Goal: Task Accomplishment & Management: Complete application form

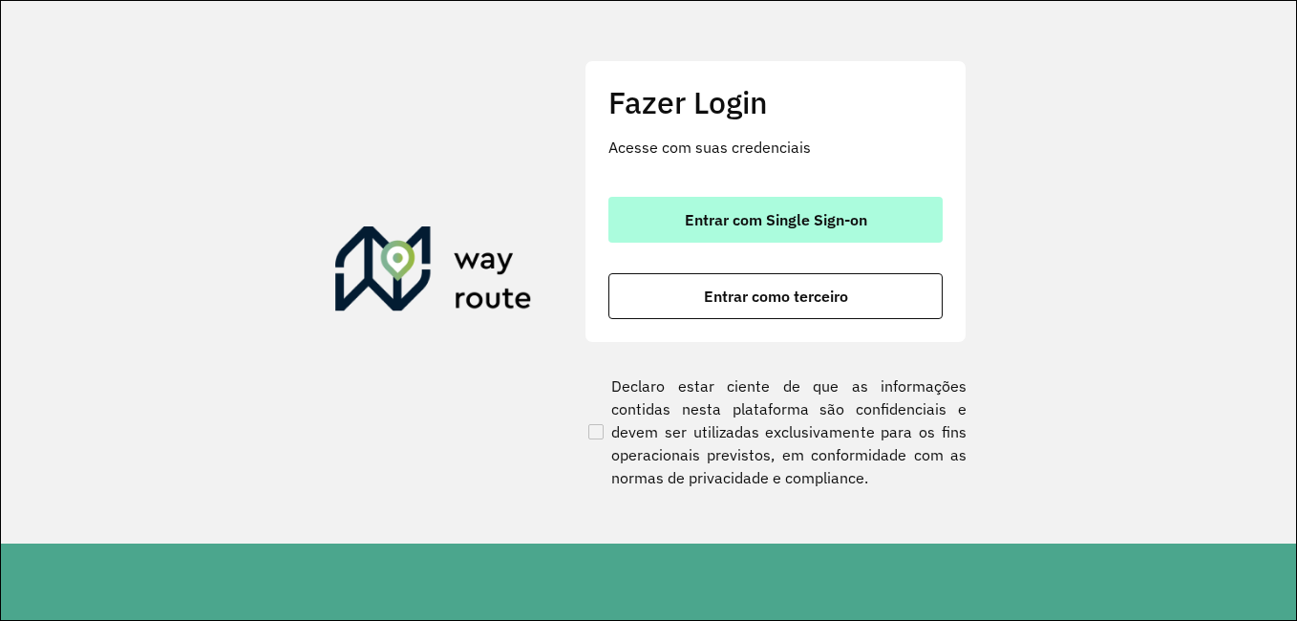
click at [820, 230] on button "Entrar com Single Sign-on" at bounding box center [775, 220] width 334 height 46
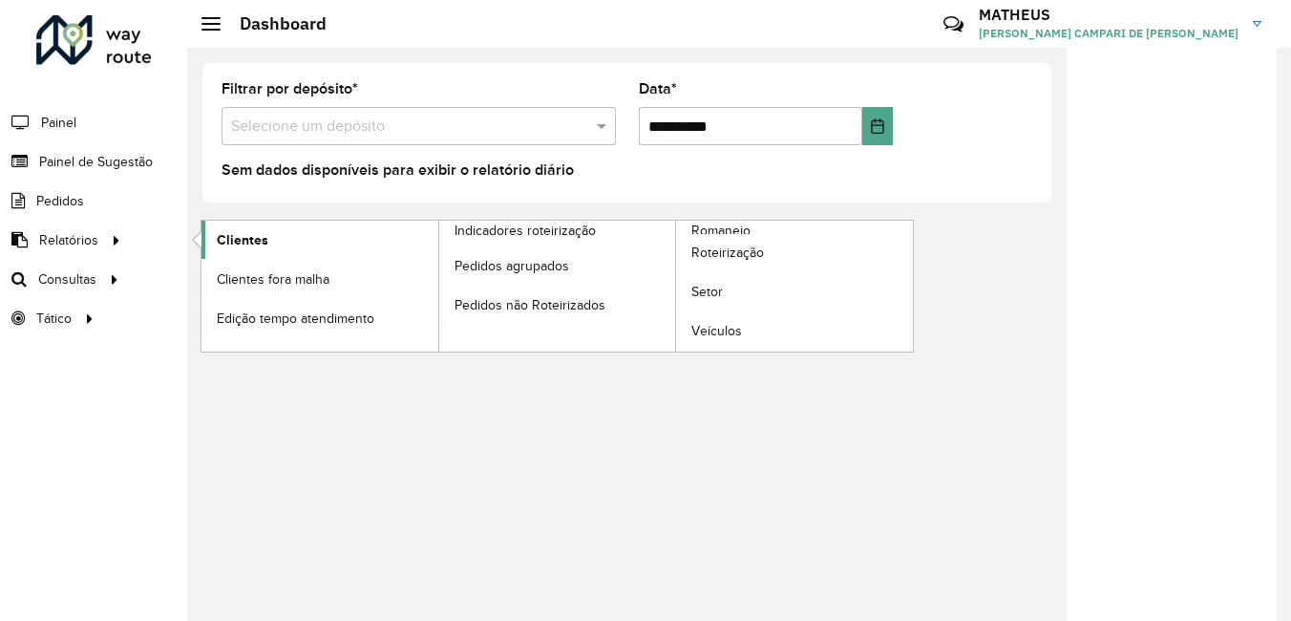
click at [211, 240] on link "Clientes" at bounding box center [319, 240] width 237 height 38
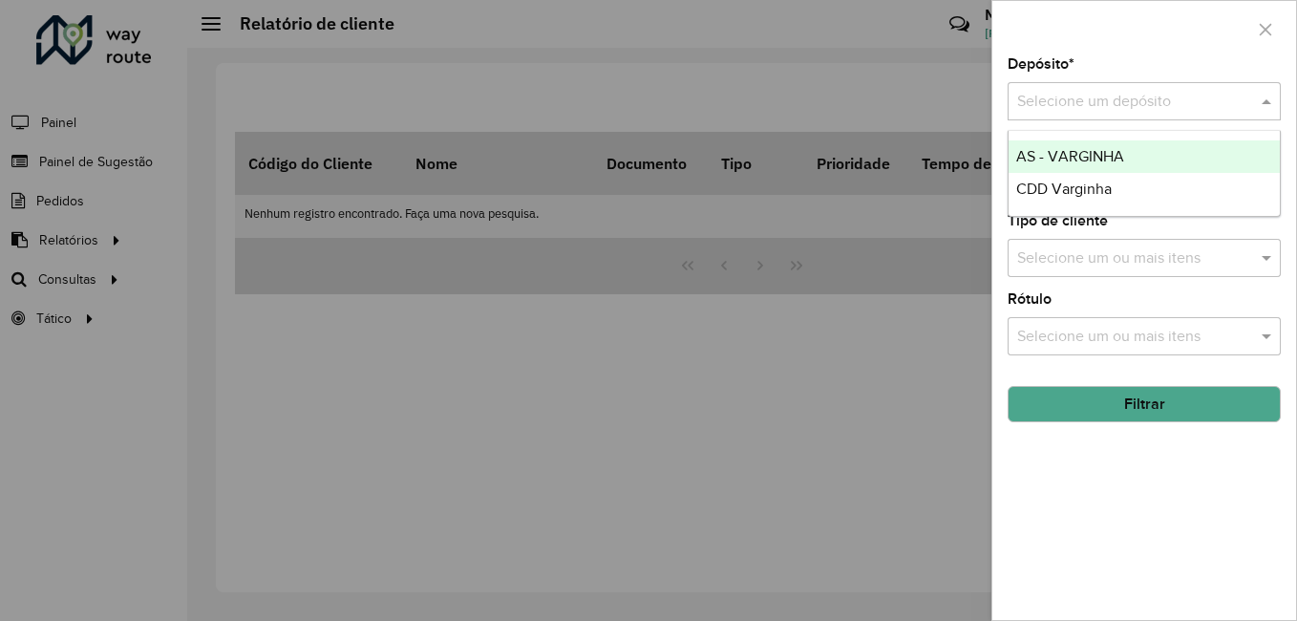
click at [1049, 91] on input "text" at bounding box center [1125, 102] width 216 height 23
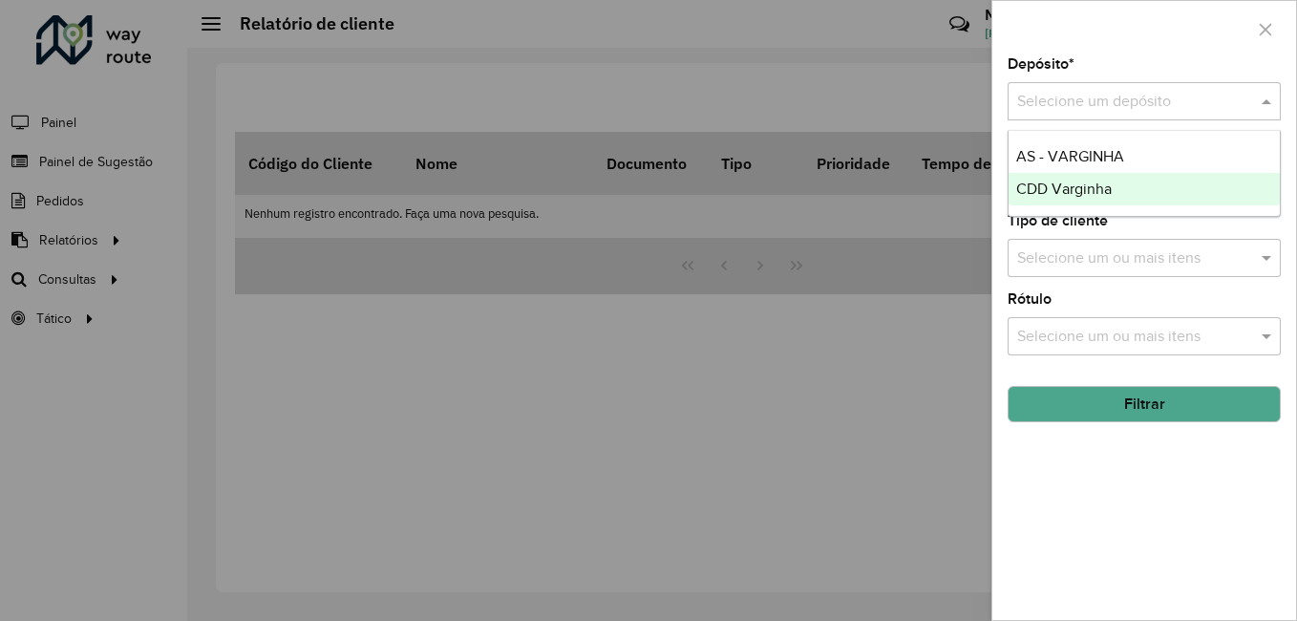
click at [1050, 185] on span "CDD Varginha" at bounding box center [1063, 188] width 95 height 16
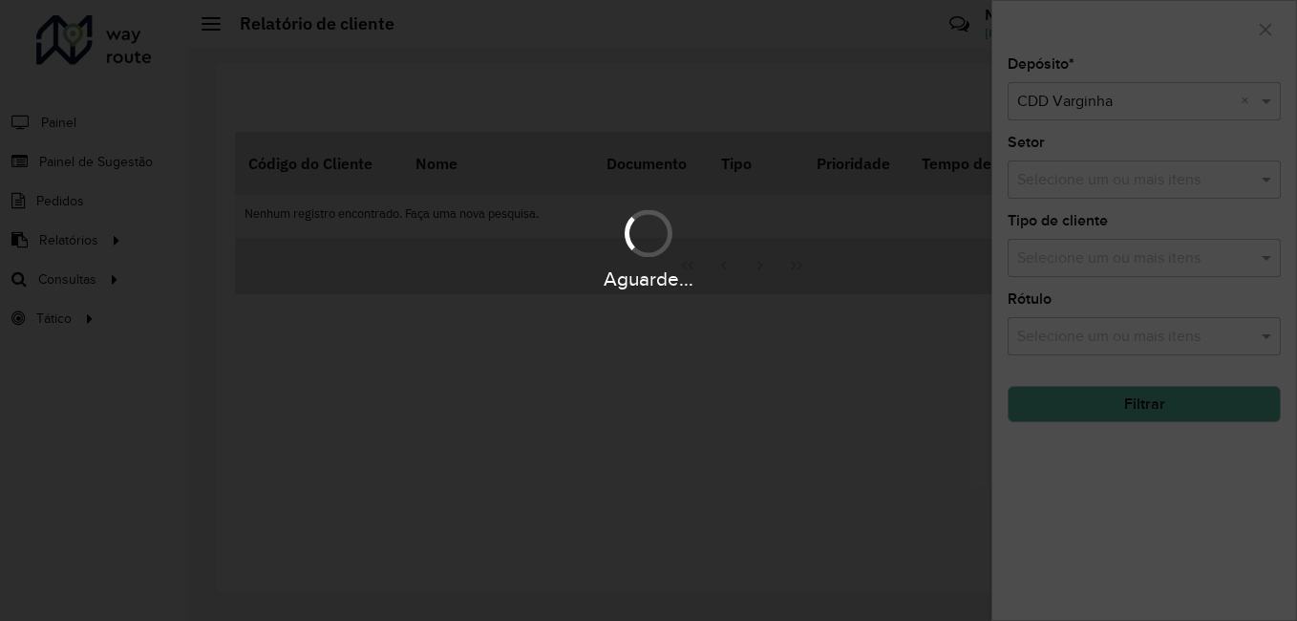
click at [1079, 416] on div "Aguarde..." at bounding box center [648, 310] width 1297 height 621
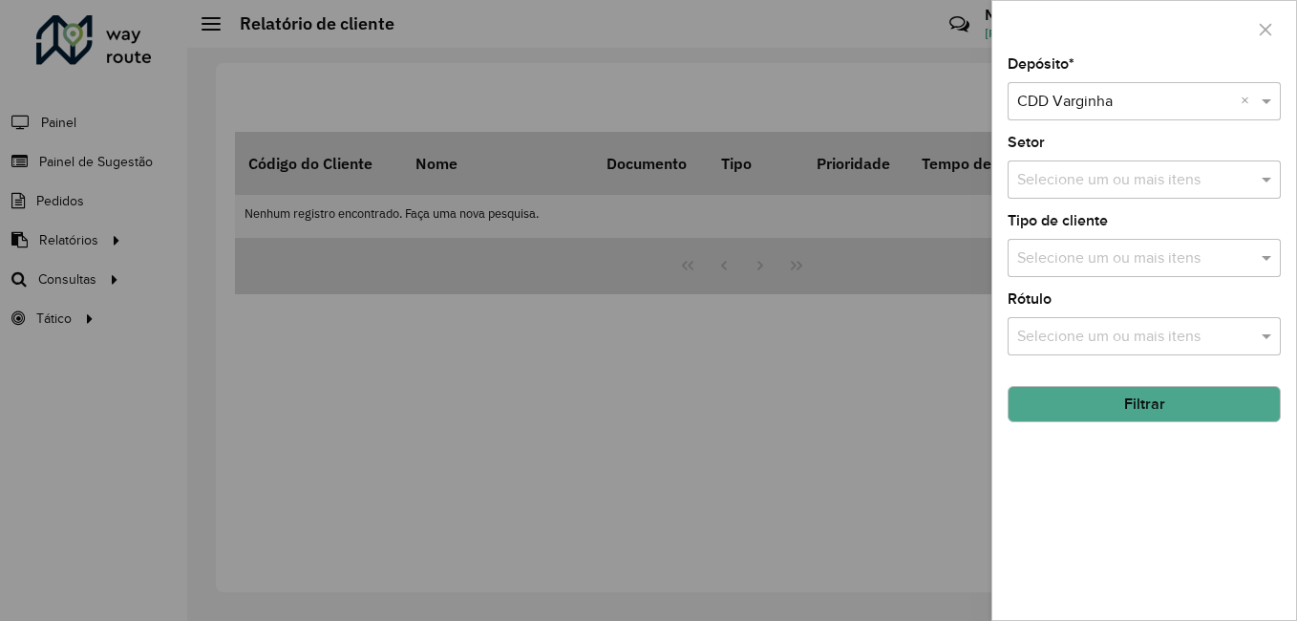
click at [1079, 416] on button "Filtrar" at bounding box center [1143, 404] width 273 height 36
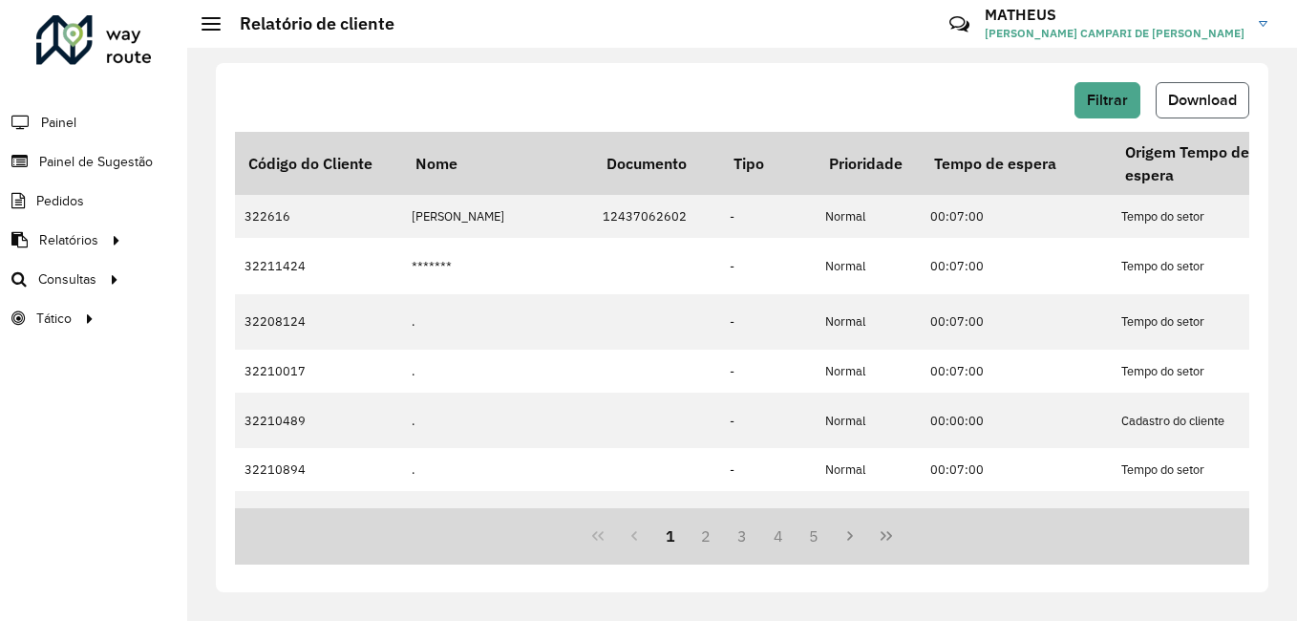
click at [1216, 95] on span "Download" at bounding box center [1202, 100] width 69 height 16
click at [90, 159] on span "Painel de Sugestão" at bounding box center [98, 162] width 119 height 20
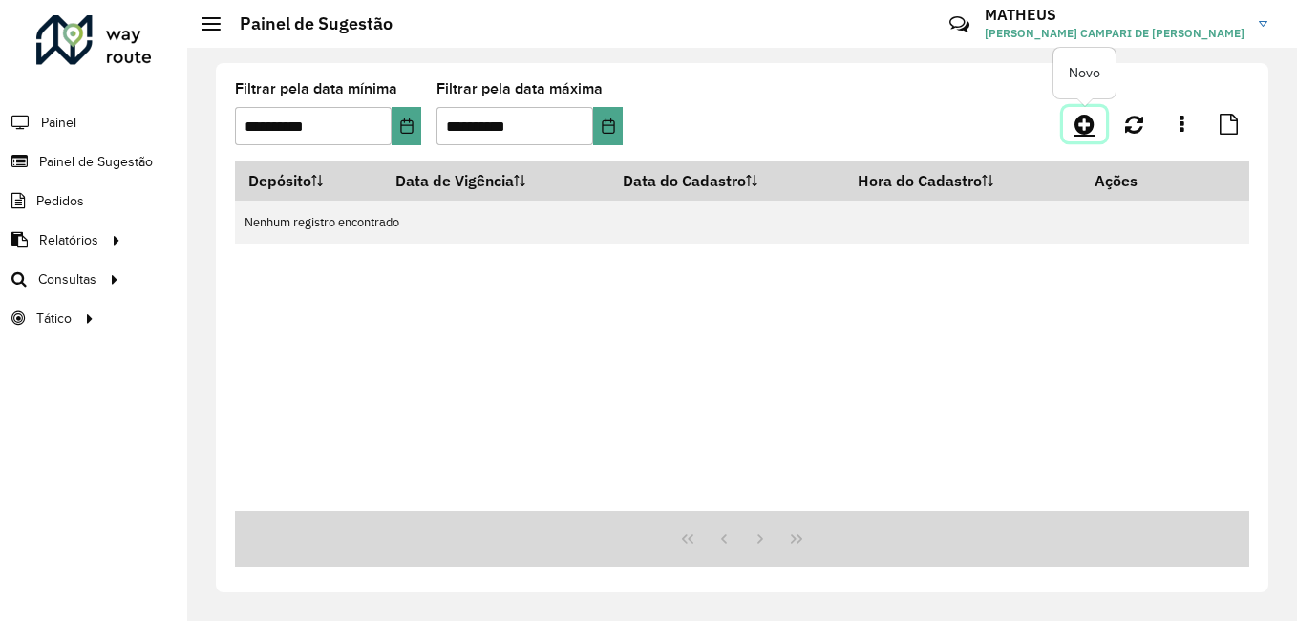
click at [1093, 130] on icon at bounding box center [1084, 124] width 20 height 23
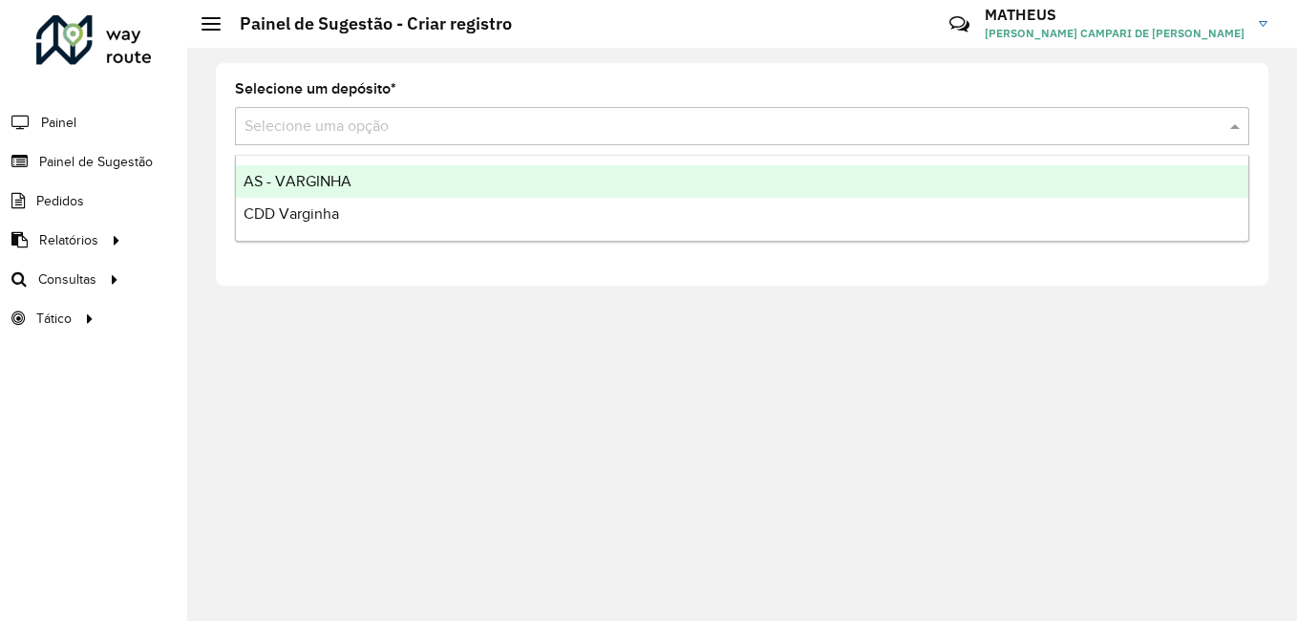
click at [1093, 130] on input "text" at bounding box center [722, 127] width 957 height 23
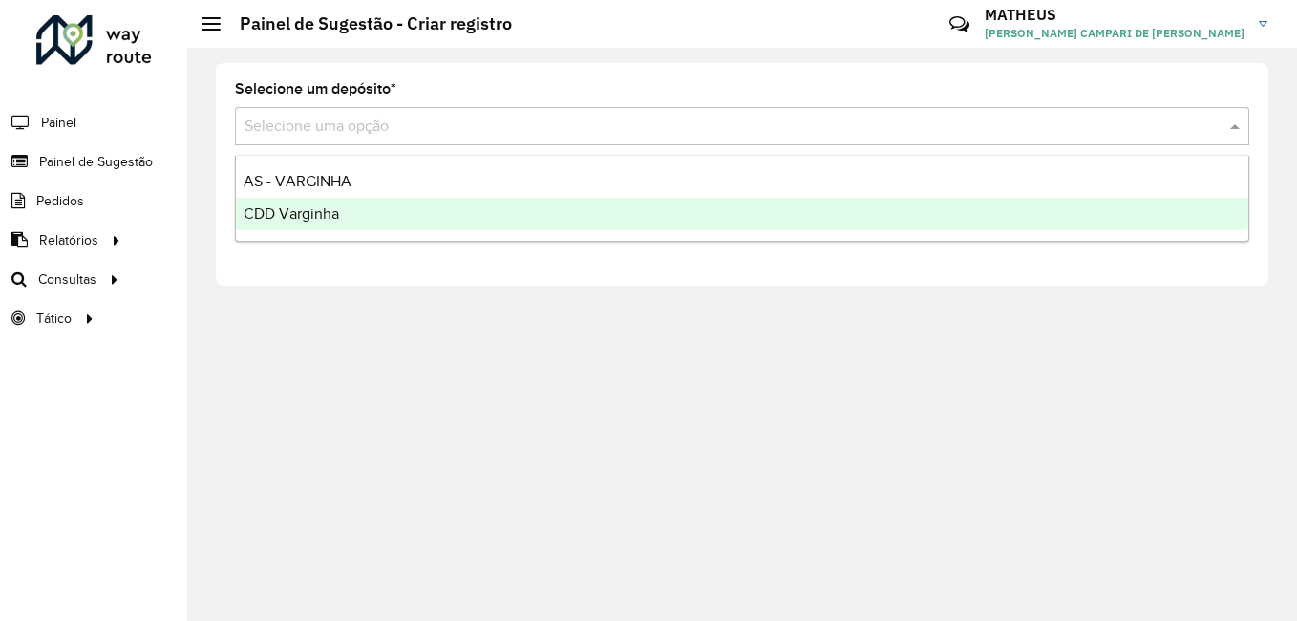
click at [936, 211] on div "CDD Varginha" at bounding box center [742, 214] width 1012 height 32
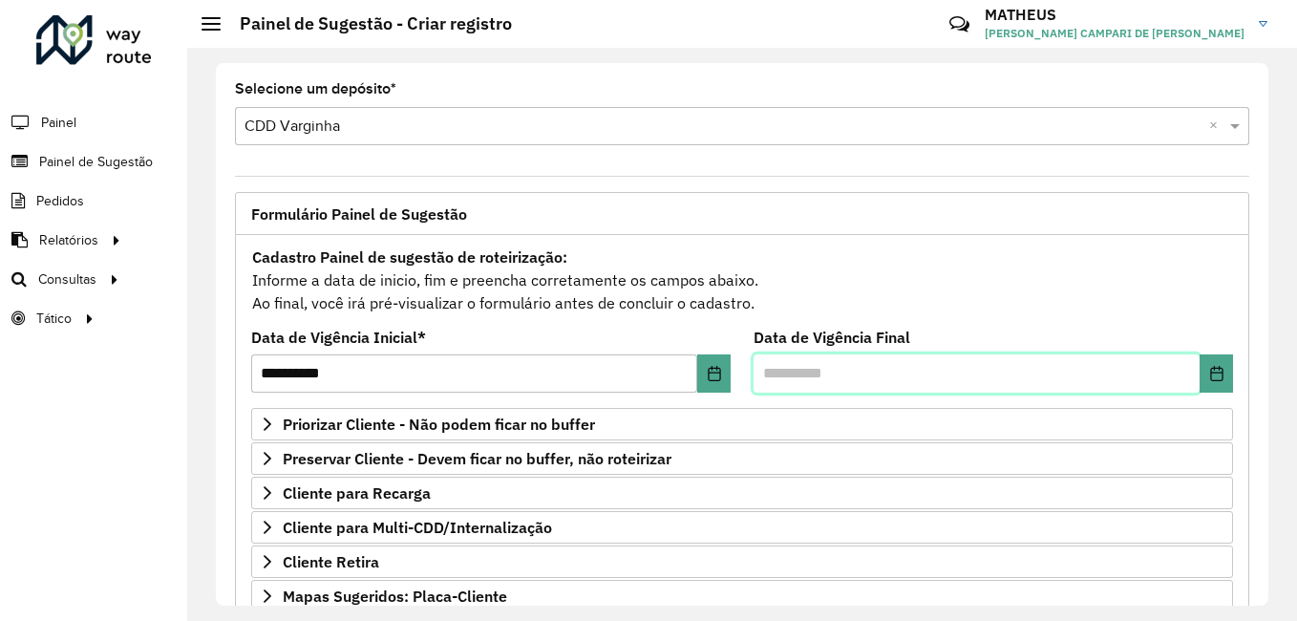
click at [923, 381] on input "text" at bounding box center [976, 373] width 446 height 38
type input "**********"
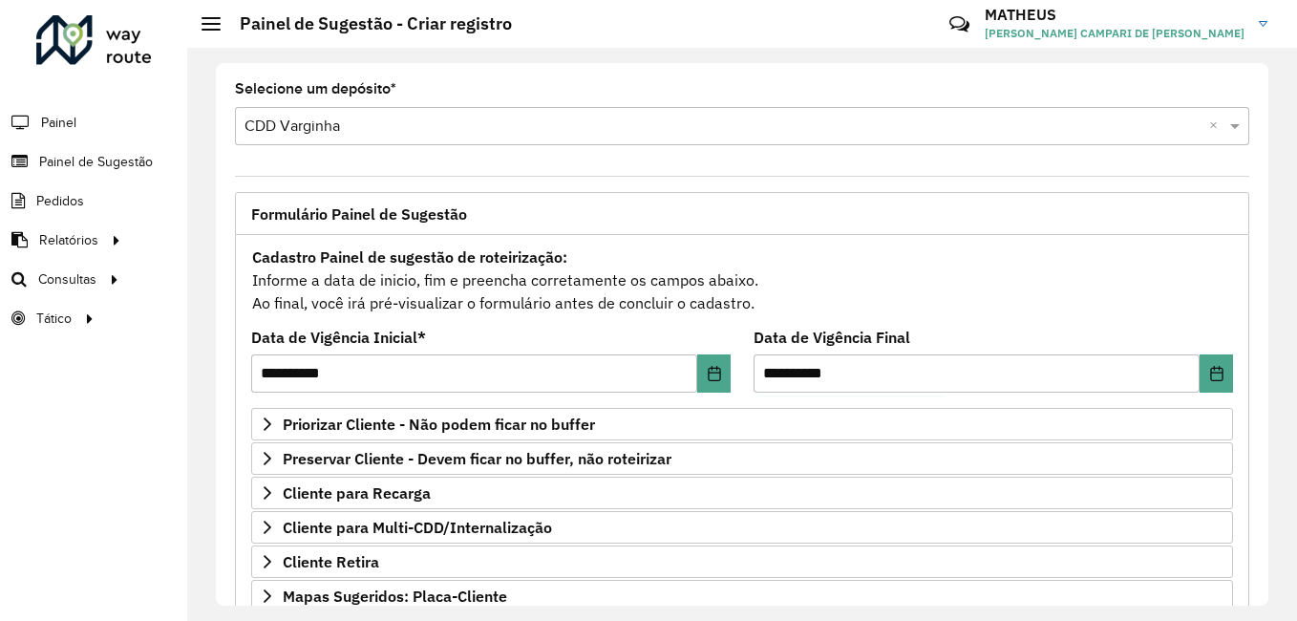
click at [926, 304] on div "Cadastro Painel de sugestão de roteirização: Informe a data de inicio, fim e pr…" at bounding box center [742, 279] width 982 height 71
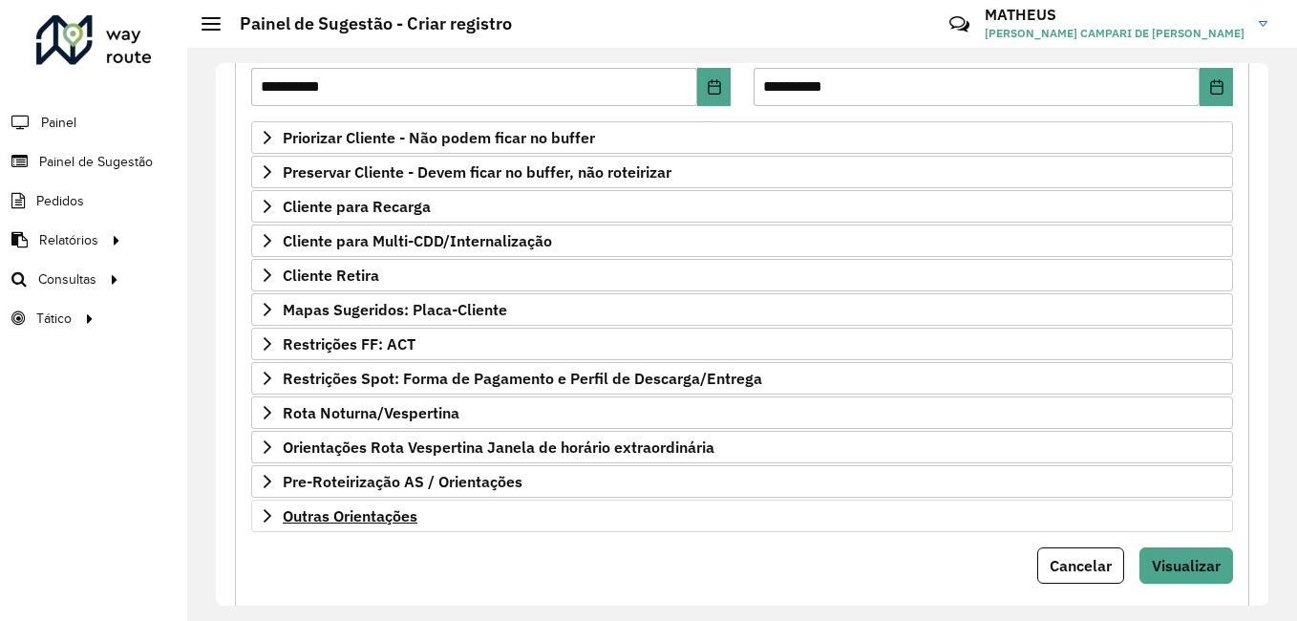
scroll to position [331, 0]
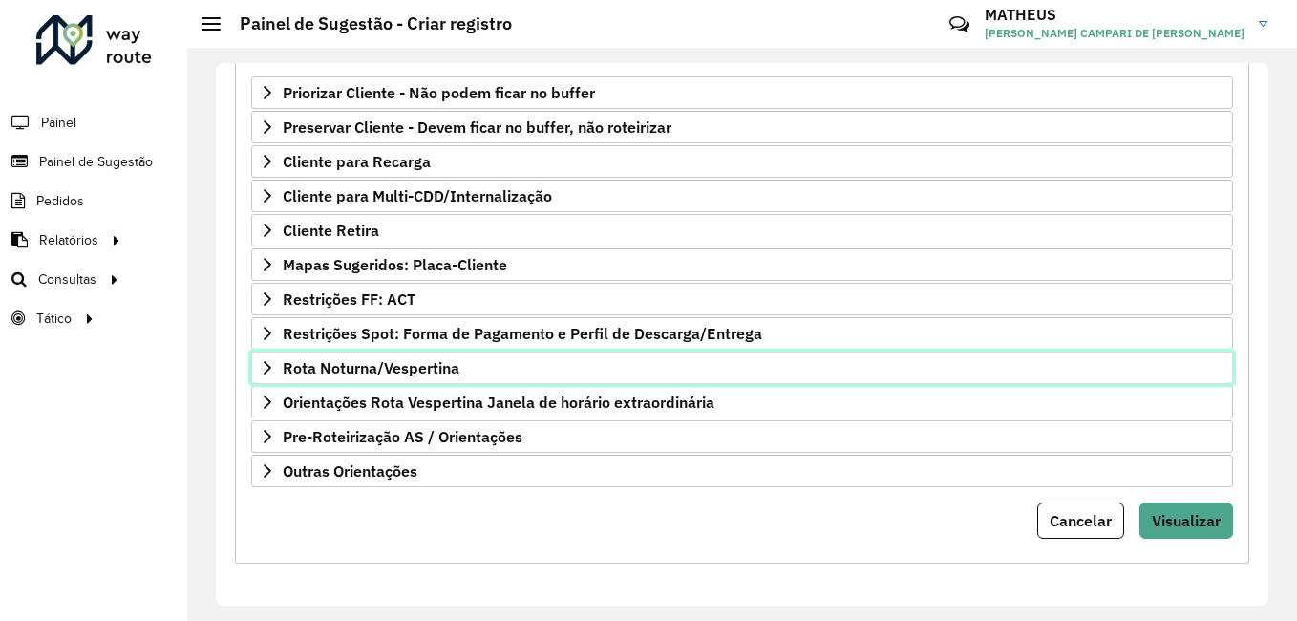
click at [364, 371] on span "Rota Noturna/Vespertina" at bounding box center [371, 367] width 177 height 15
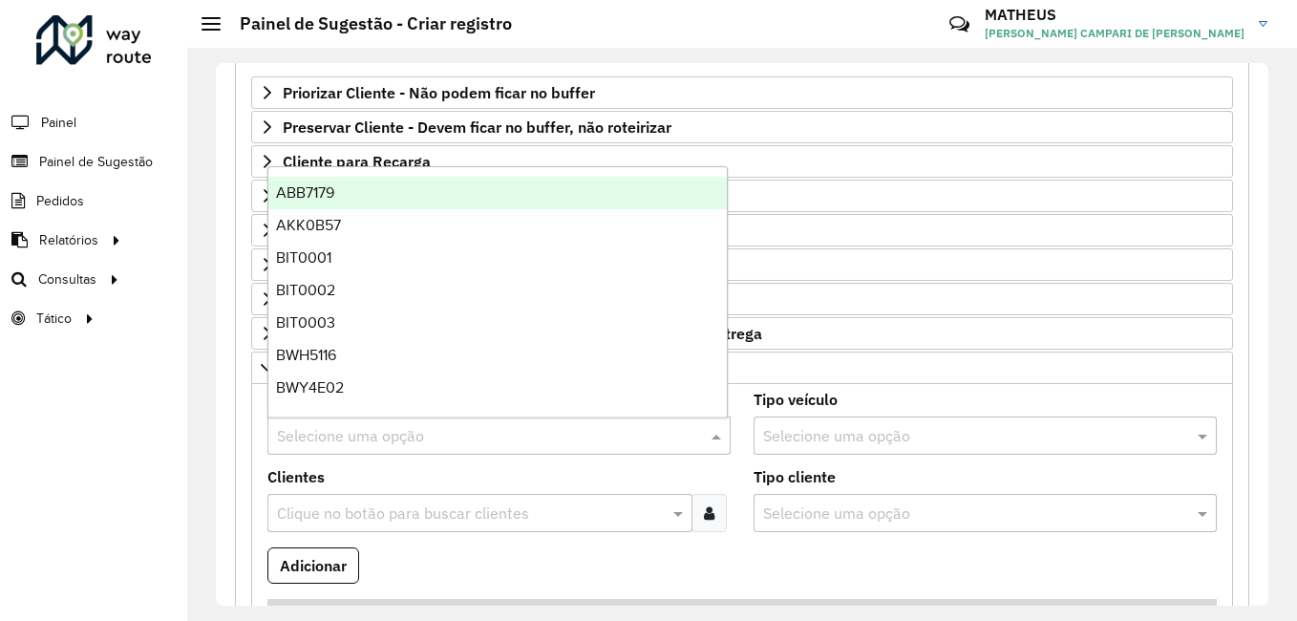
click at [372, 441] on input "text" at bounding box center [480, 436] width 406 height 23
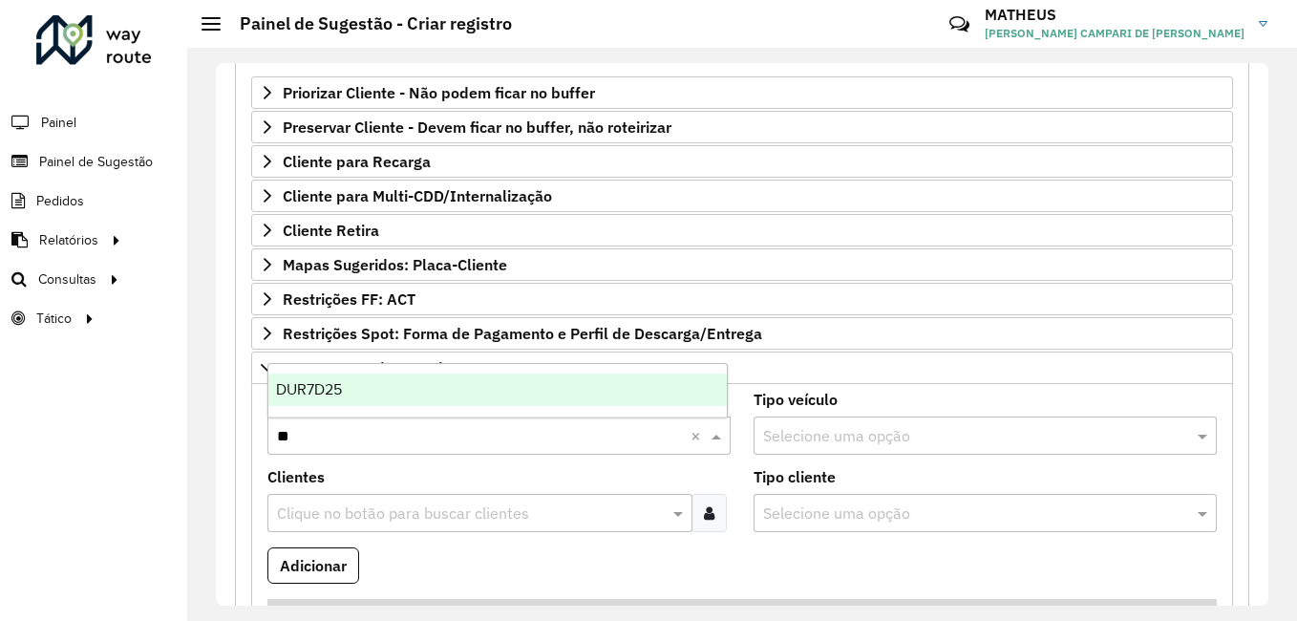
type input "***"
click at [423, 394] on div "DUR7D25" at bounding box center [497, 389] width 458 height 32
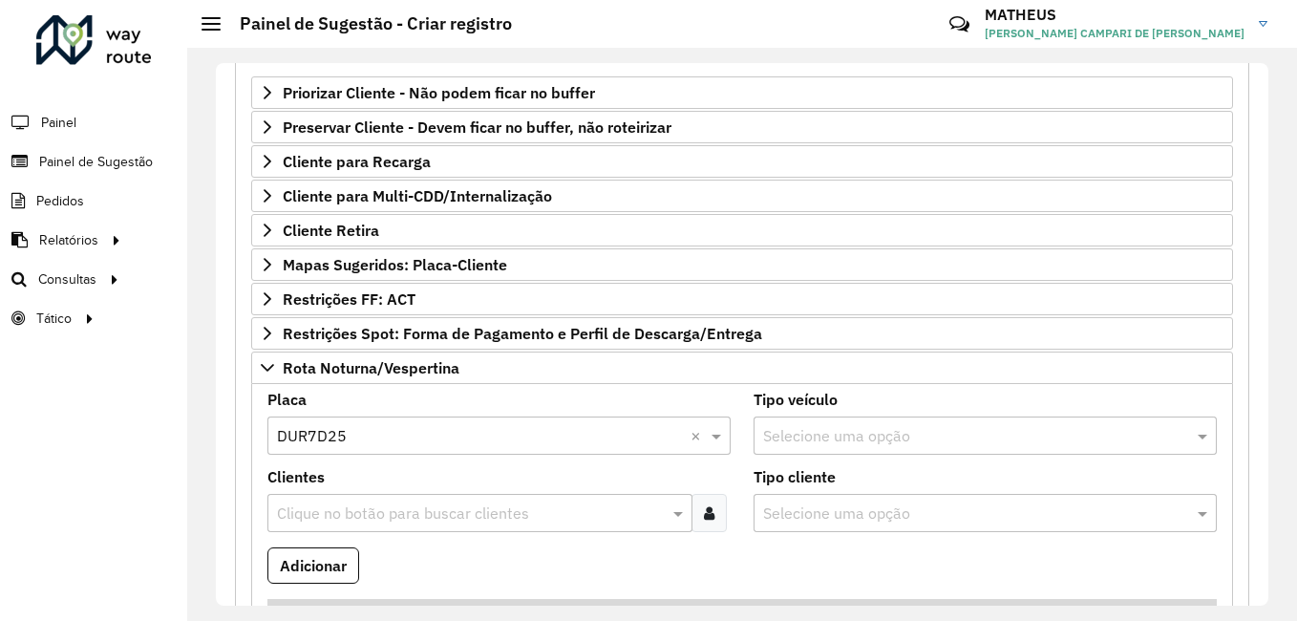
click at [453, 463] on formly-field "Placa Selecione uma opção × DUR7D25 ×" at bounding box center [499, 430] width 486 height 77
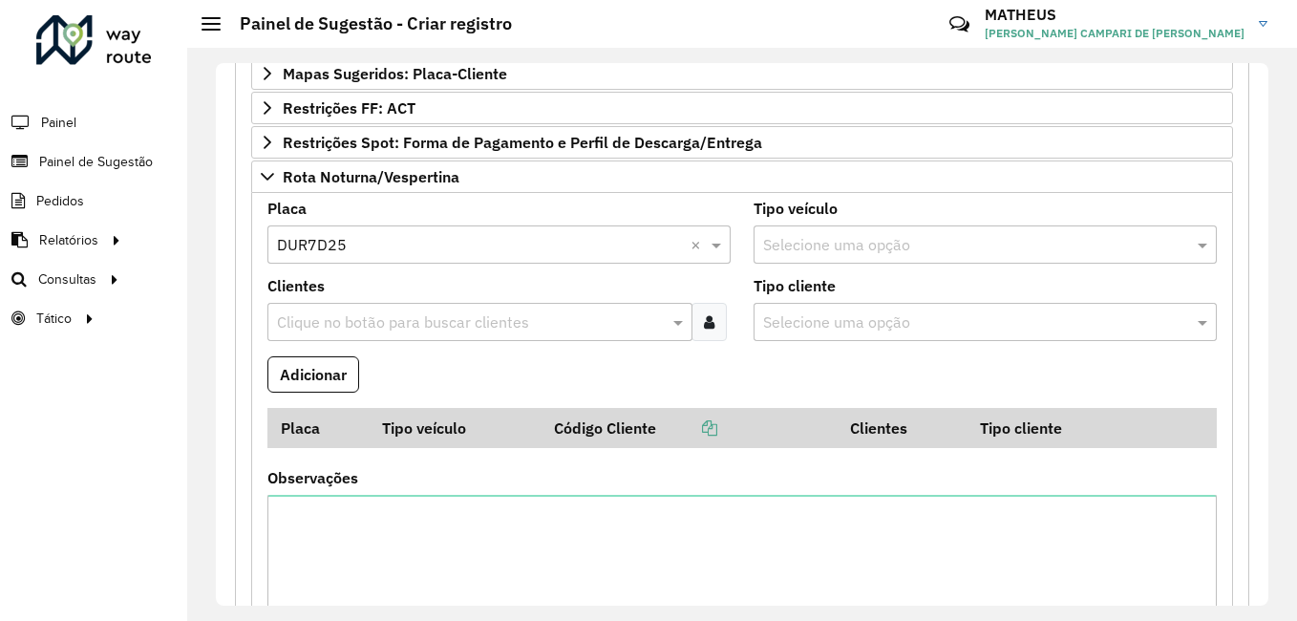
scroll to position [713, 0]
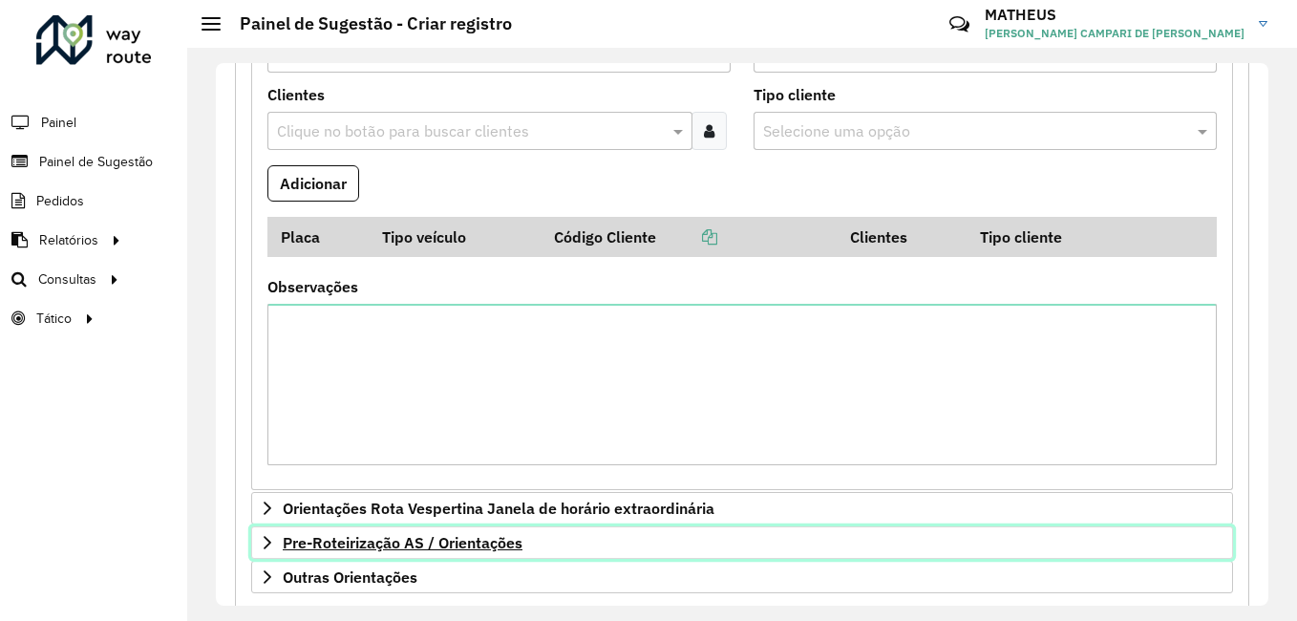
click at [484, 550] on span "Pre-Roteirização AS / Orientações" at bounding box center [403, 542] width 240 height 15
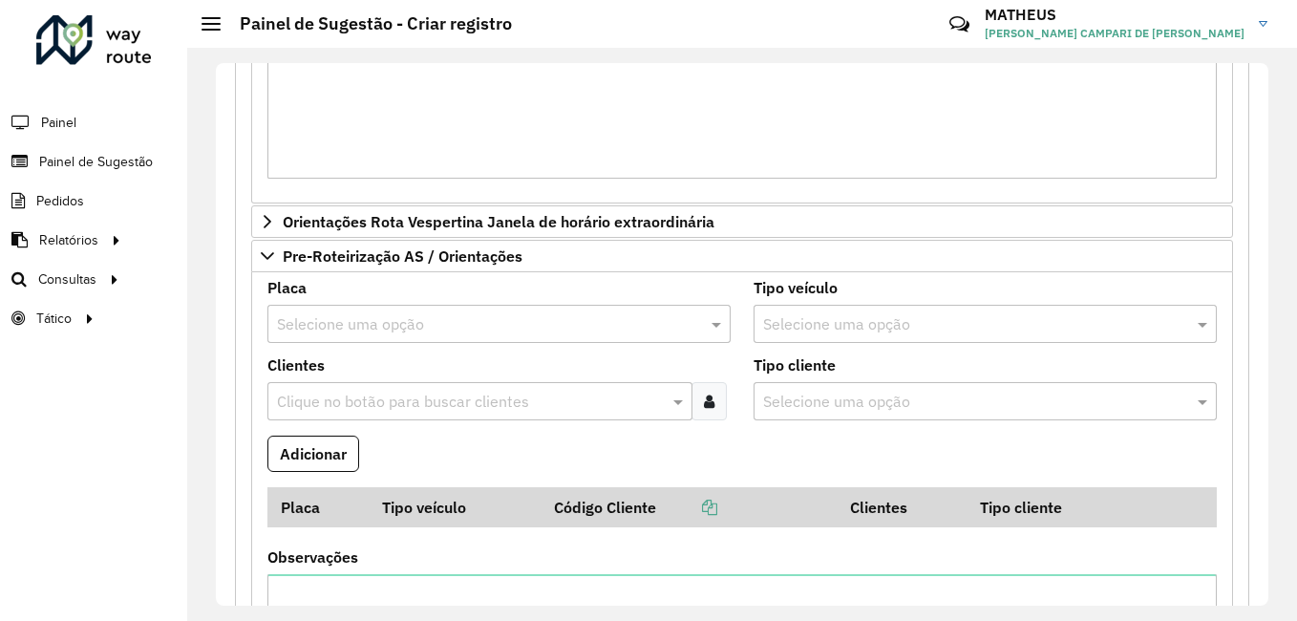
click at [379, 324] on input "text" at bounding box center [480, 324] width 406 height 23
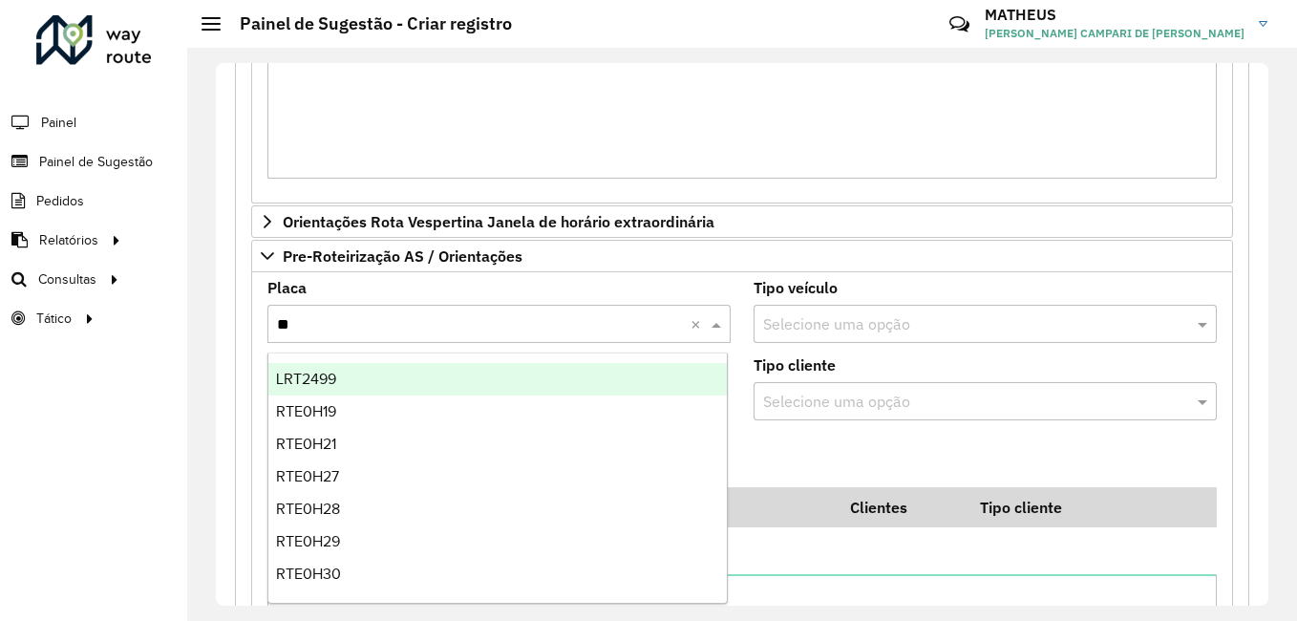
type input "***"
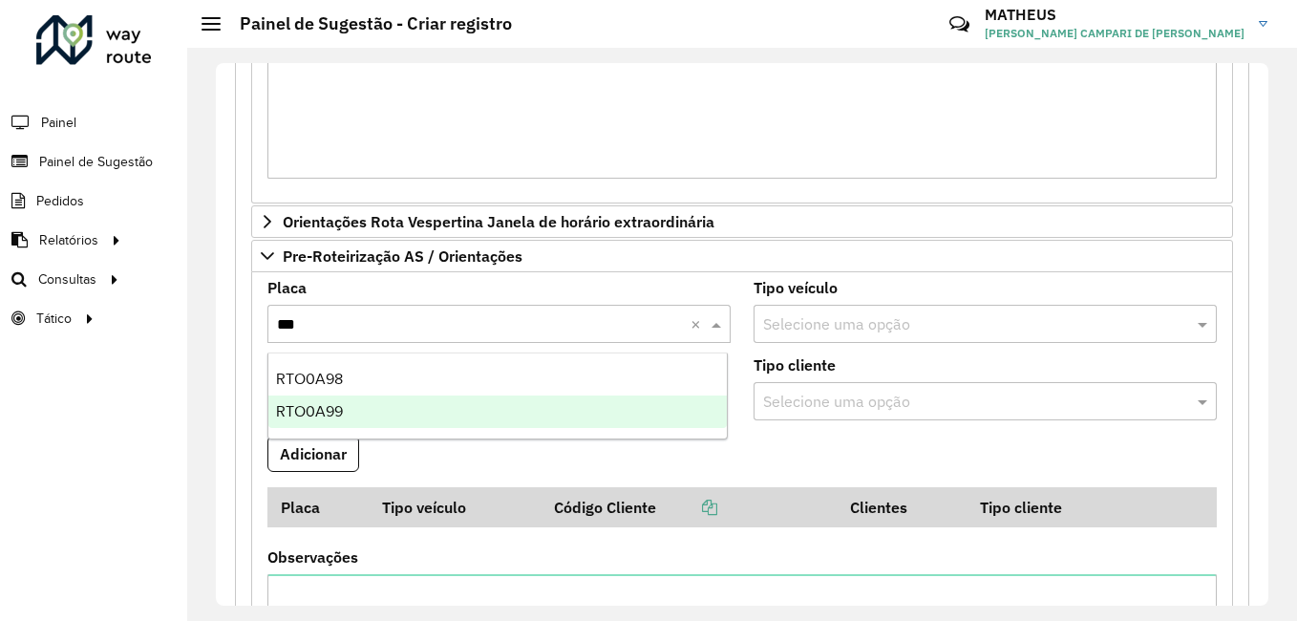
click at [359, 399] on div "RTO0A99" at bounding box center [497, 411] width 458 height 32
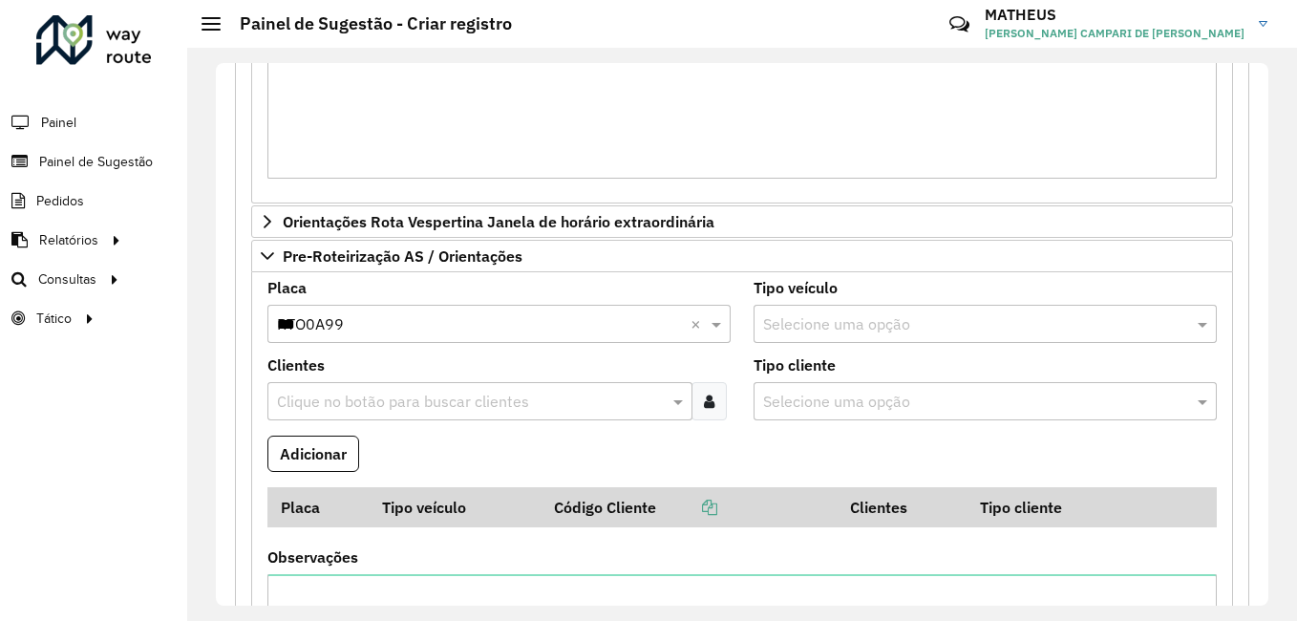
click at [705, 394] on icon at bounding box center [709, 400] width 11 height 15
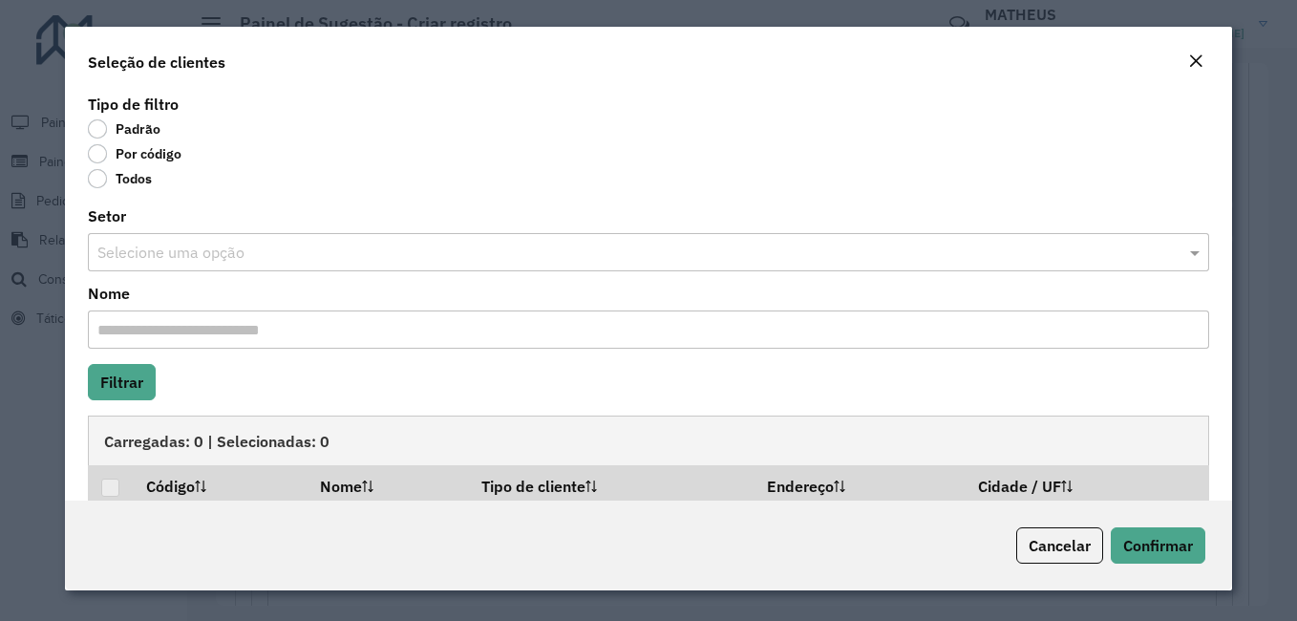
click at [124, 156] on label "Por código" at bounding box center [135, 153] width 94 height 19
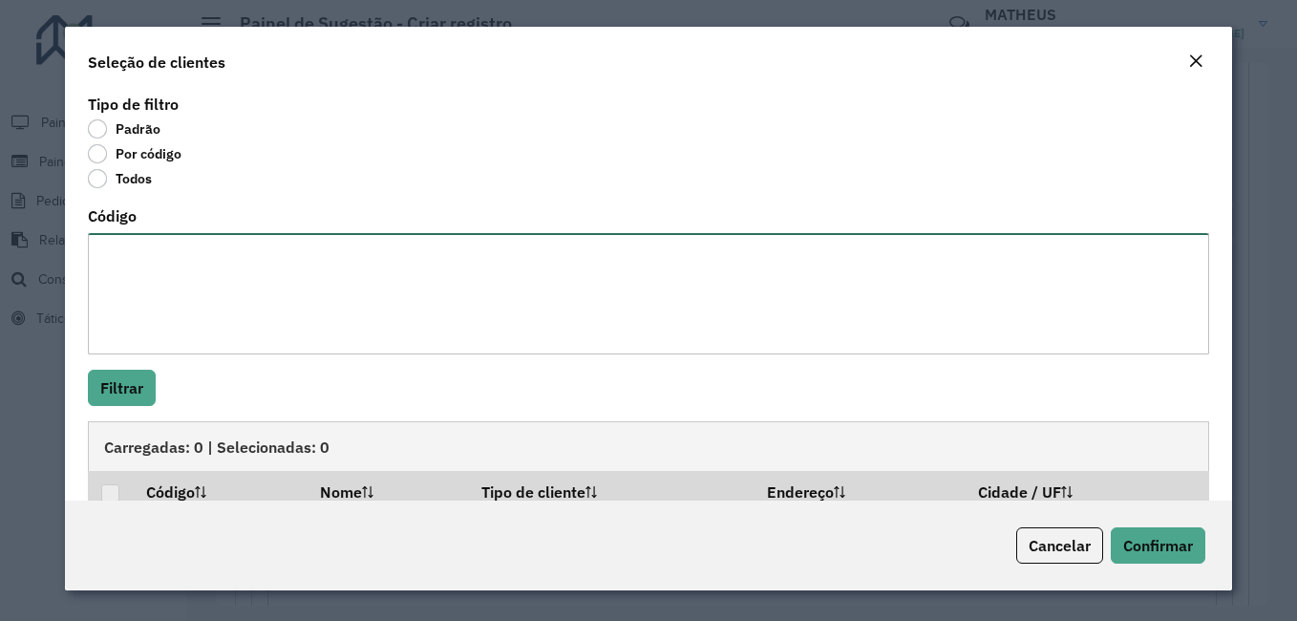
click at [176, 278] on textarea "Código" at bounding box center [648, 293] width 1121 height 121
type textarea "*****"
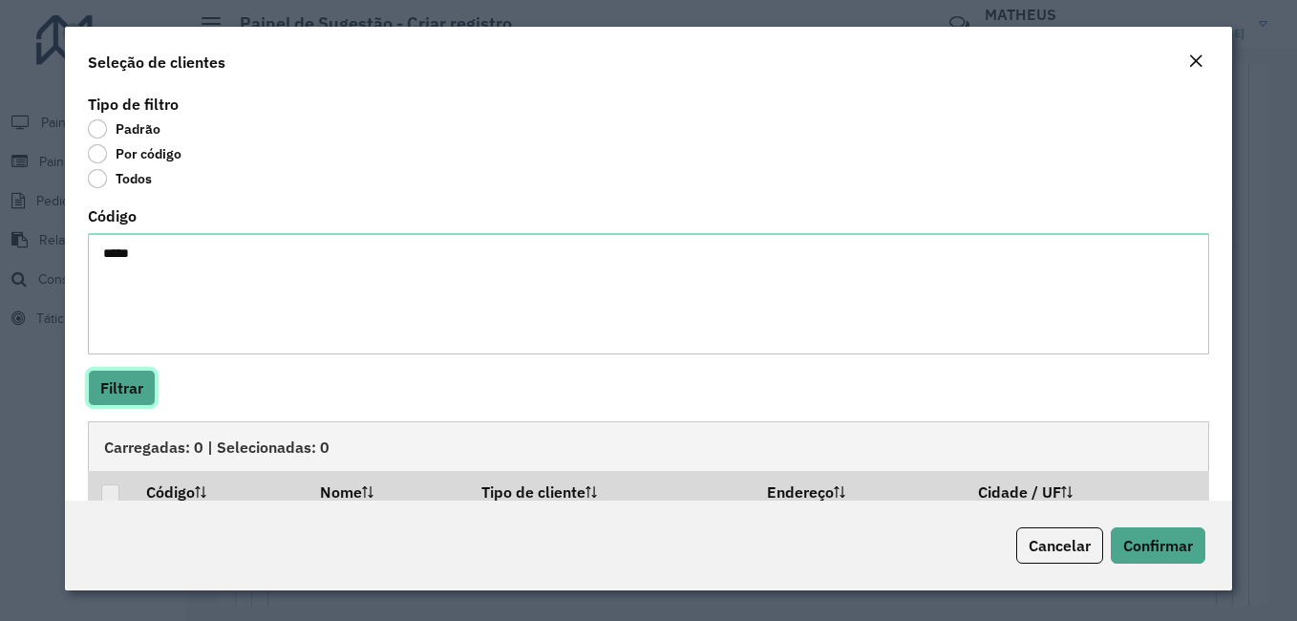
click at [116, 386] on button "Filtrar" at bounding box center [122, 388] width 68 height 36
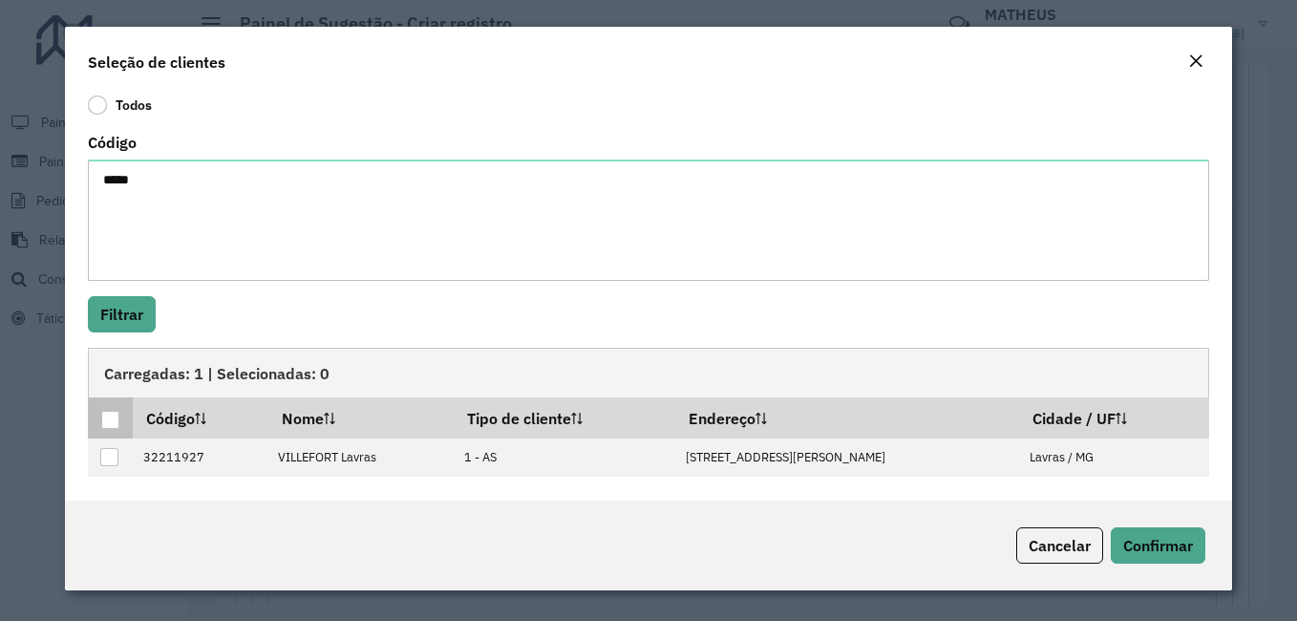
click at [106, 415] on div at bounding box center [110, 420] width 18 height 18
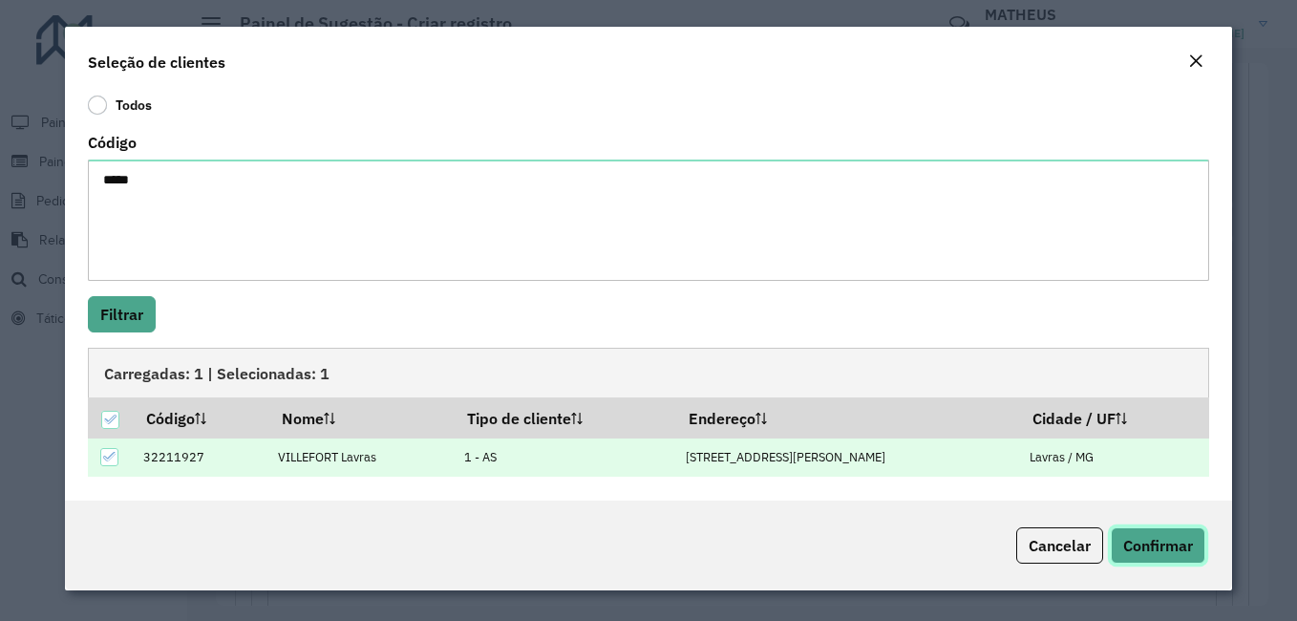
click at [1155, 527] on button "Confirmar" at bounding box center [1158, 545] width 95 height 36
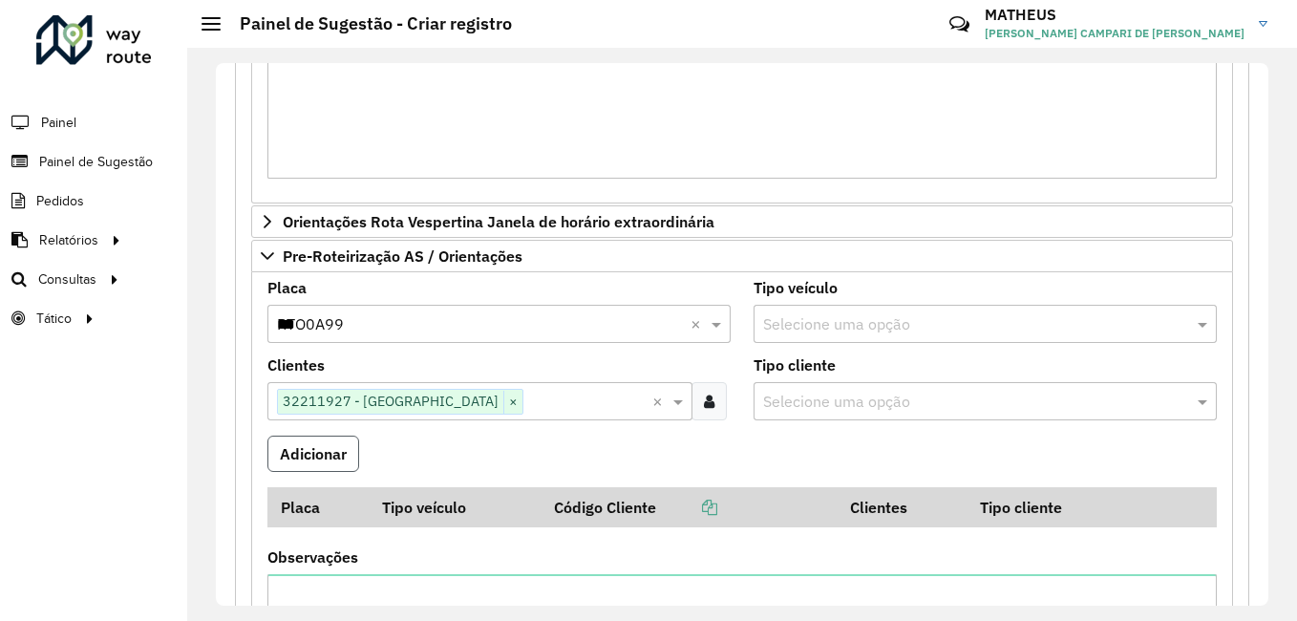
click at [328, 440] on button "Adicionar" at bounding box center [313, 453] width 92 height 36
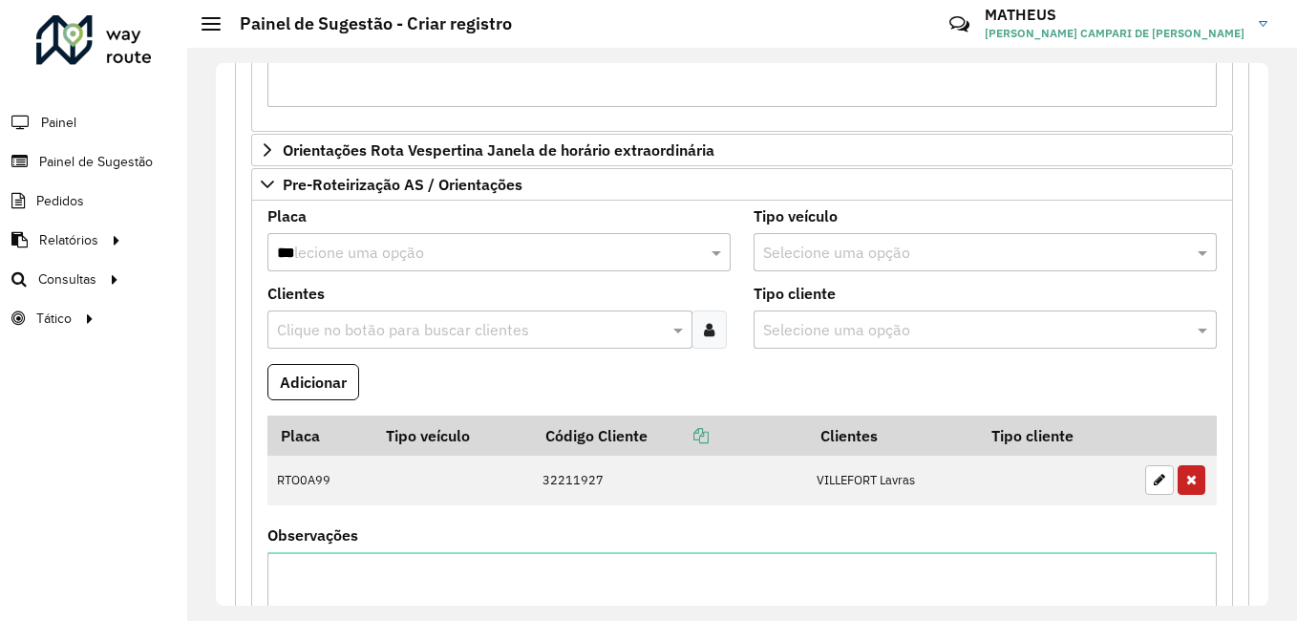
scroll to position [976, 0]
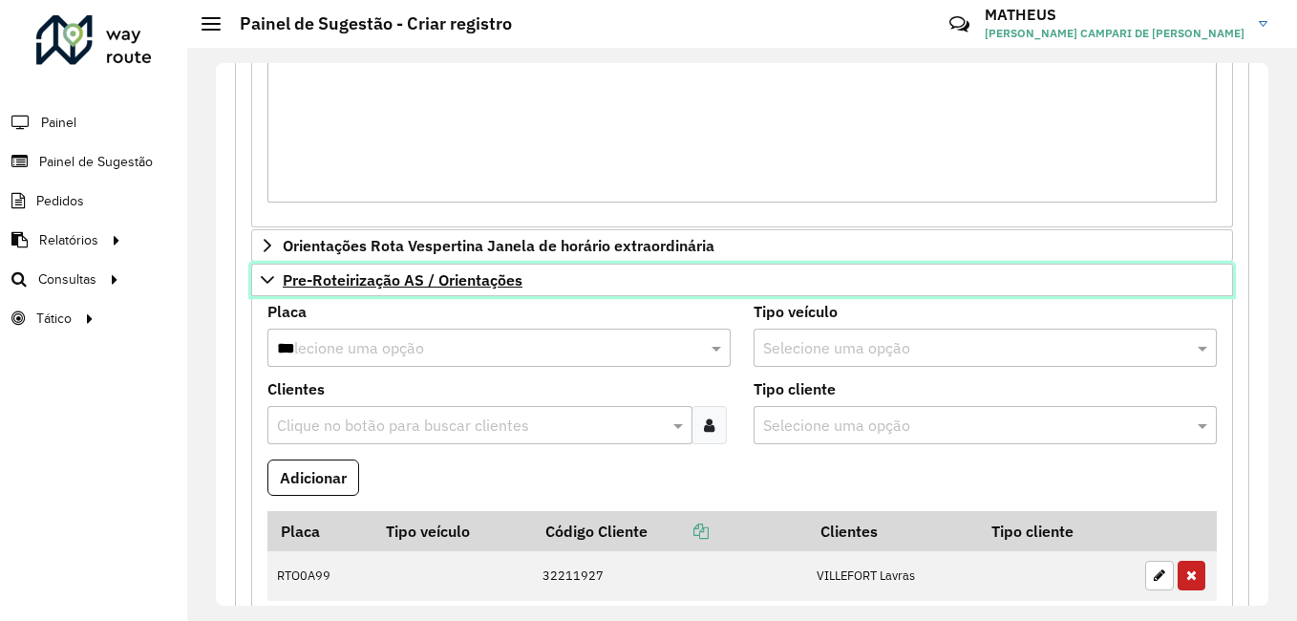
click at [335, 284] on span "Pre-Roteirização AS / Orientações" at bounding box center [403, 279] width 240 height 15
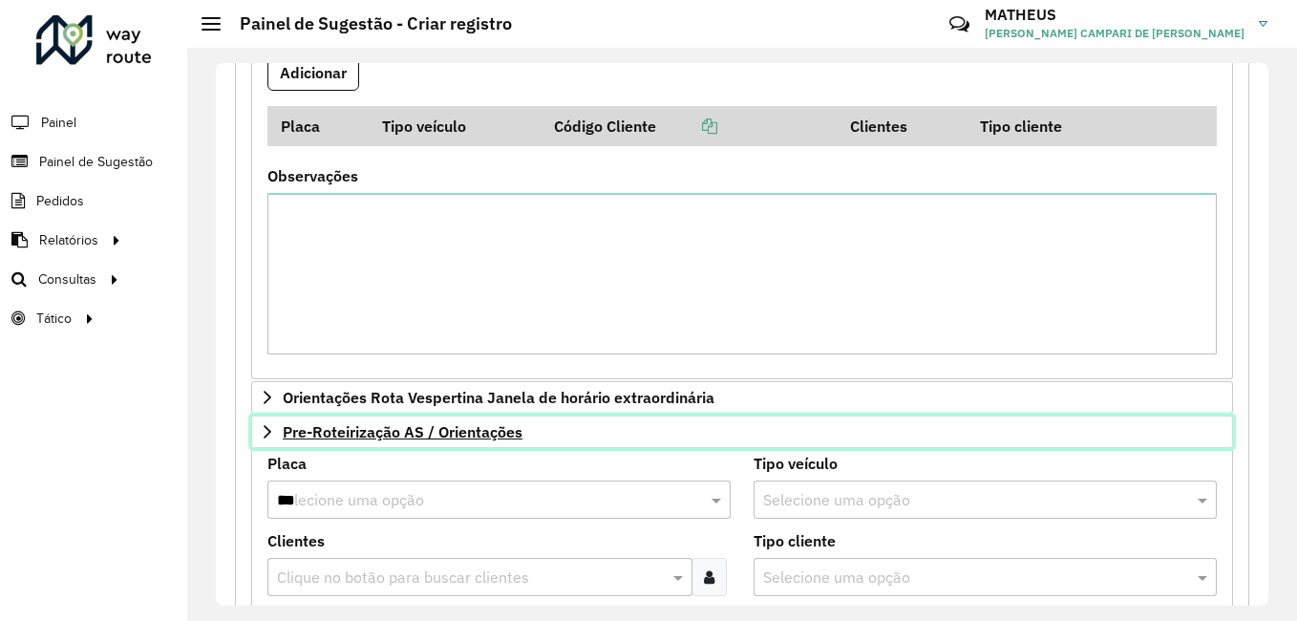
scroll to position [819, 0]
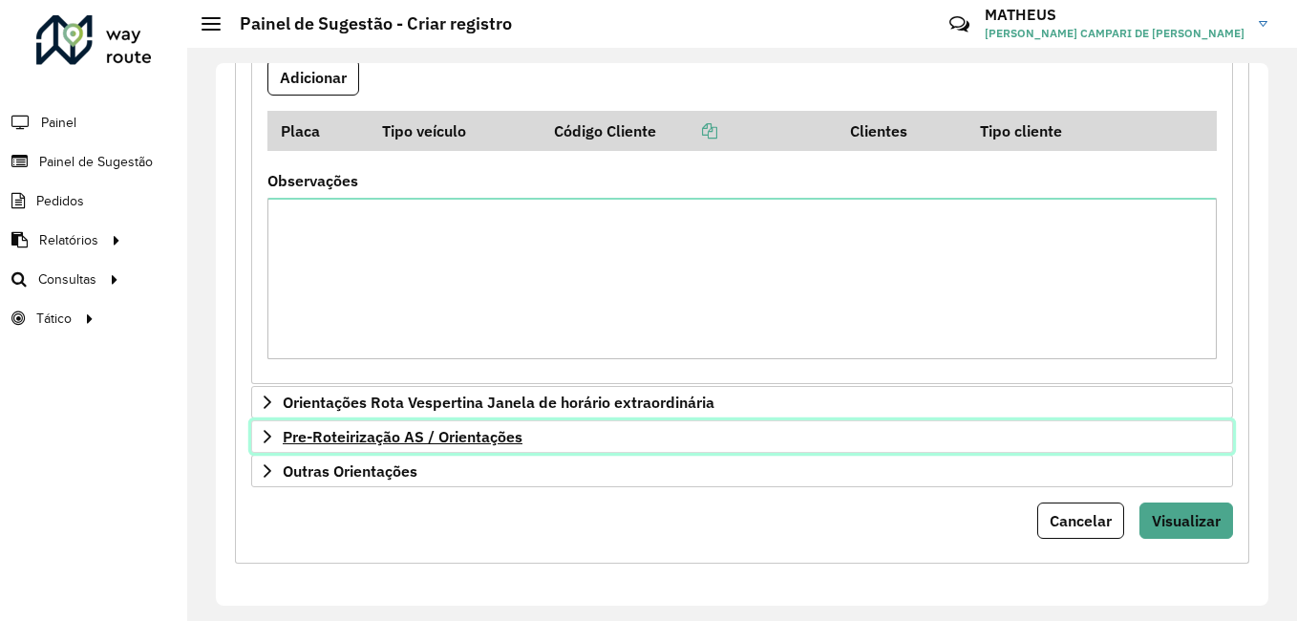
click at [342, 429] on span "Pre-Roteirização AS / Orientações" at bounding box center [403, 436] width 240 height 15
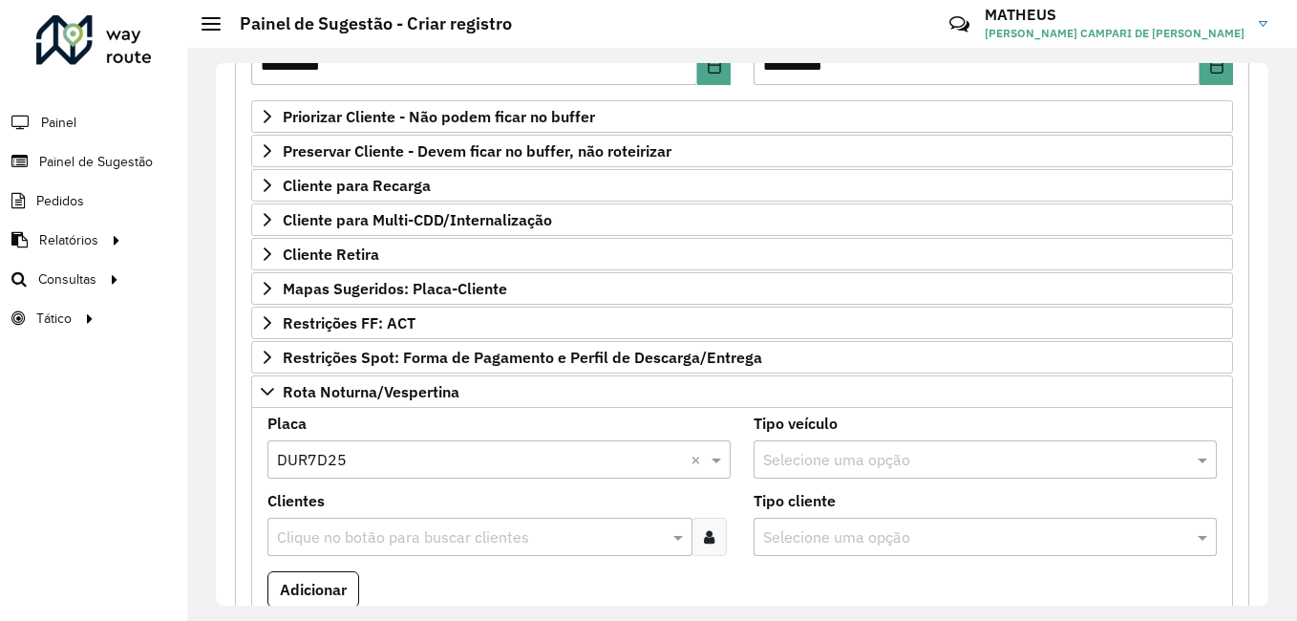
scroll to position [117, 0]
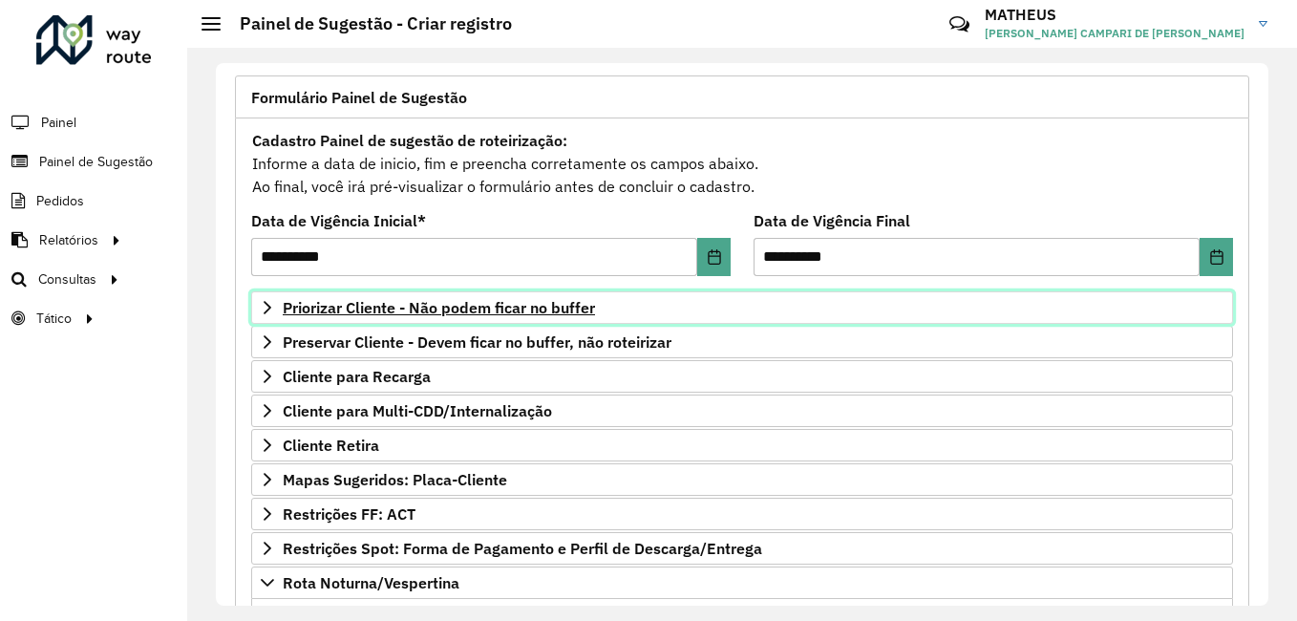
click at [482, 307] on span "Priorizar Cliente - Não podem ficar no buffer" at bounding box center [439, 307] width 312 height 15
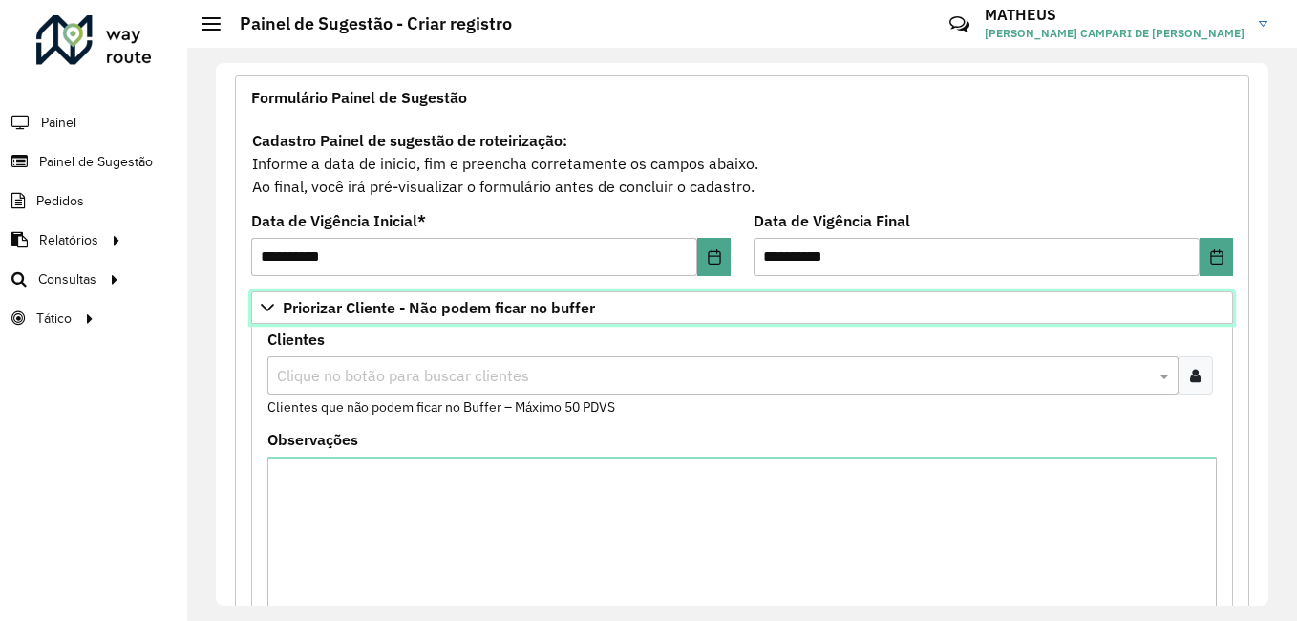
scroll to position [212, 0]
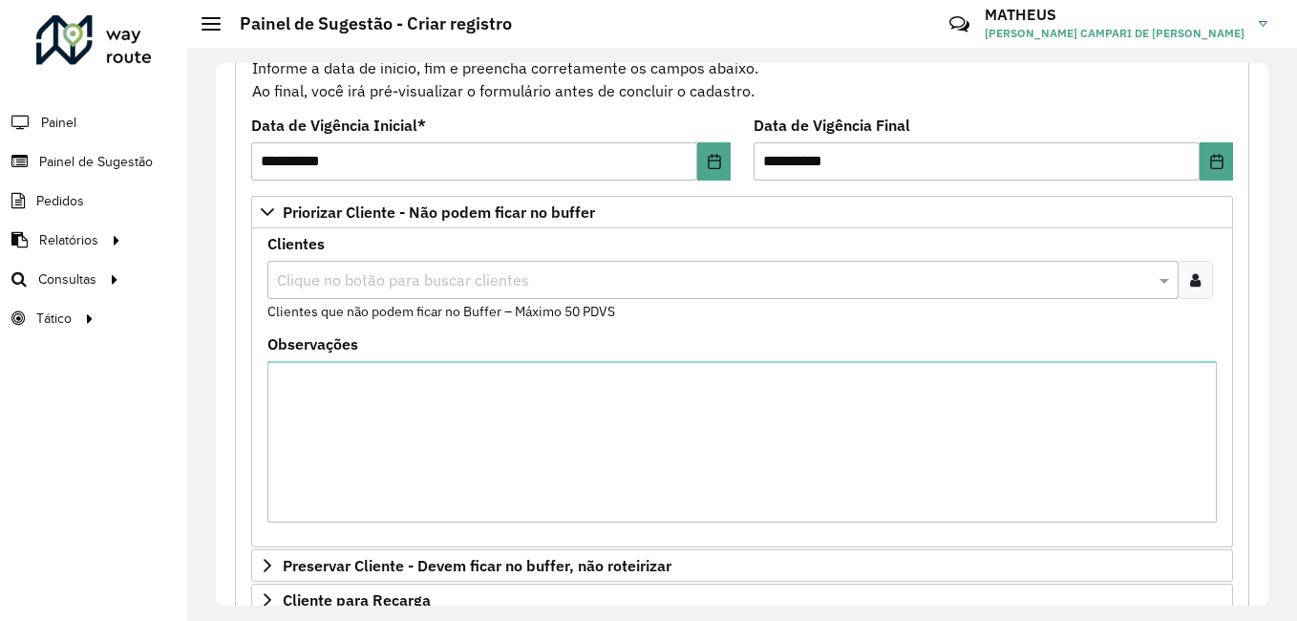
click at [1177, 280] on div at bounding box center [1194, 280] width 35 height 38
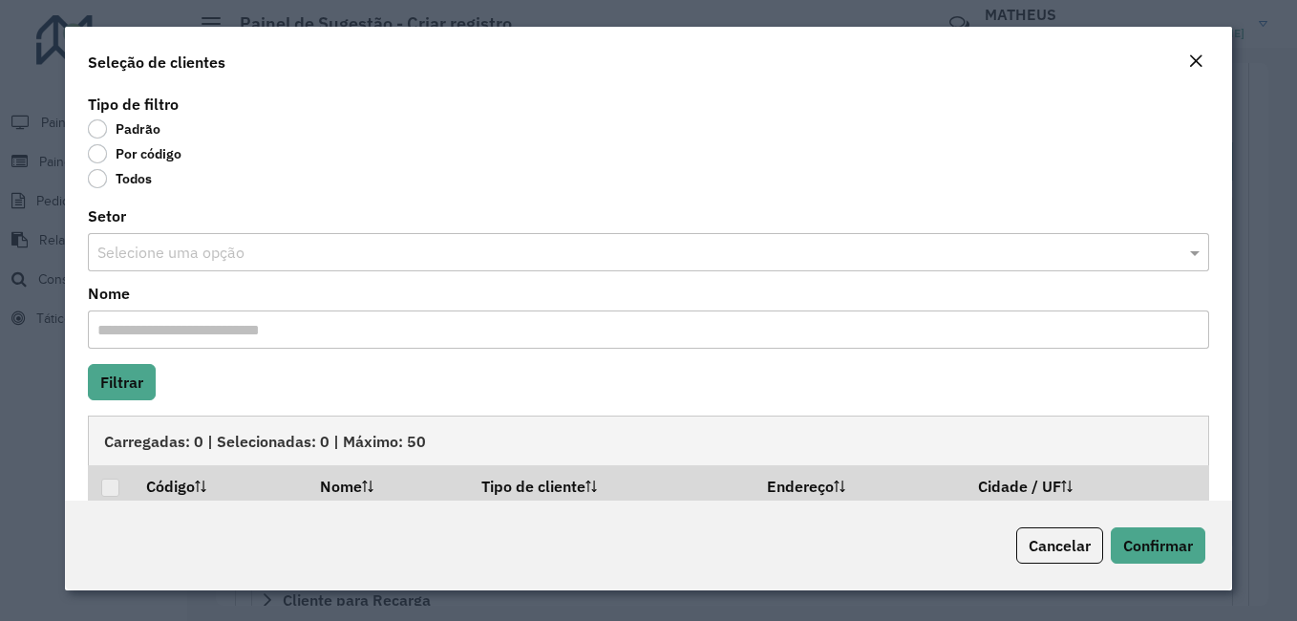
click at [151, 159] on label "Por código" at bounding box center [135, 153] width 94 height 19
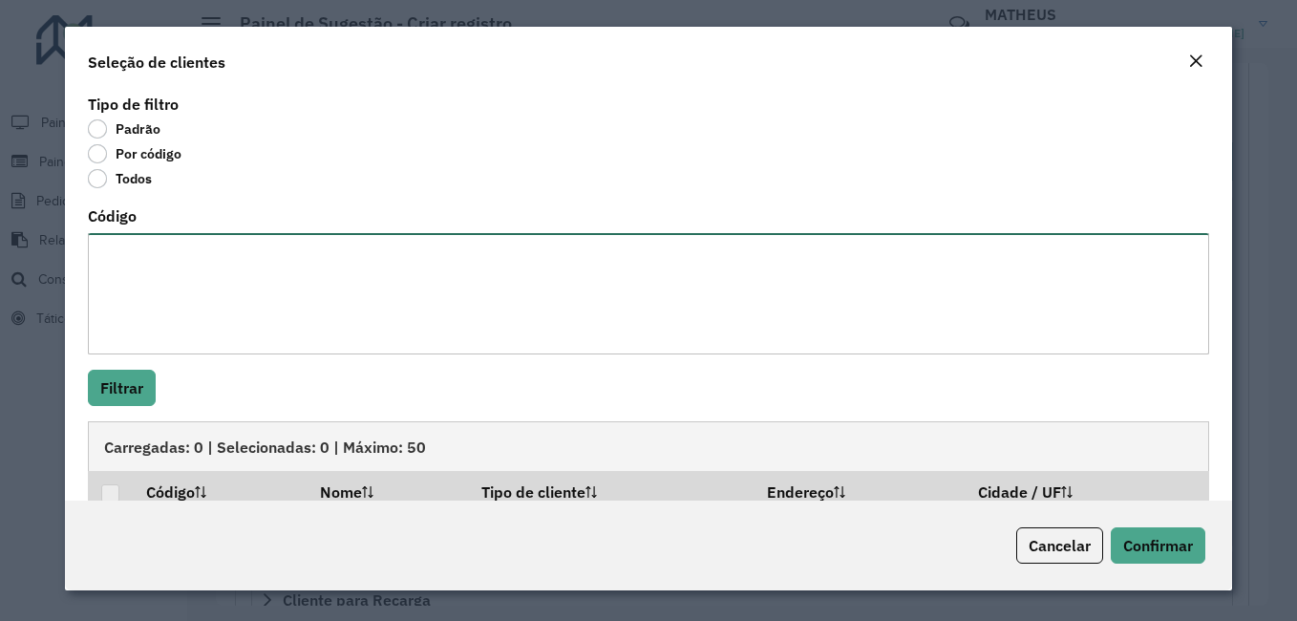
click at [201, 282] on textarea "Código" at bounding box center [648, 293] width 1121 height 121
paste textarea "***** ***** ***** **** **** ***** **** **** **** **** ***** ***** **** ***** **…"
paste textarea "***** **** ***** **** **** ***** ****"
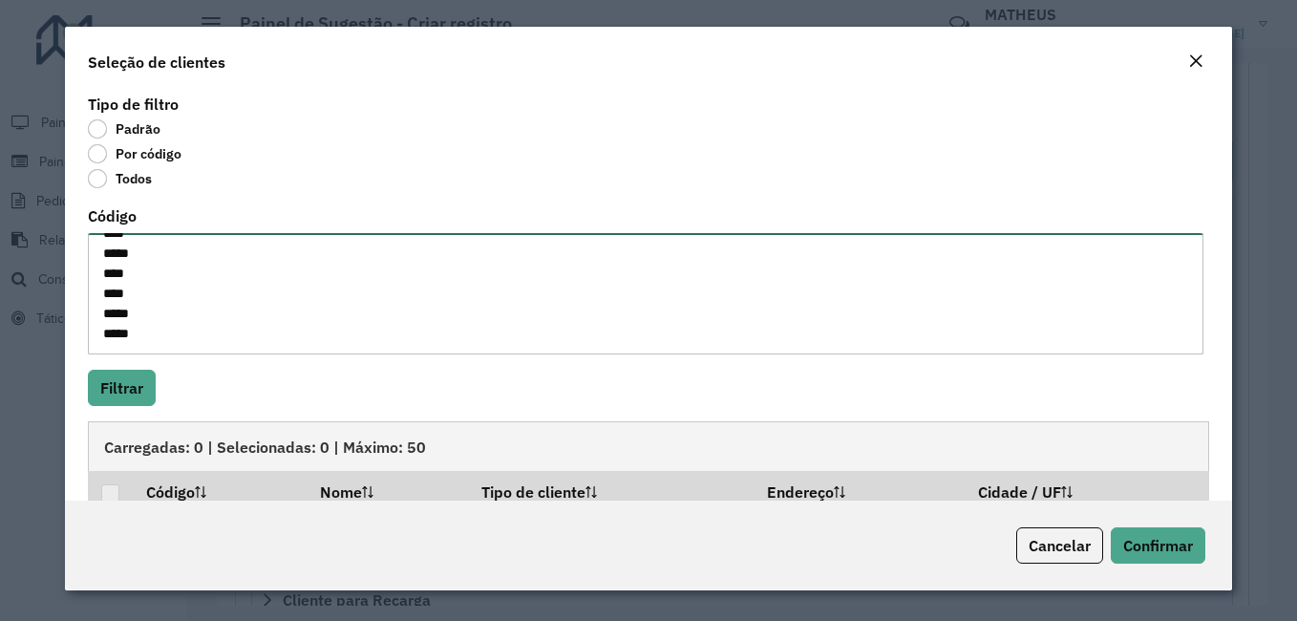
type textarea "***** ***** ***** **** **** ***** **** **** **** **** ***** ***** **** ***** **…"
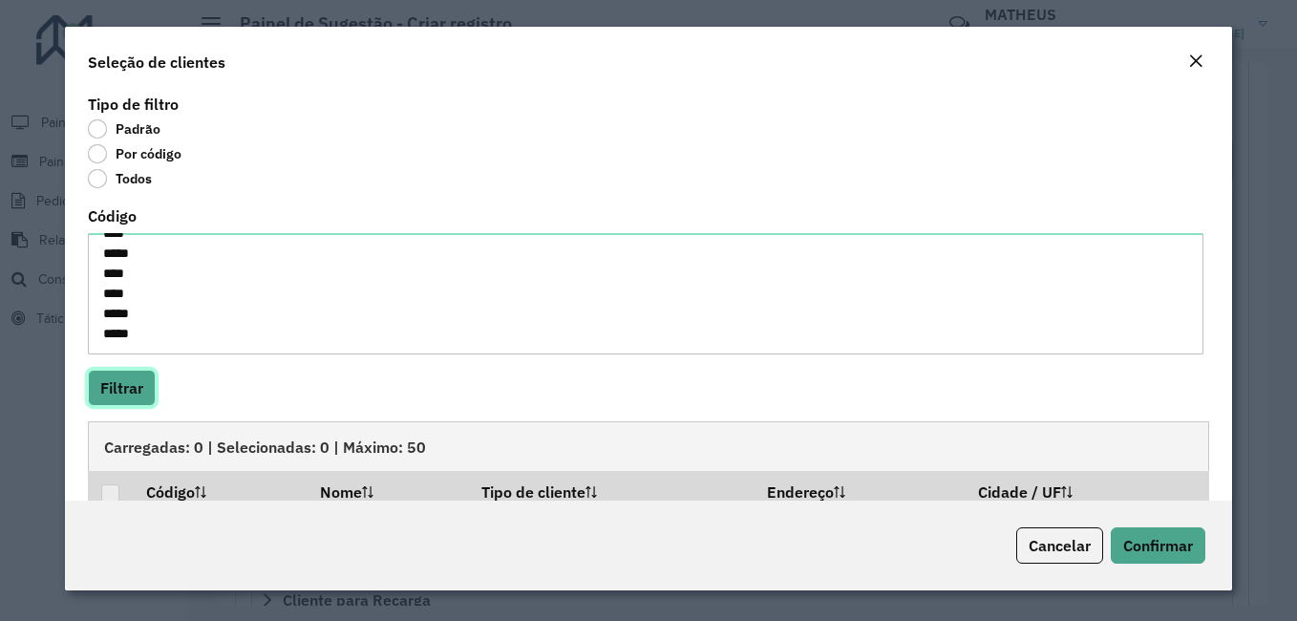
click at [116, 384] on button "Filtrar" at bounding box center [122, 388] width 68 height 36
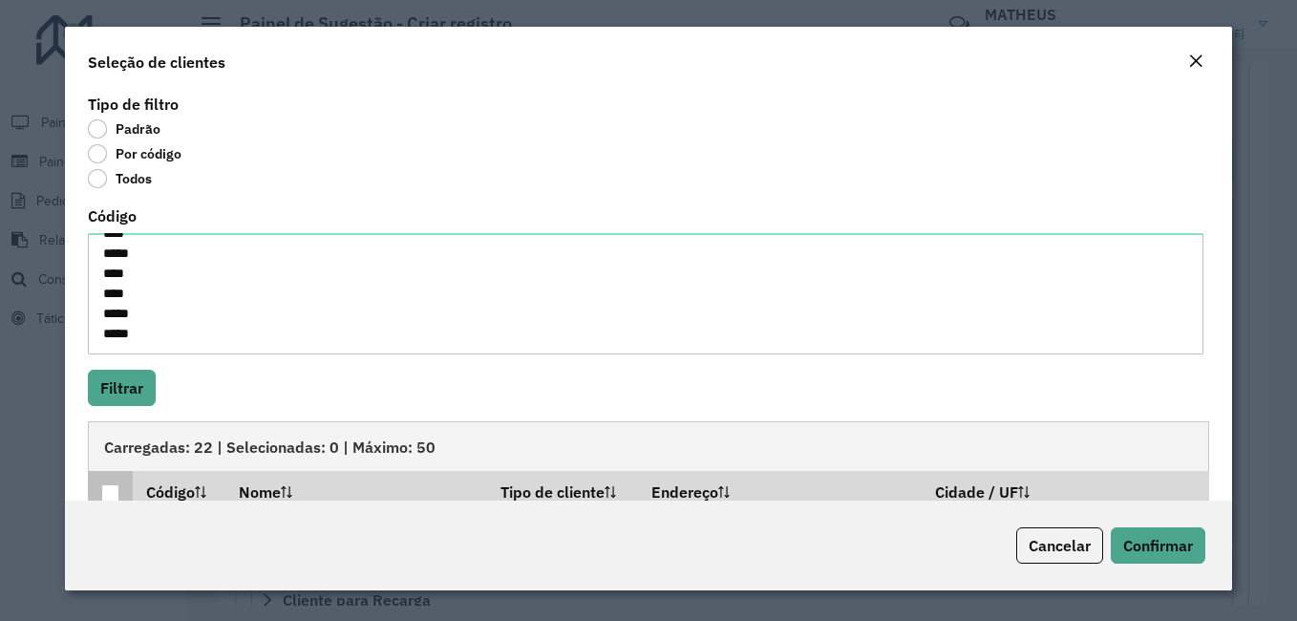
click at [110, 494] on div at bounding box center [110, 493] width 18 height 18
click at [1172, 554] on span "Confirmar" at bounding box center [1158, 545] width 70 height 19
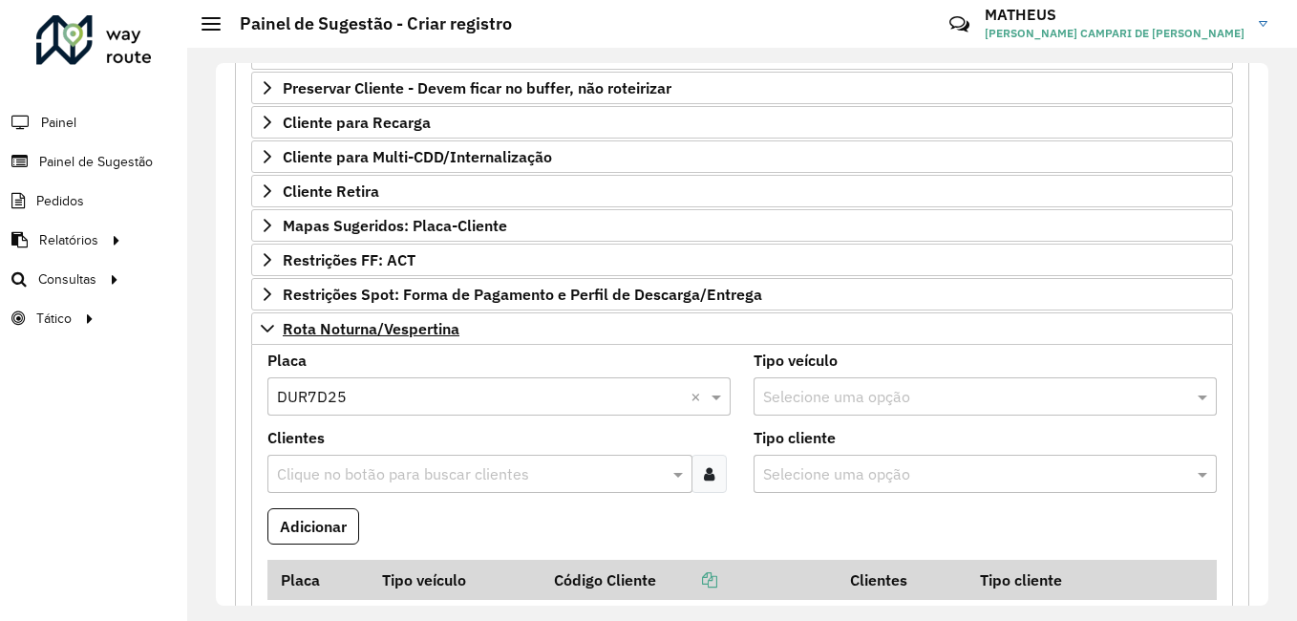
scroll to position [785, 0]
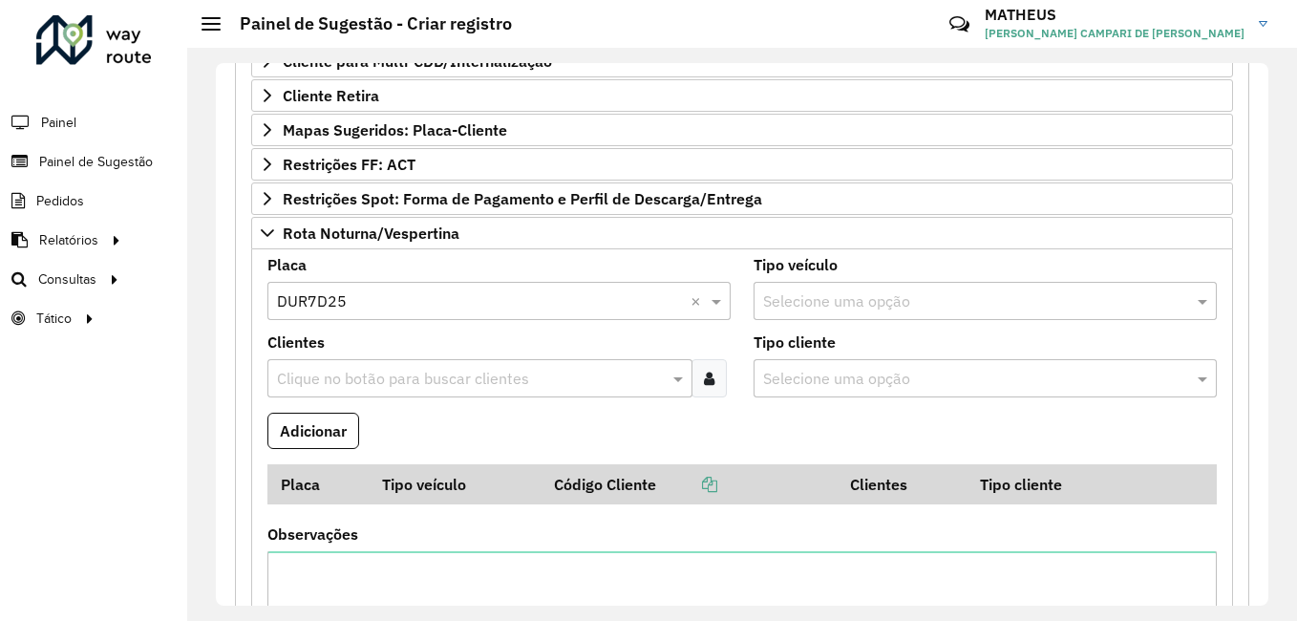
click at [710, 371] on icon at bounding box center [709, 378] width 11 height 15
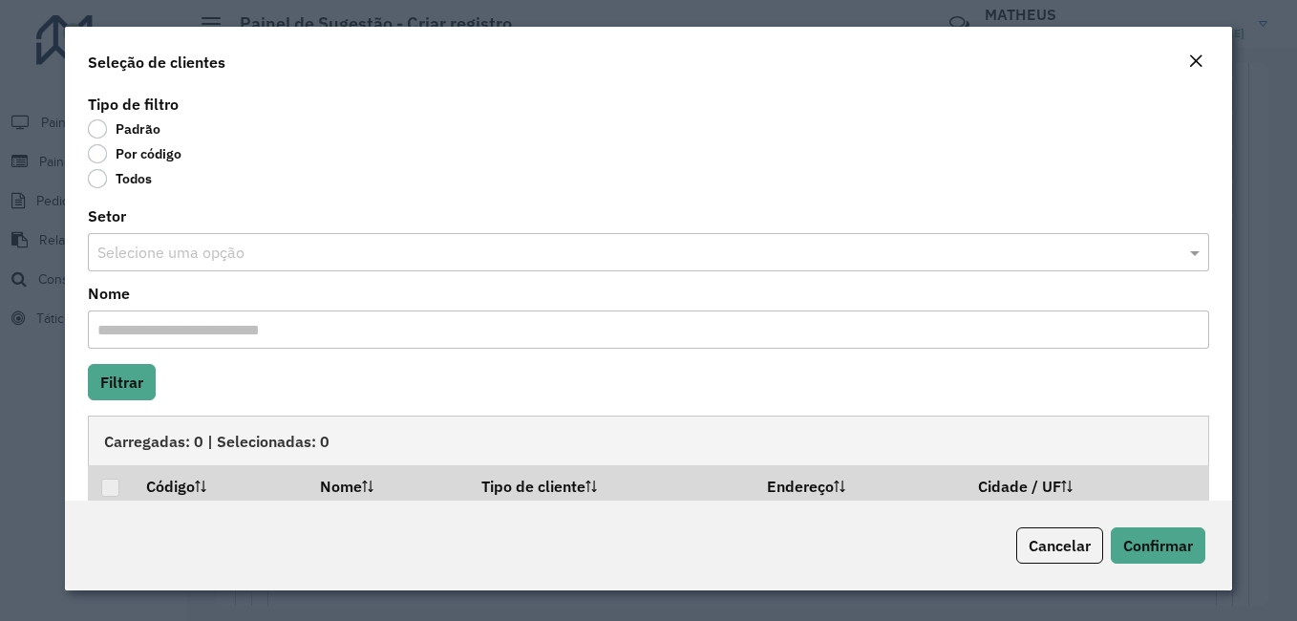
click at [142, 154] on label "Por código" at bounding box center [135, 153] width 94 height 19
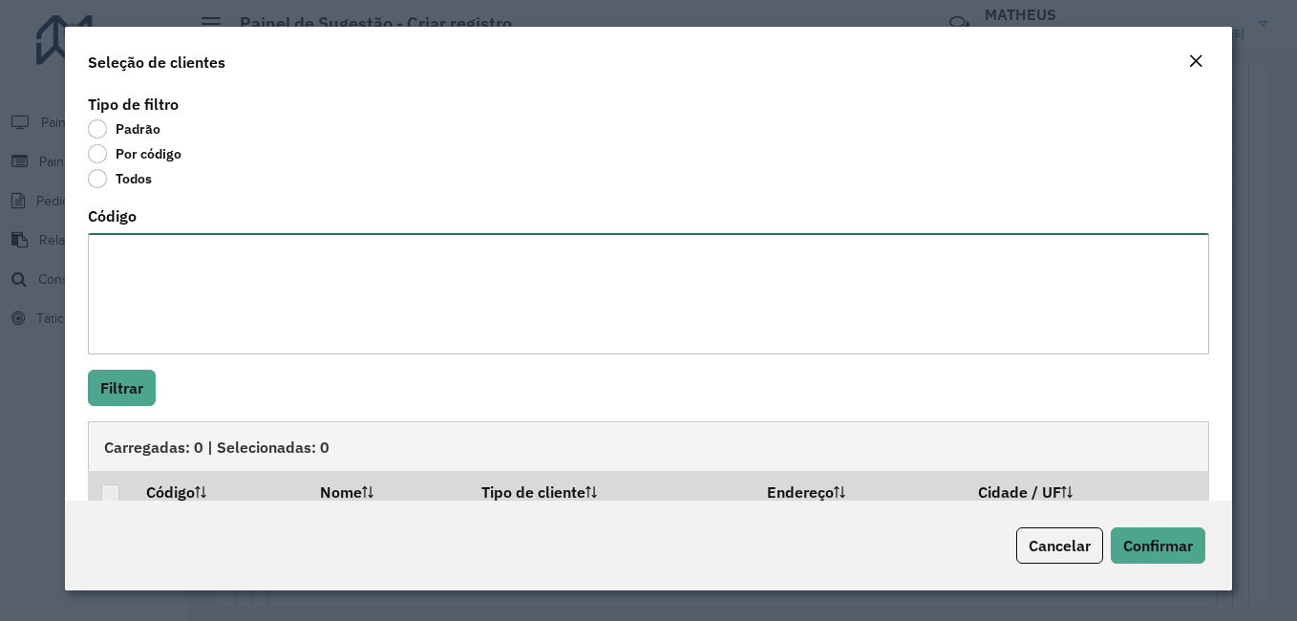
click at [192, 312] on textarea "Código" at bounding box center [648, 293] width 1121 height 121
paste textarea "***** ***** **** ***** **** **** **** **** **** **** *** ***** ***** ***** *****"
type textarea "***** ***** **** ***** **** **** **** **** **** **** *** ***** ***** ***** *****"
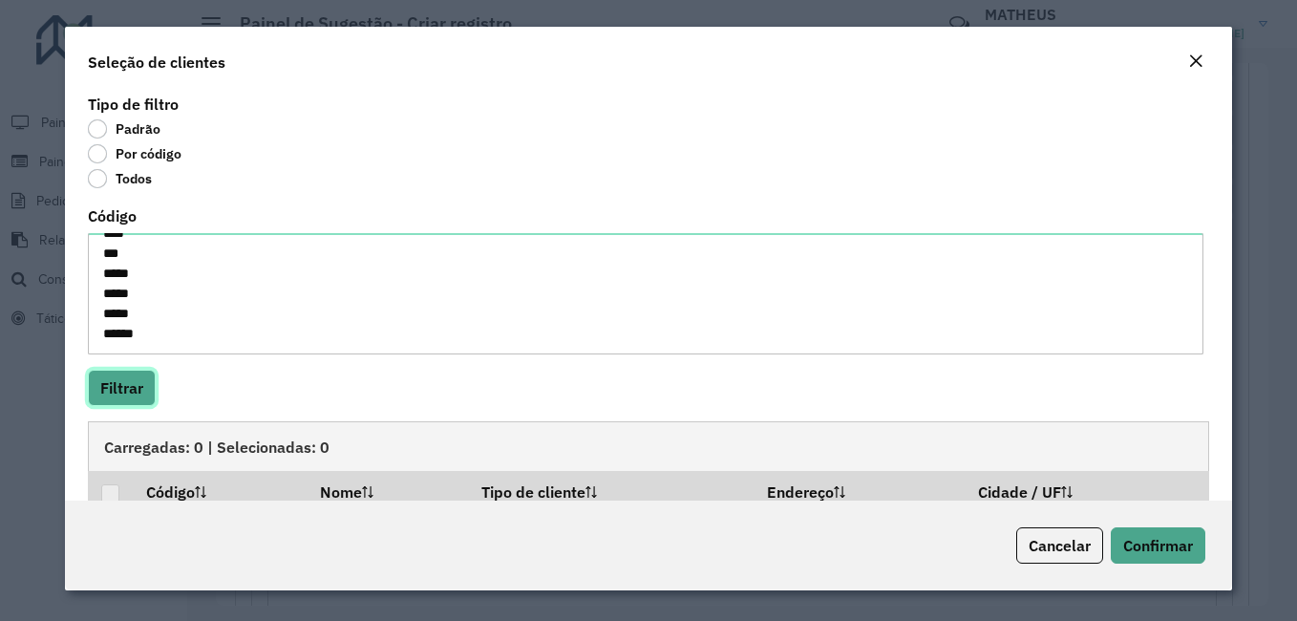
click at [98, 377] on button "Filtrar" at bounding box center [122, 388] width 68 height 36
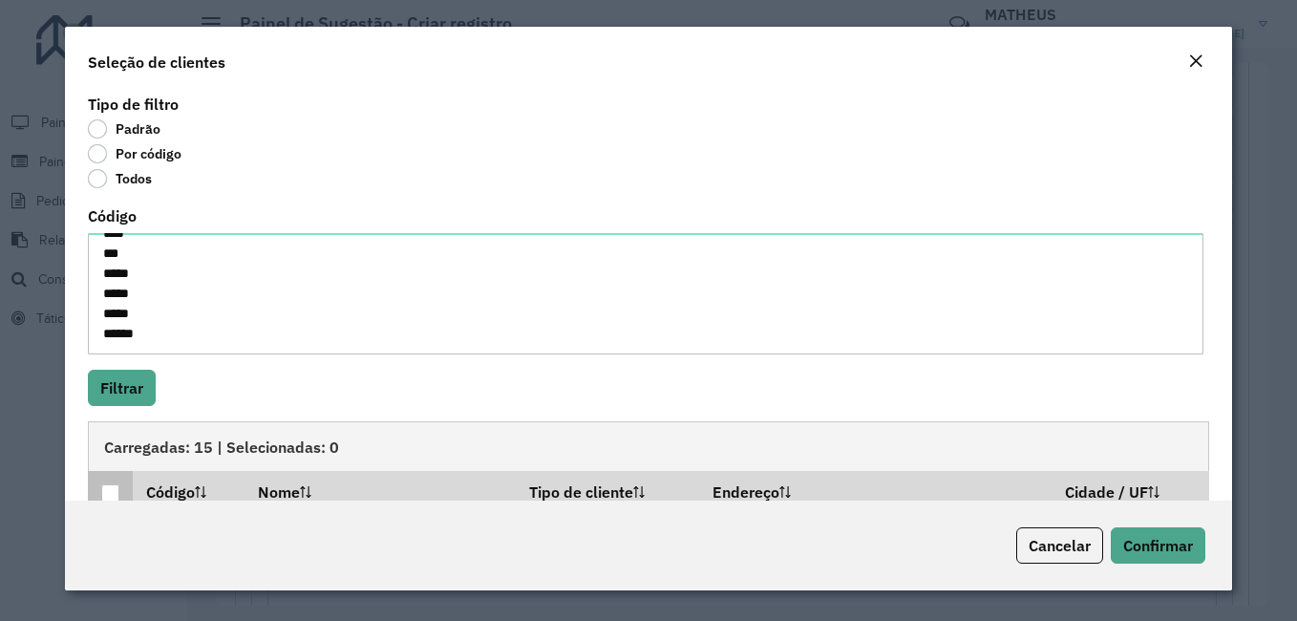
click at [115, 489] on th at bounding box center [110, 491] width 45 height 40
click at [116, 489] on div at bounding box center [110, 493] width 18 height 18
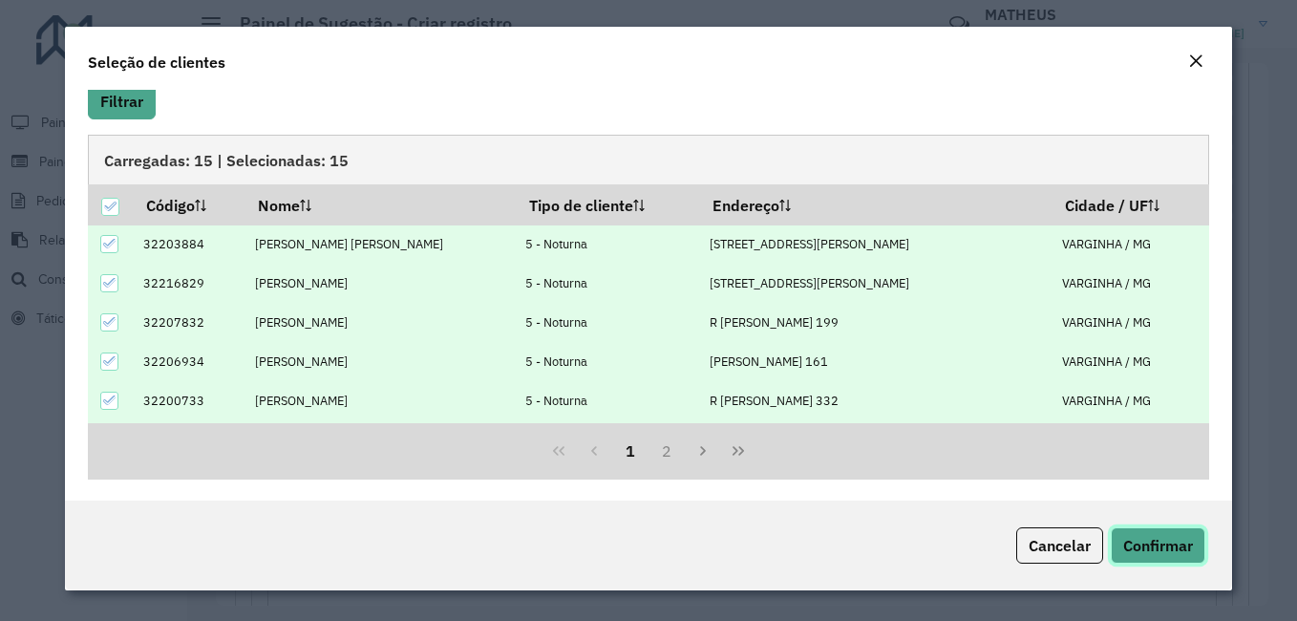
click at [1143, 548] on span "Confirmar" at bounding box center [1158, 545] width 70 height 19
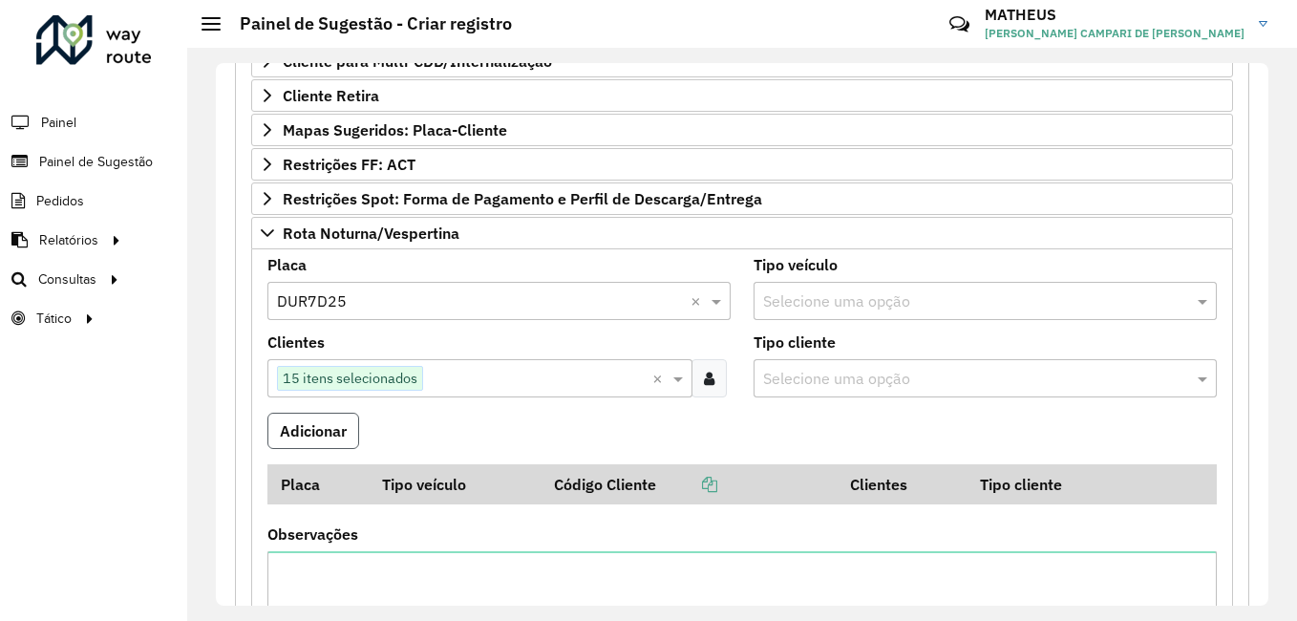
click at [331, 416] on button "Adicionar" at bounding box center [313, 431] width 92 height 36
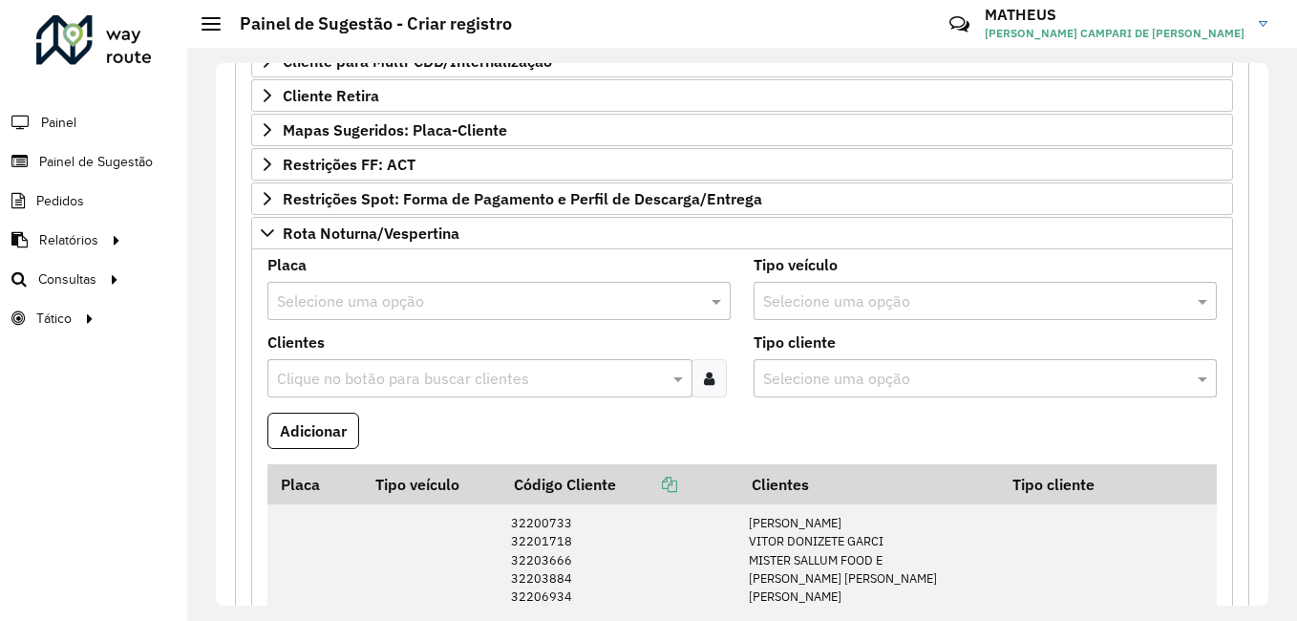
click at [444, 295] on input "text" at bounding box center [480, 301] width 406 height 23
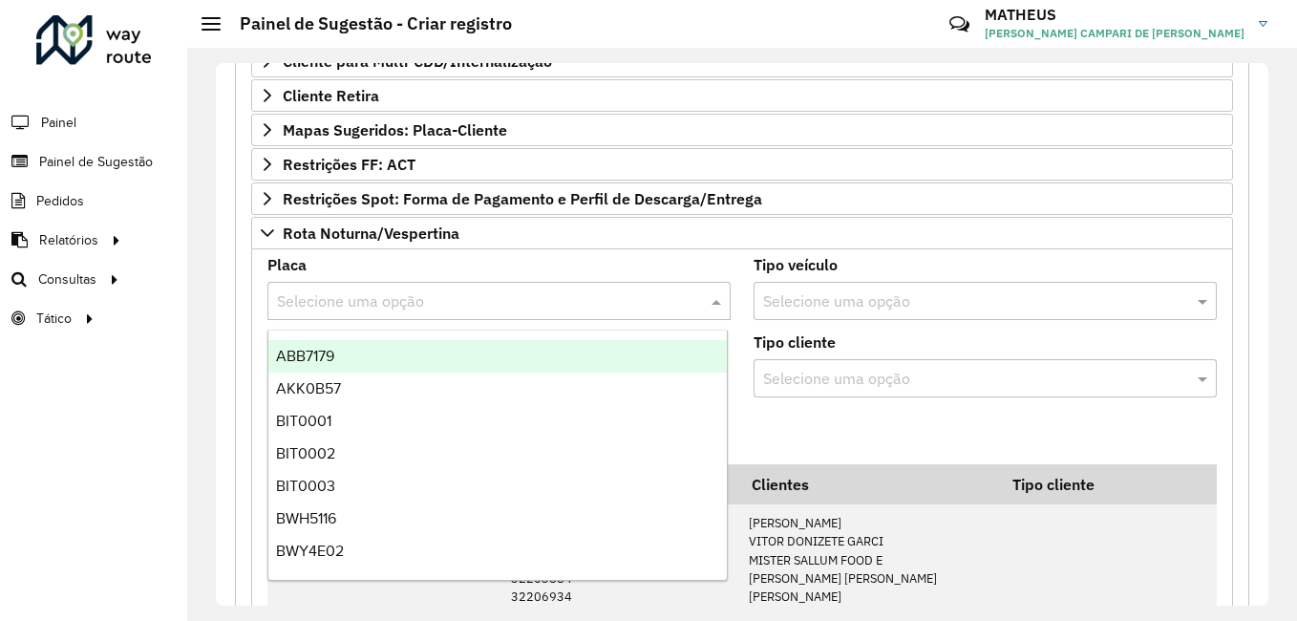
click at [459, 266] on div "Placa Selecione uma opção" at bounding box center [498, 289] width 463 height 62
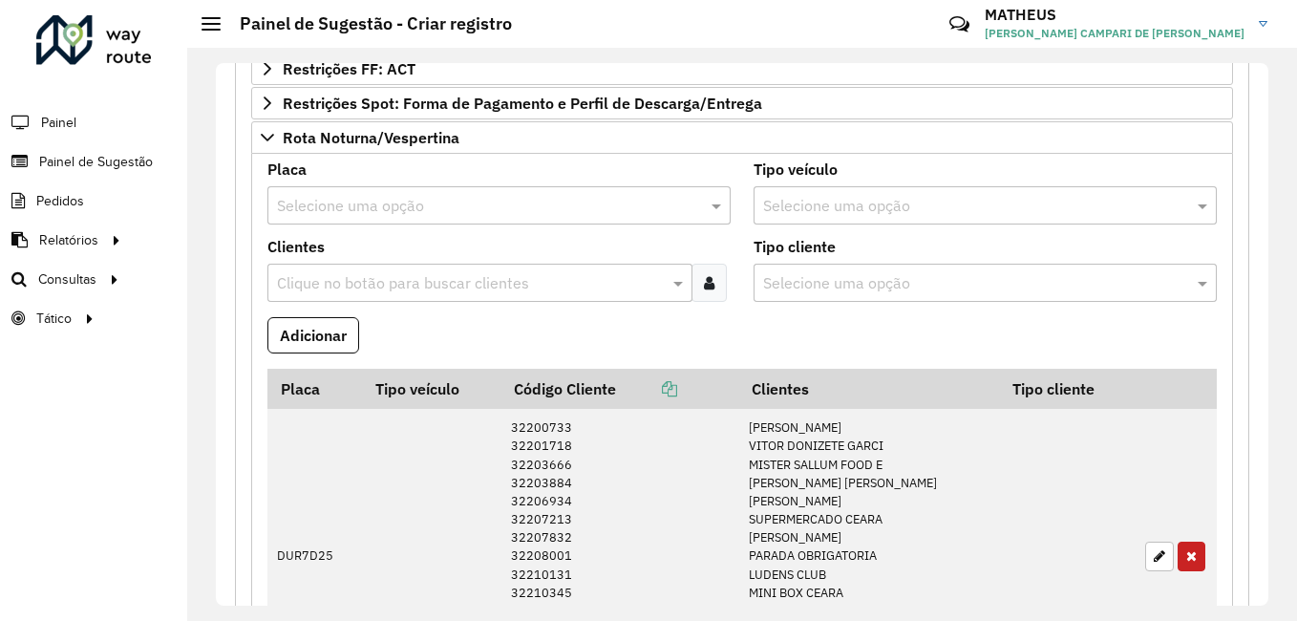
scroll to position [594, 0]
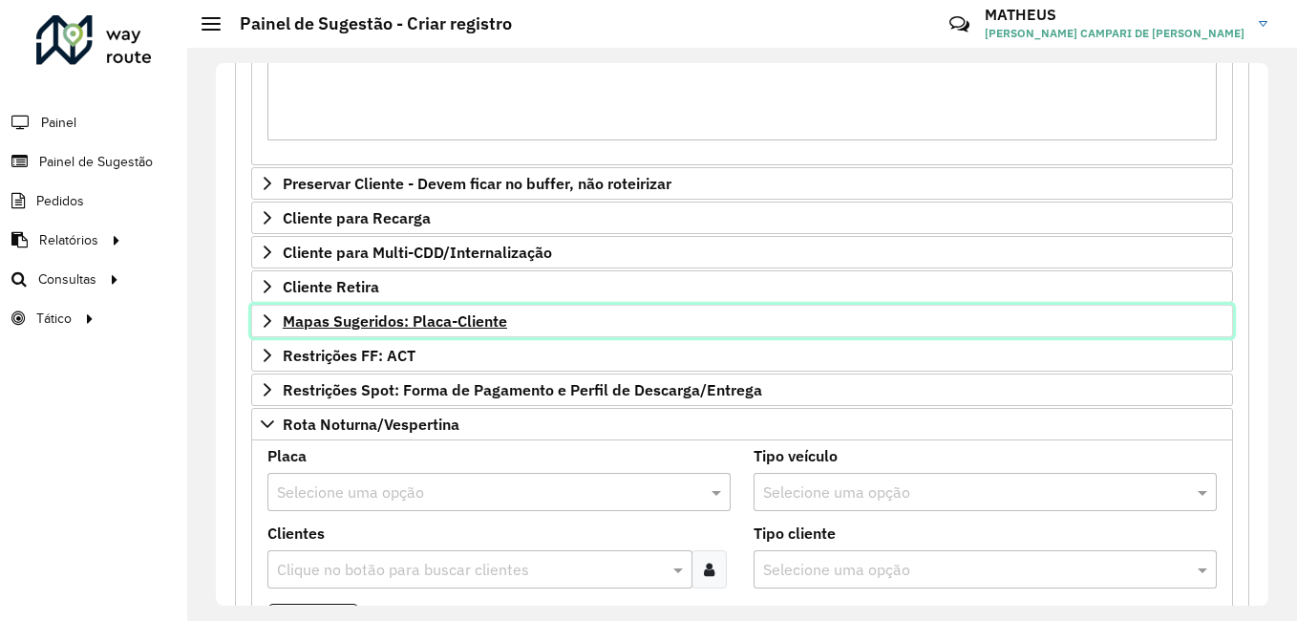
click at [409, 321] on span "Mapas Sugeridos: Placa-Cliente" at bounding box center [395, 320] width 224 height 15
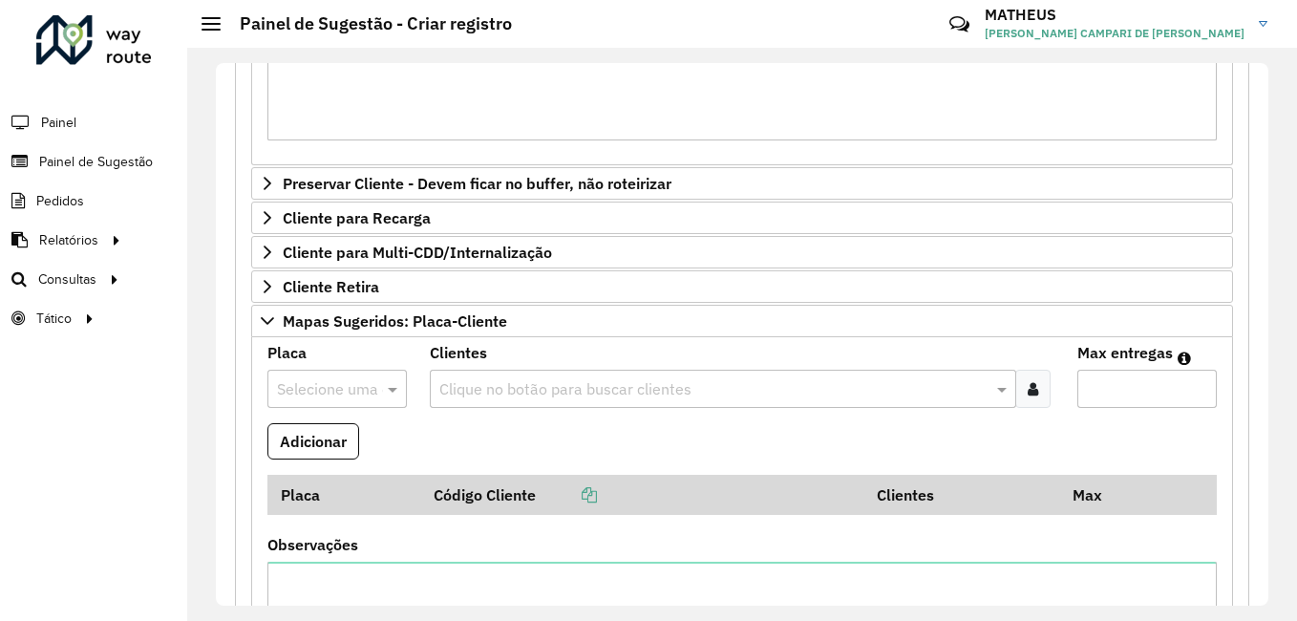
click at [1040, 398] on div at bounding box center [1032, 389] width 35 height 38
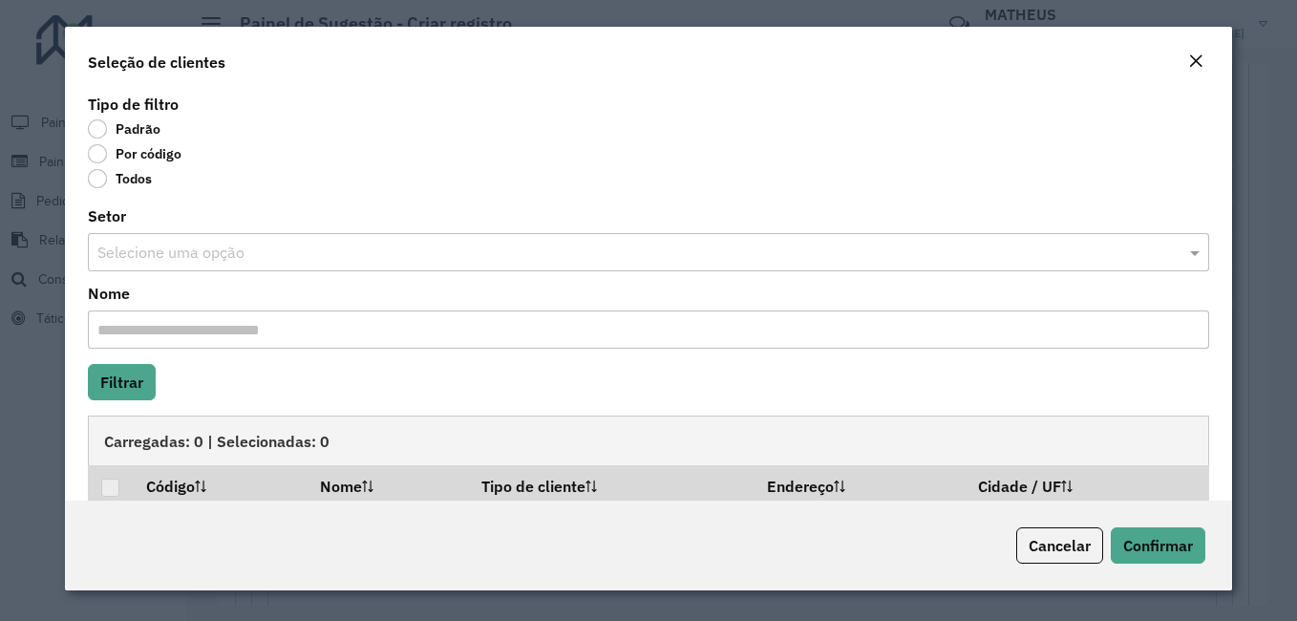
click at [134, 153] on label "Por código" at bounding box center [135, 153] width 94 height 19
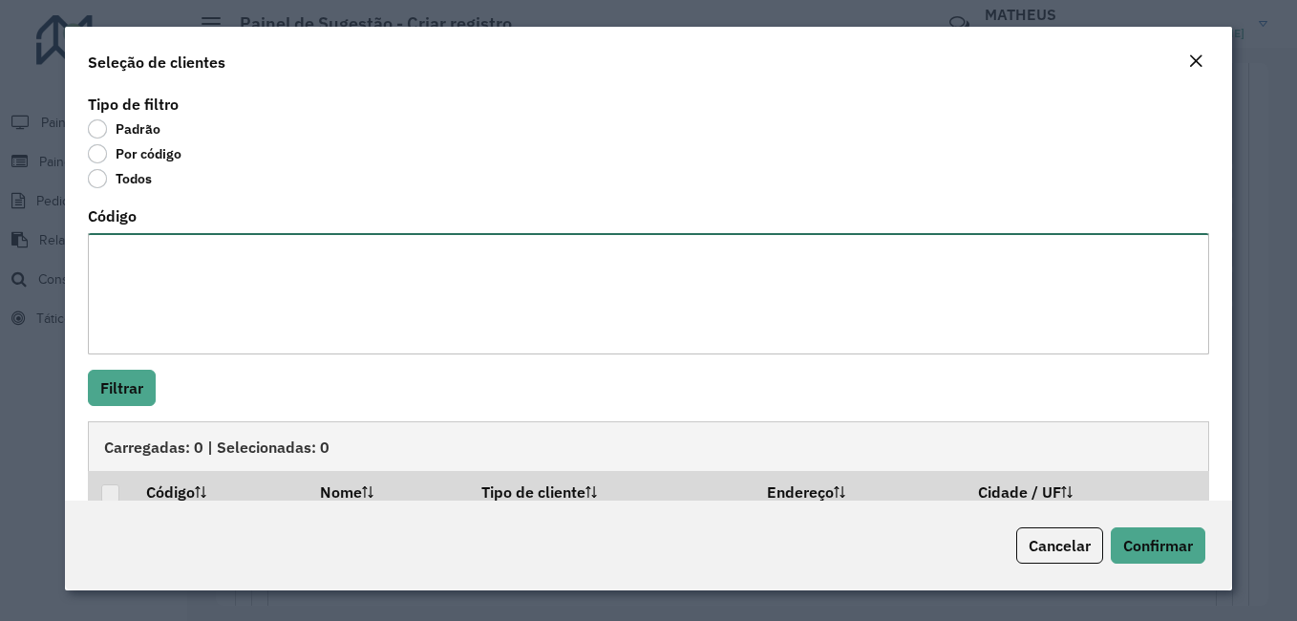
click at [177, 277] on textarea "Código" at bounding box center [648, 293] width 1121 height 121
paste textarea "***** ***** ***** **** **** **** **** ***** ***** ***** **** ***** **** ***** *…"
type textarea "***** ***** ***** **** **** **** **** ***** ***** ***** **** ***** **** ***** *…"
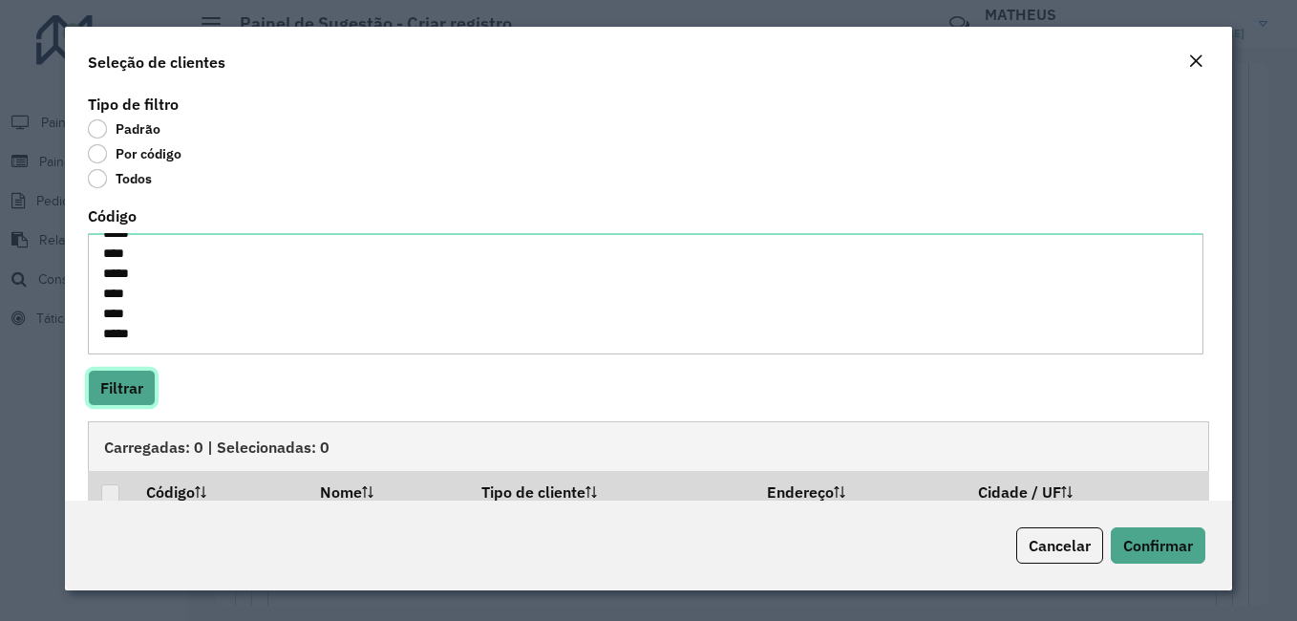
click at [116, 390] on button "Filtrar" at bounding box center [122, 388] width 68 height 36
click at [104, 486] on div at bounding box center [110, 493] width 18 height 18
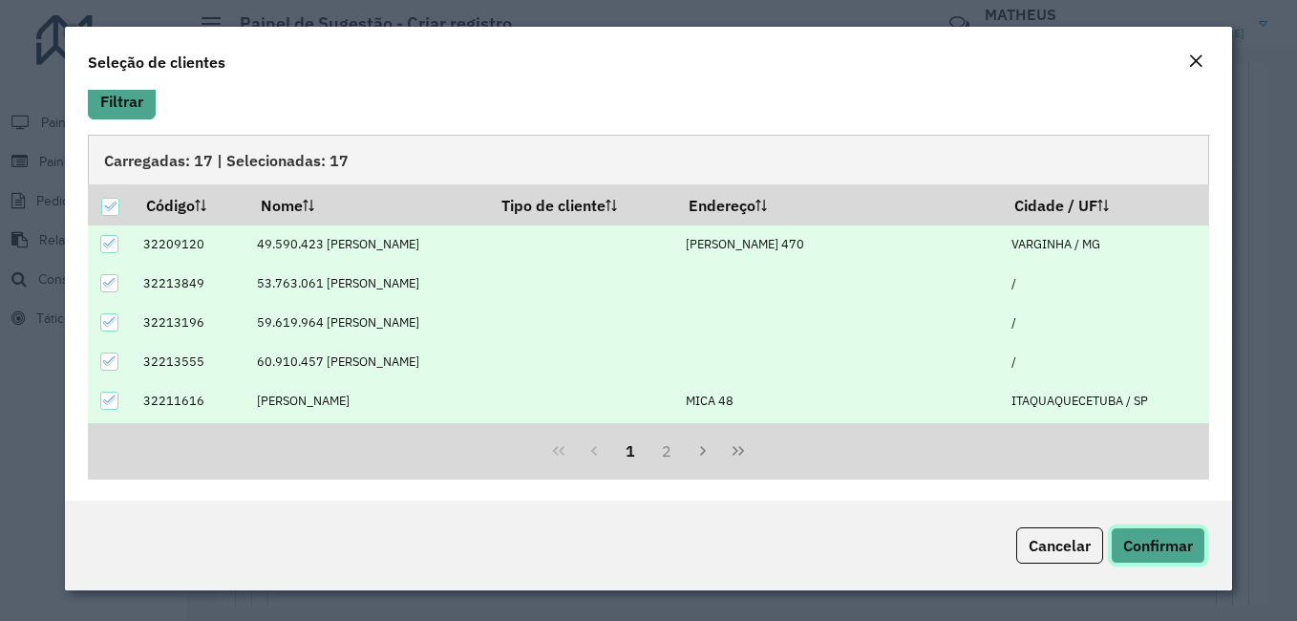
click at [1176, 552] on span "Confirmar" at bounding box center [1158, 545] width 70 height 19
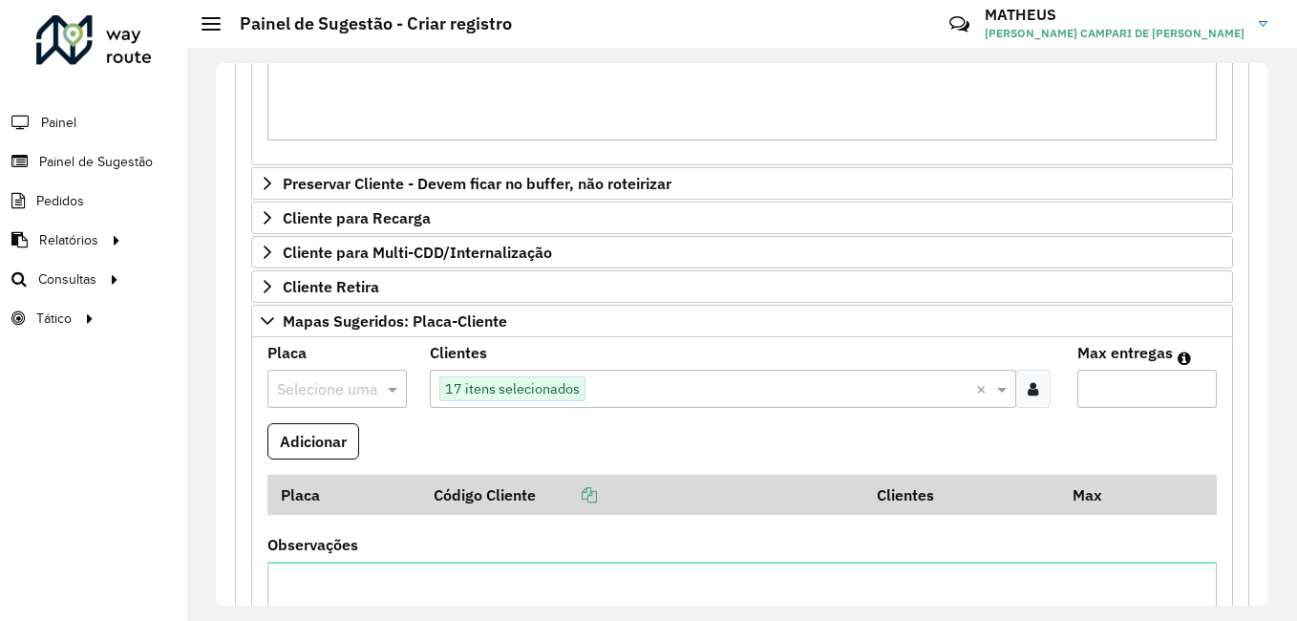
click at [1120, 383] on input "Max entregas" at bounding box center [1146, 389] width 139 height 38
type input "**"
click at [1016, 389] on div at bounding box center [1032, 389] width 35 height 38
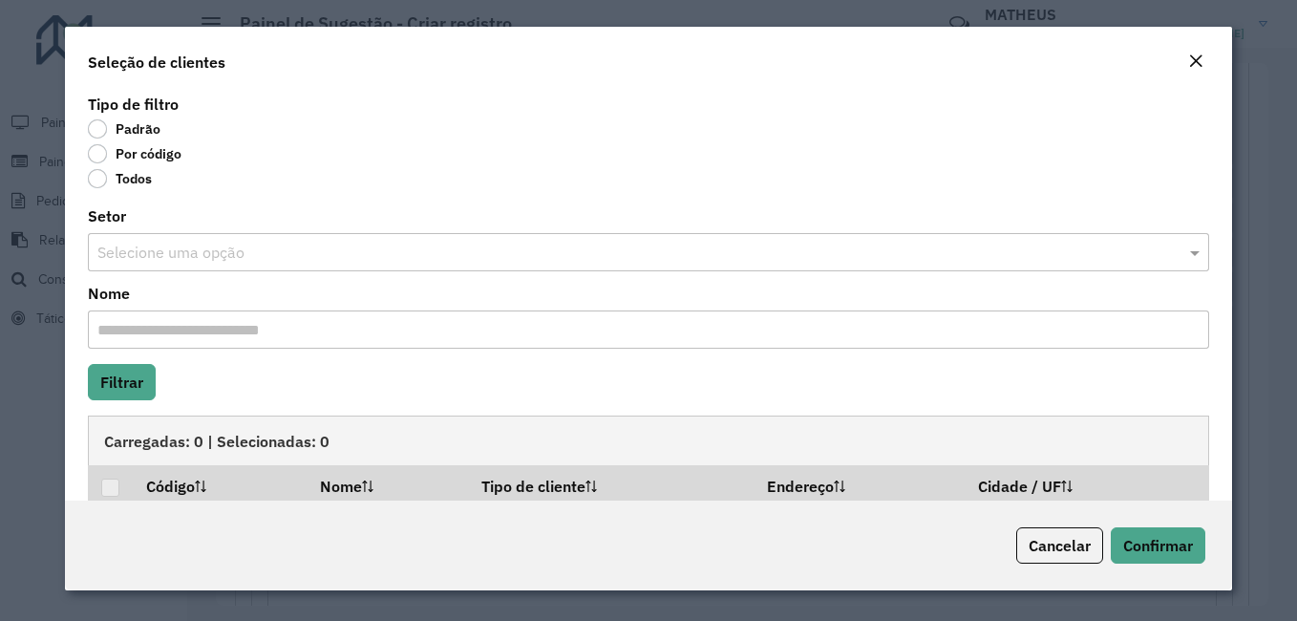
scroll to position [72, 0]
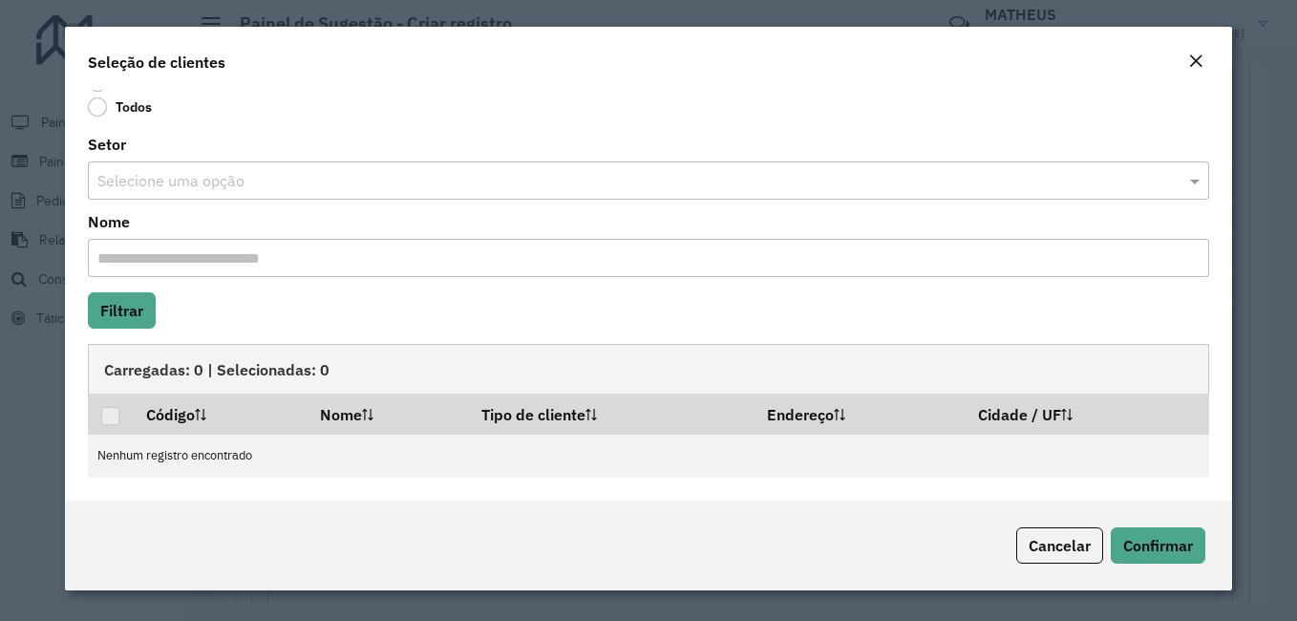
click at [1208, 66] on button "Close" at bounding box center [1195, 62] width 27 height 25
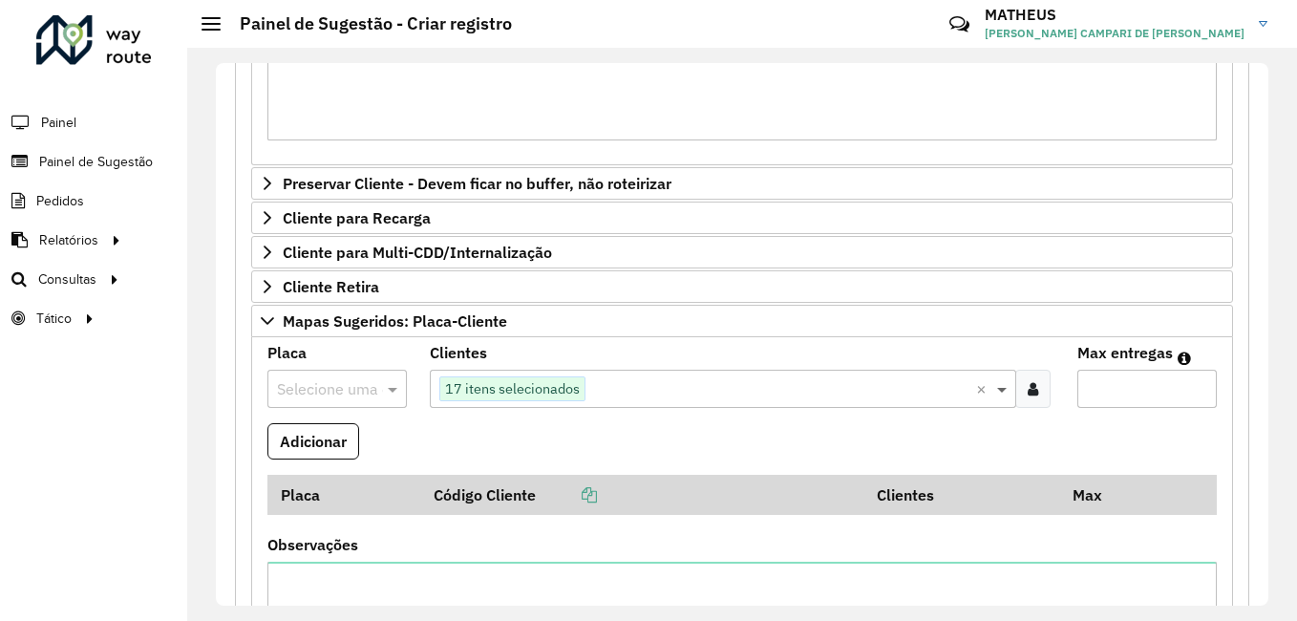
click at [993, 386] on span at bounding box center [1004, 388] width 24 height 23
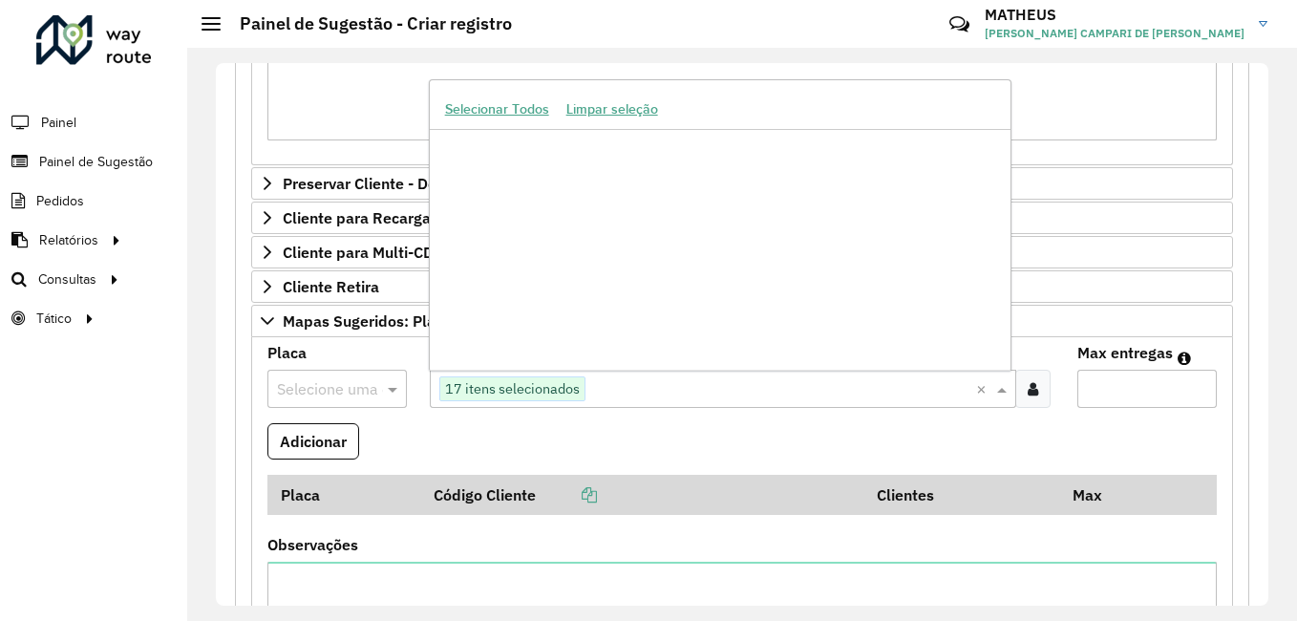
scroll to position [81536, 0]
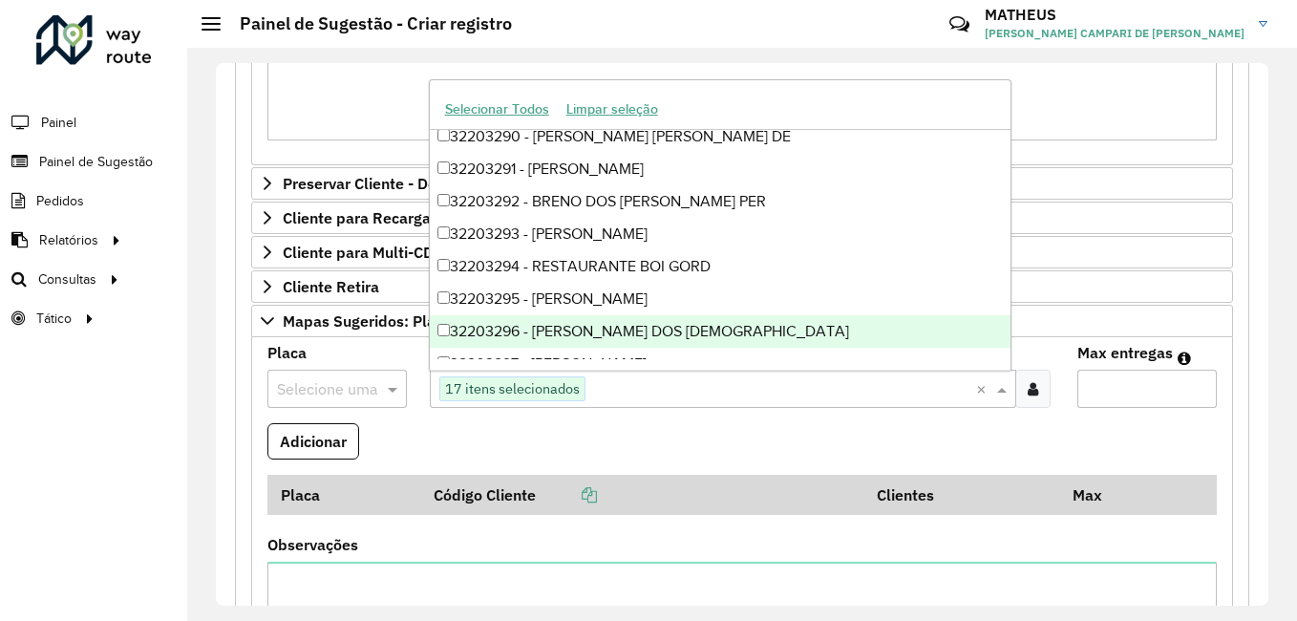
click at [696, 425] on formly-field "Adicionar" at bounding box center [742, 449] width 972 height 52
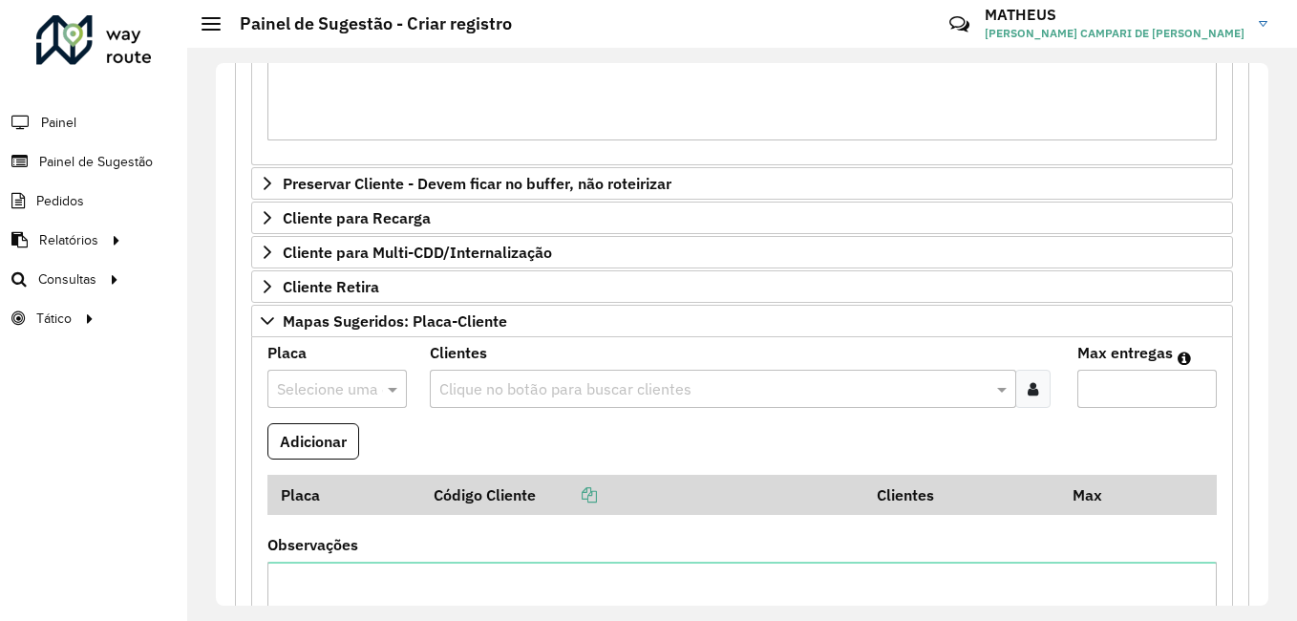
click at [1031, 392] on icon at bounding box center [1033, 388] width 11 height 15
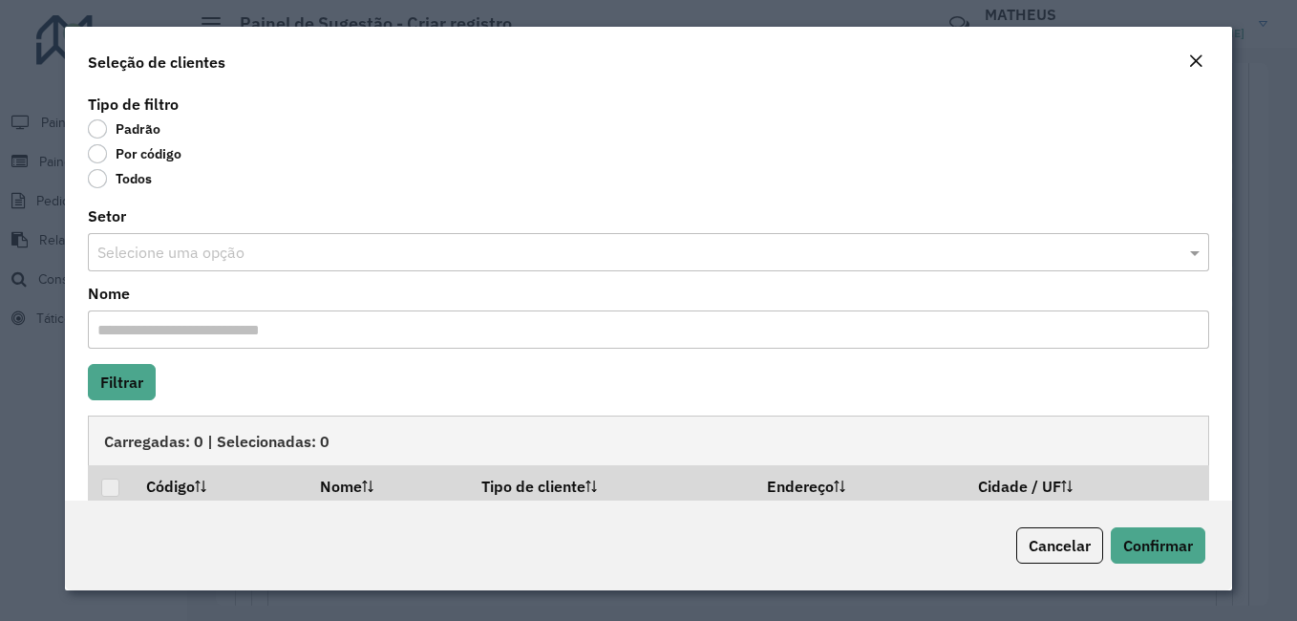
click at [152, 155] on label "Por código" at bounding box center [135, 153] width 94 height 19
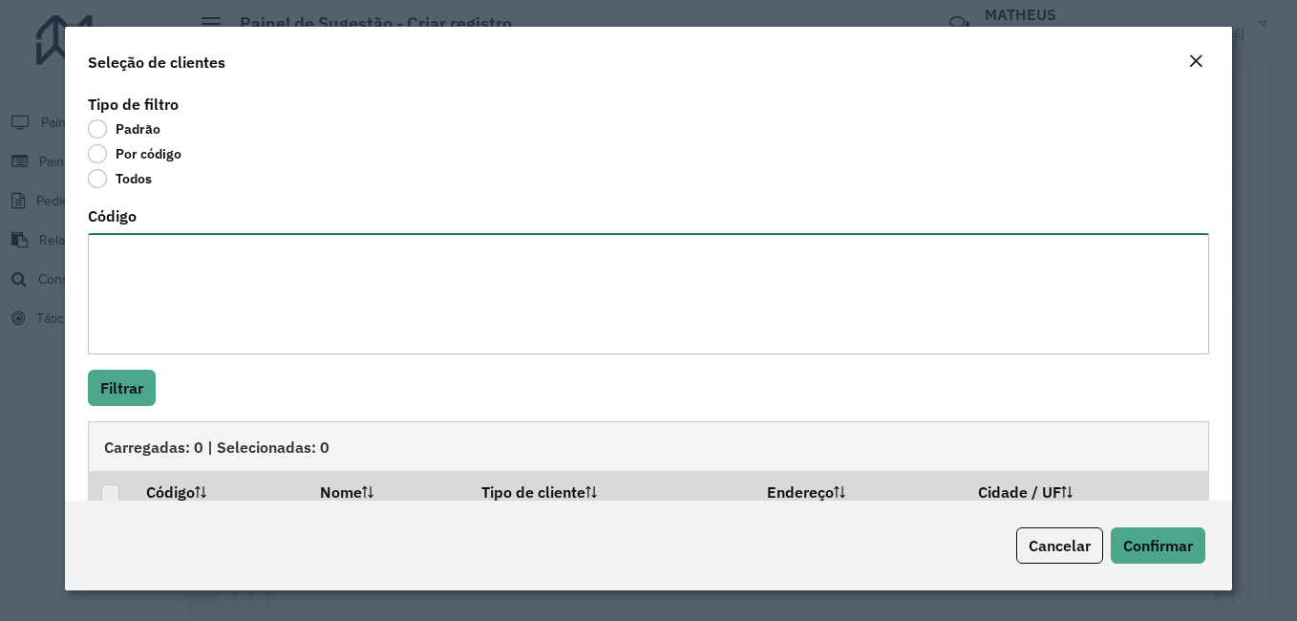
click at [198, 263] on textarea "Código" at bounding box center [648, 293] width 1121 height 121
paste textarea "***** ***** ***** **** **** **** **** ***** ***** ***** **** ***** **** ***** *…"
type textarea "***** ***** ***** **** **** **** **** ***** ***** ***** **** ***** **** ***** *…"
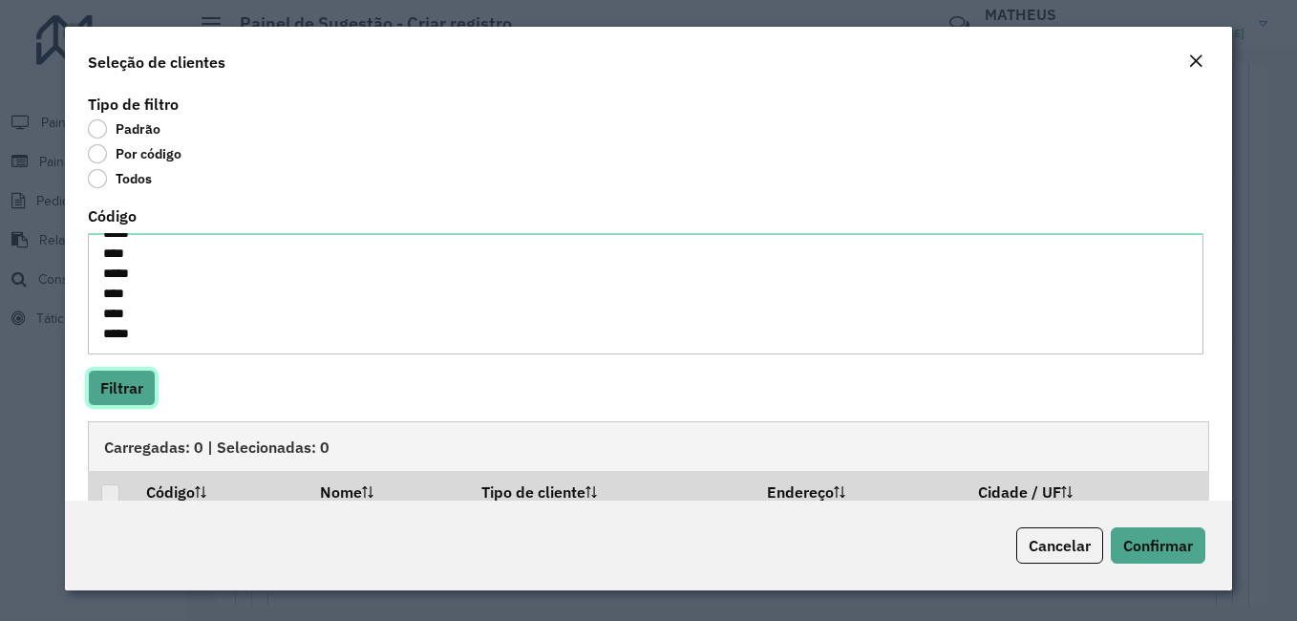
click at [151, 377] on button "Filtrar" at bounding box center [122, 388] width 68 height 36
click at [121, 485] on th at bounding box center [110, 491] width 45 height 40
click at [114, 492] on div at bounding box center [110, 493] width 18 height 18
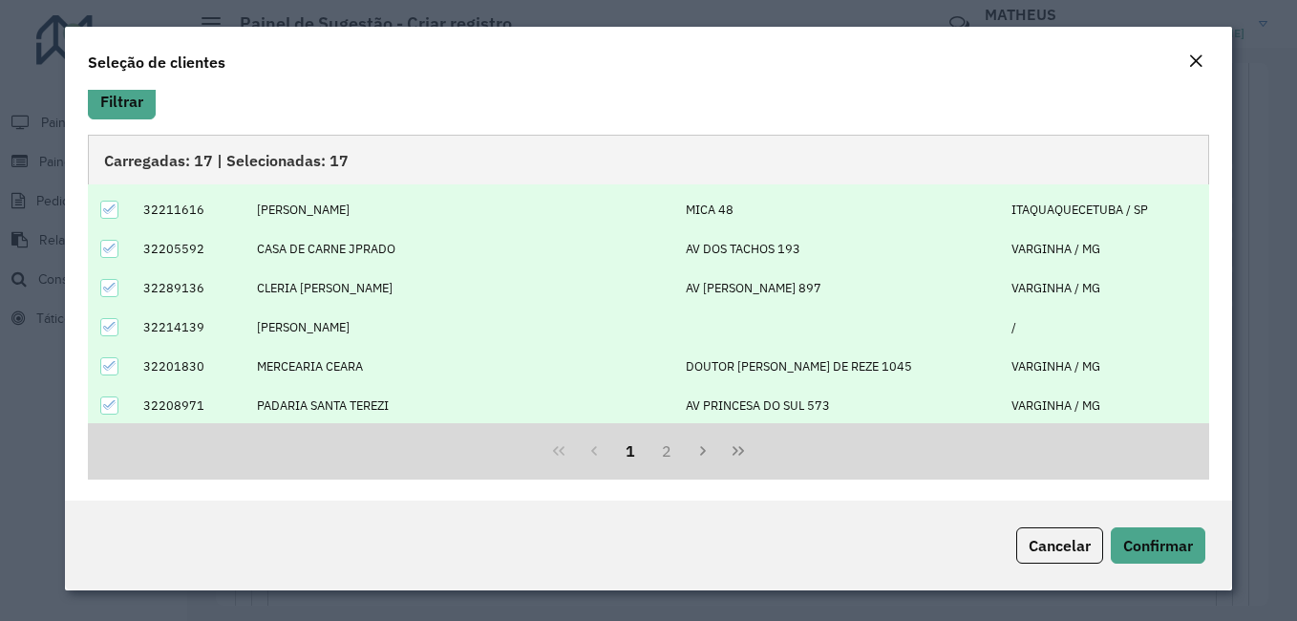
scroll to position [193, 0]
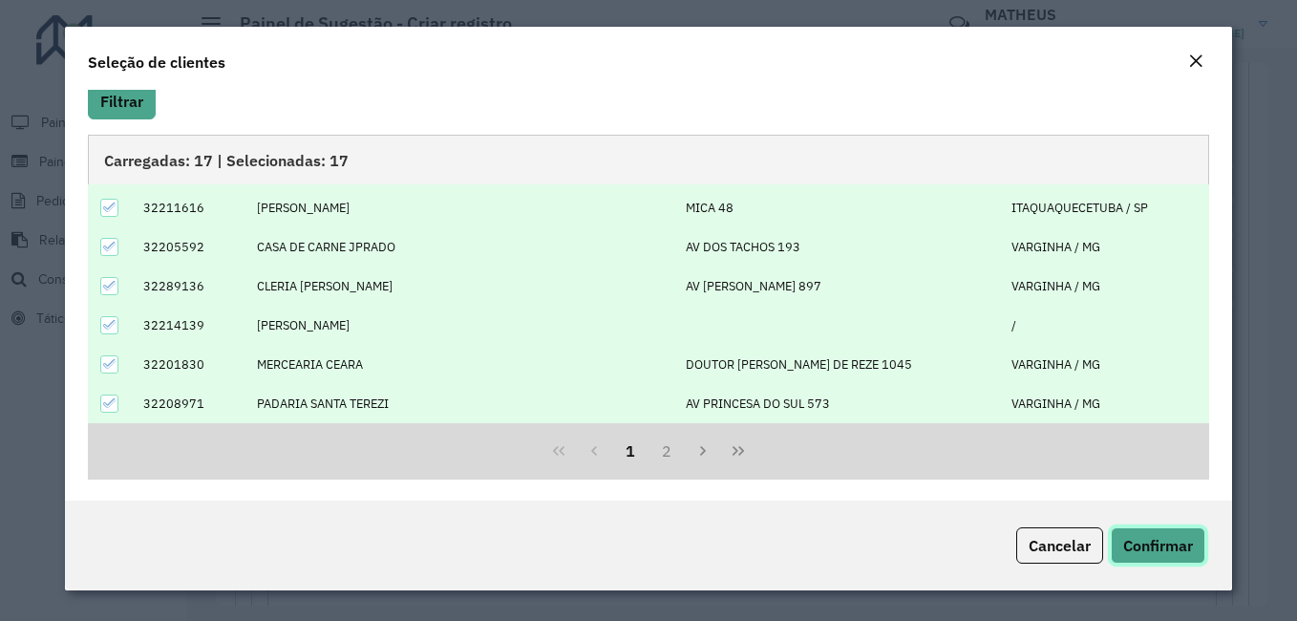
click at [1147, 547] on span "Confirmar" at bounding box center [1158, 545] width 70 height 19
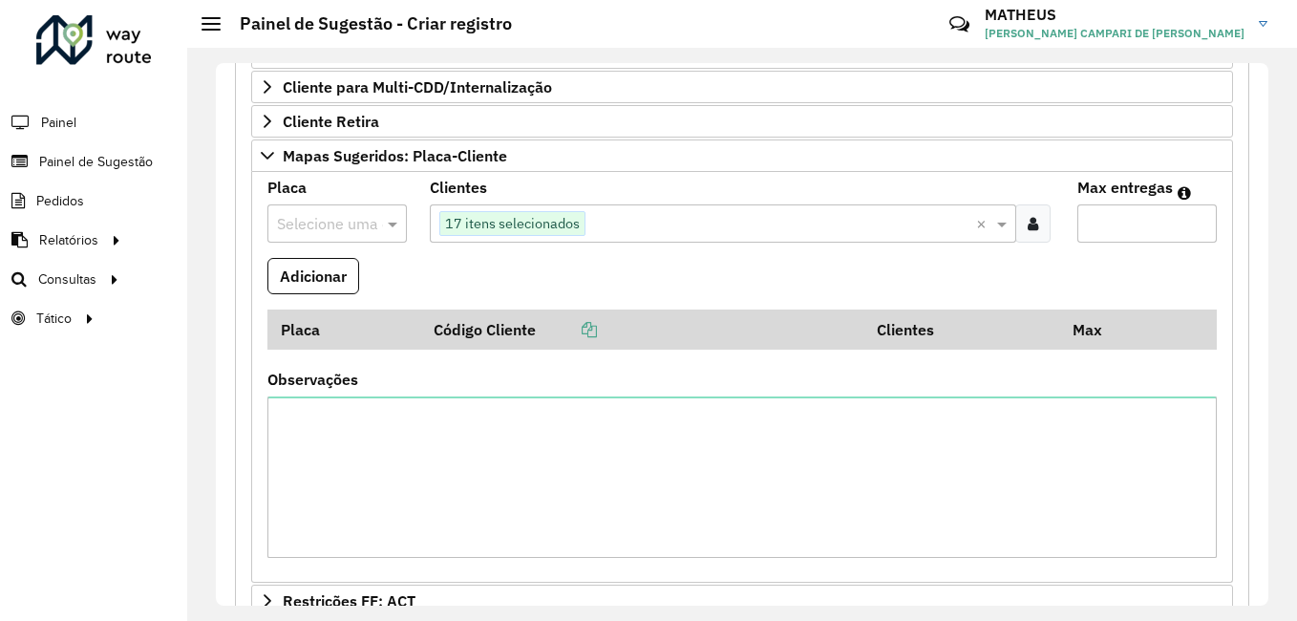
scroll to position [568, 0]
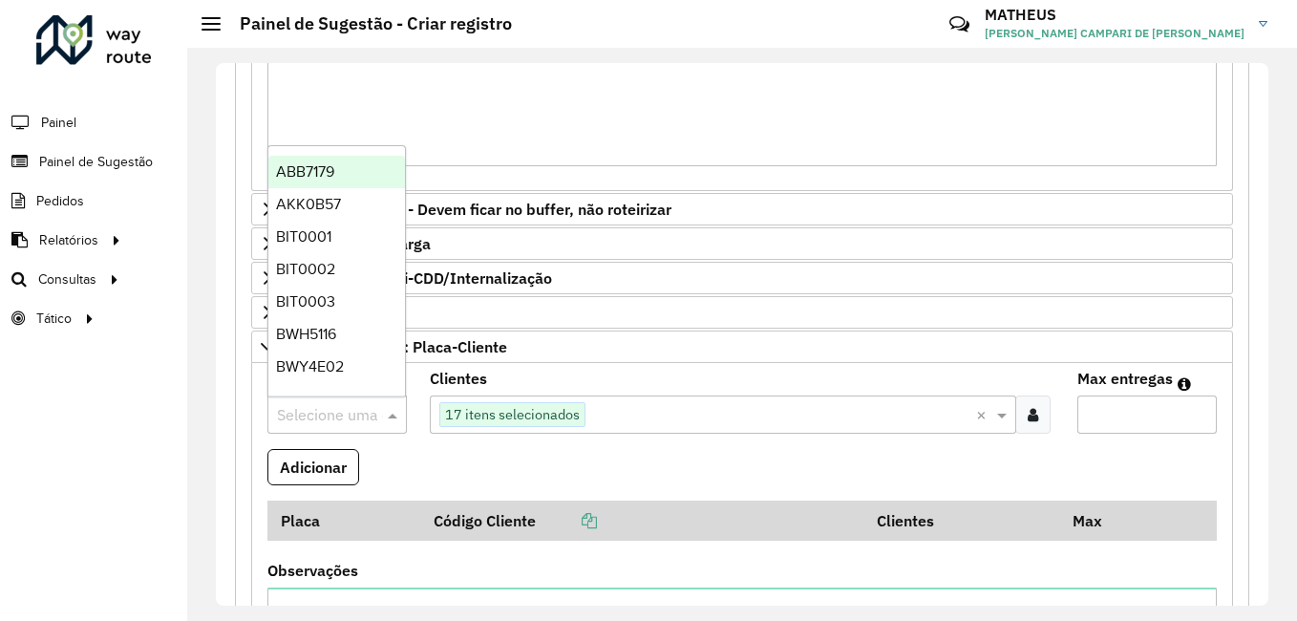
click at [292, 397] on div "Selecione uma opção" at bounding box center [336, 414] width 139 height 38
click at [290, 418] on input "text" at bounding box center [318, 415] width 82 height 23
type input "***"
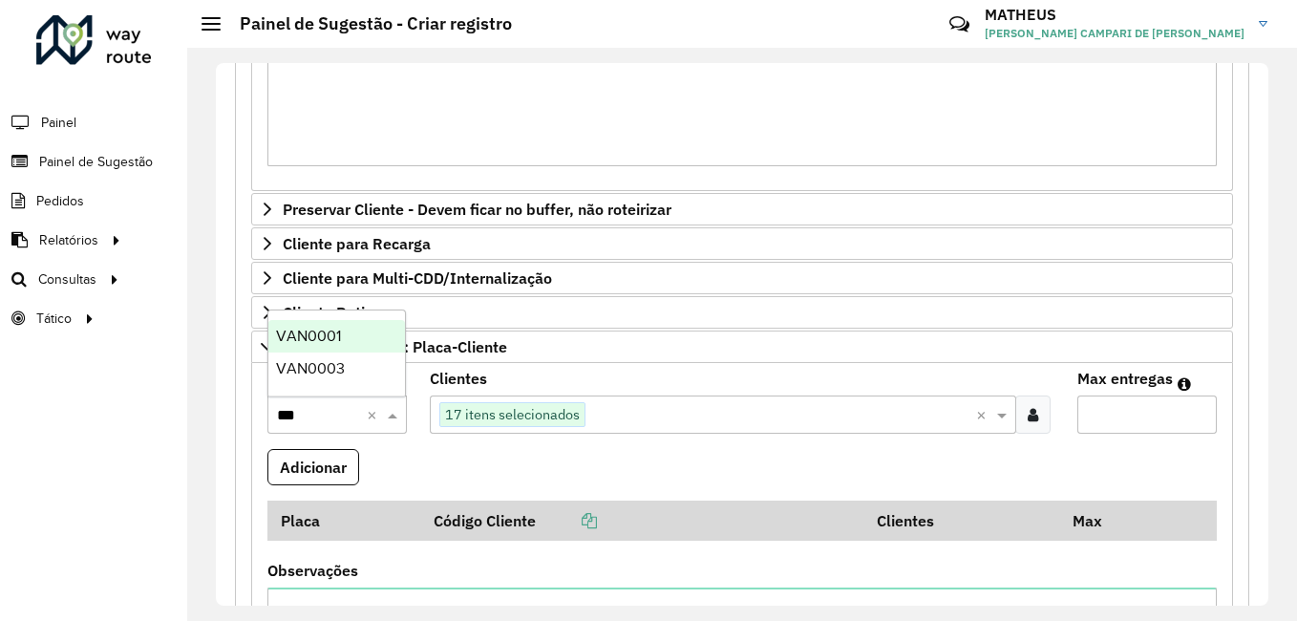
click at [350, 342] on div "VAN0001" at bounding box center [336, 336] width 137 height 32
click at [442, 456] on formly-field "Adicionar" at bounding box center [742, 475] width 972 height 52
click at [312, 454] on button "Adicionar" at bounding box center [313, 467] width 92 height 36
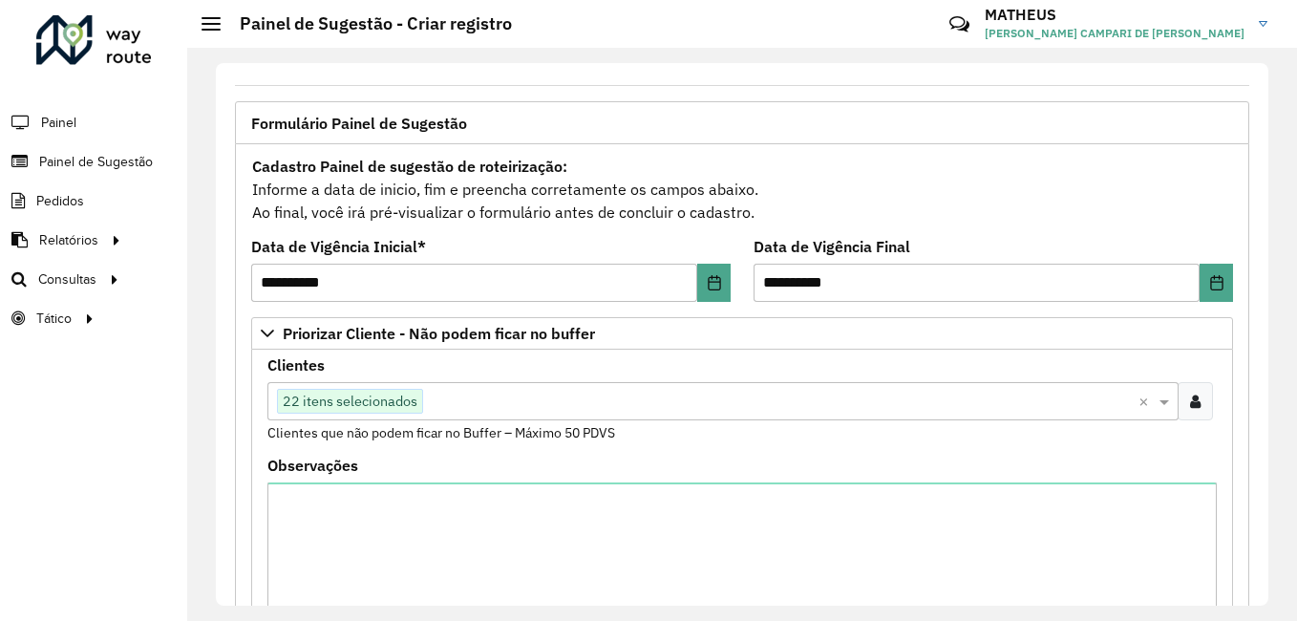
scroll to position [473, 0]
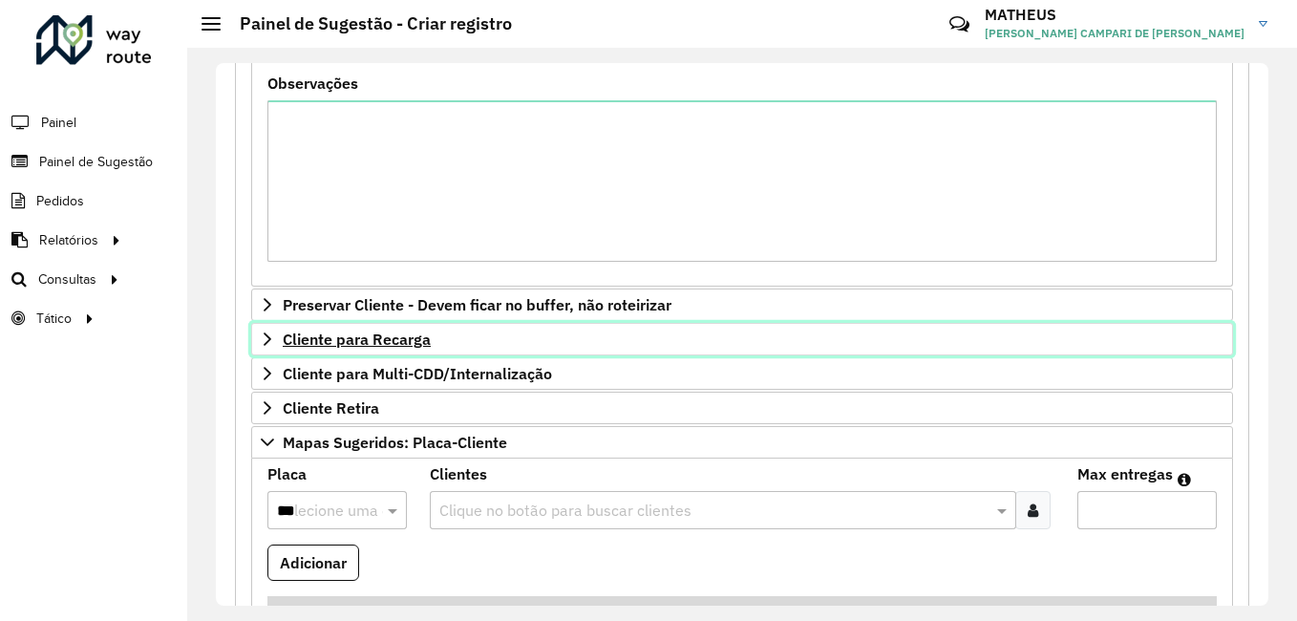
click at [378, 338] on span "Cliente para Recarga" at bounding box center [357, 338] width 148 height 15
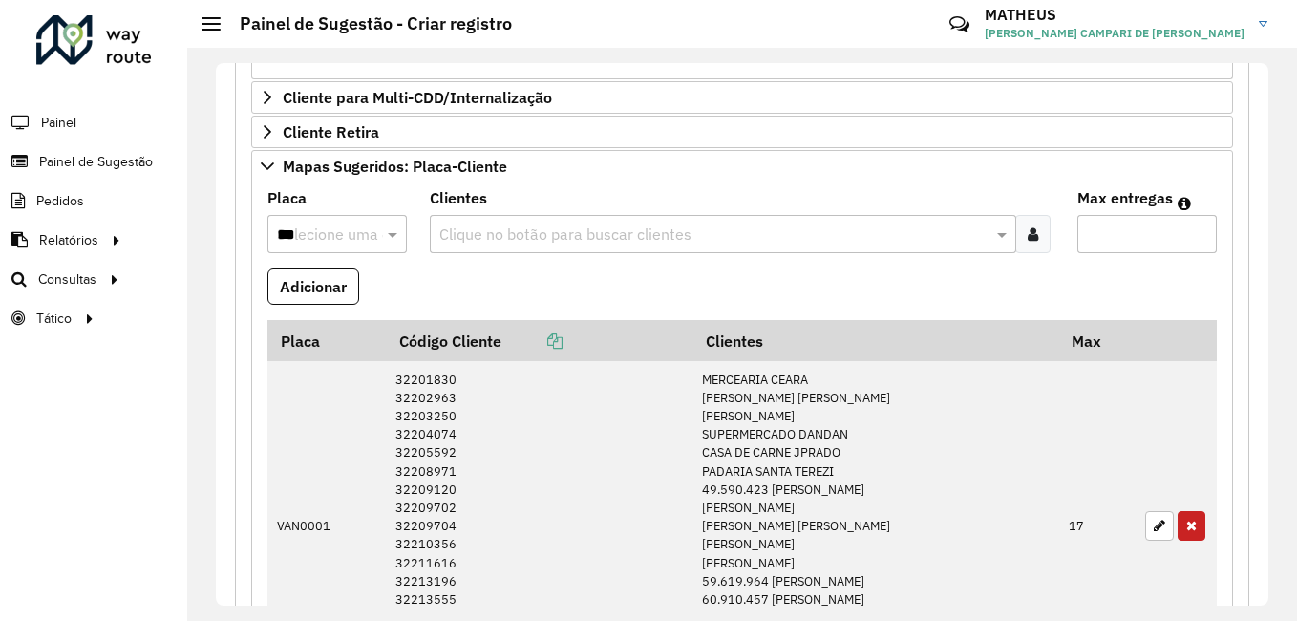
scroll to position [1141, 0]
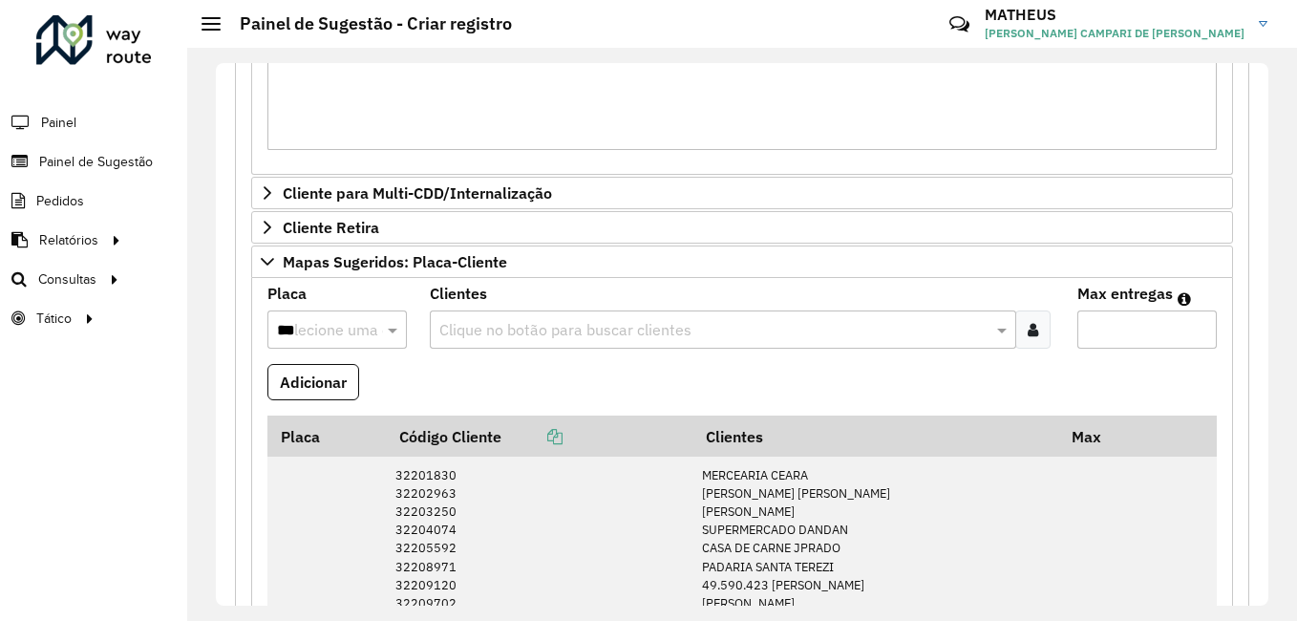
click at [1015, 336] on div at bounding box center [1032, 329] width 35 height 38
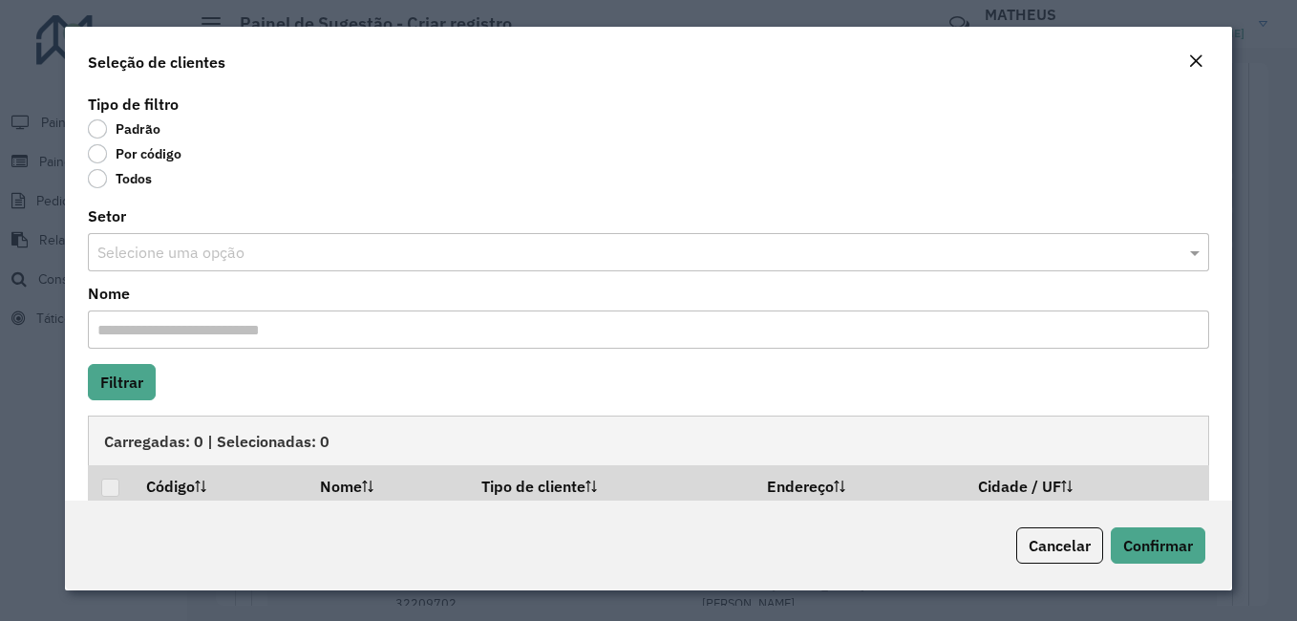
click at [117, 152] on label "Por código" at bounding box center [135, 153] width 94 height 19
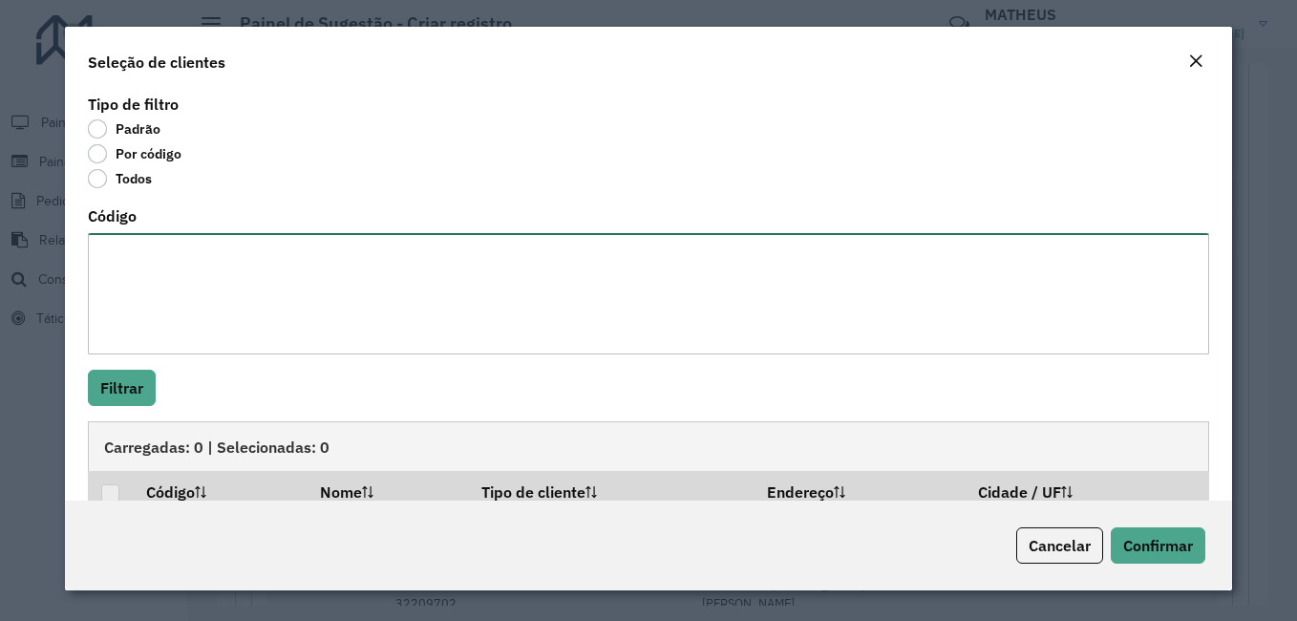
click at [169, 251] on textarea "Código" at bounding box center [648, 293] width 1121 height 121
paste textarea "**** **** ***** ***** *****"
type textarea "**** **** ***** ***** *****"
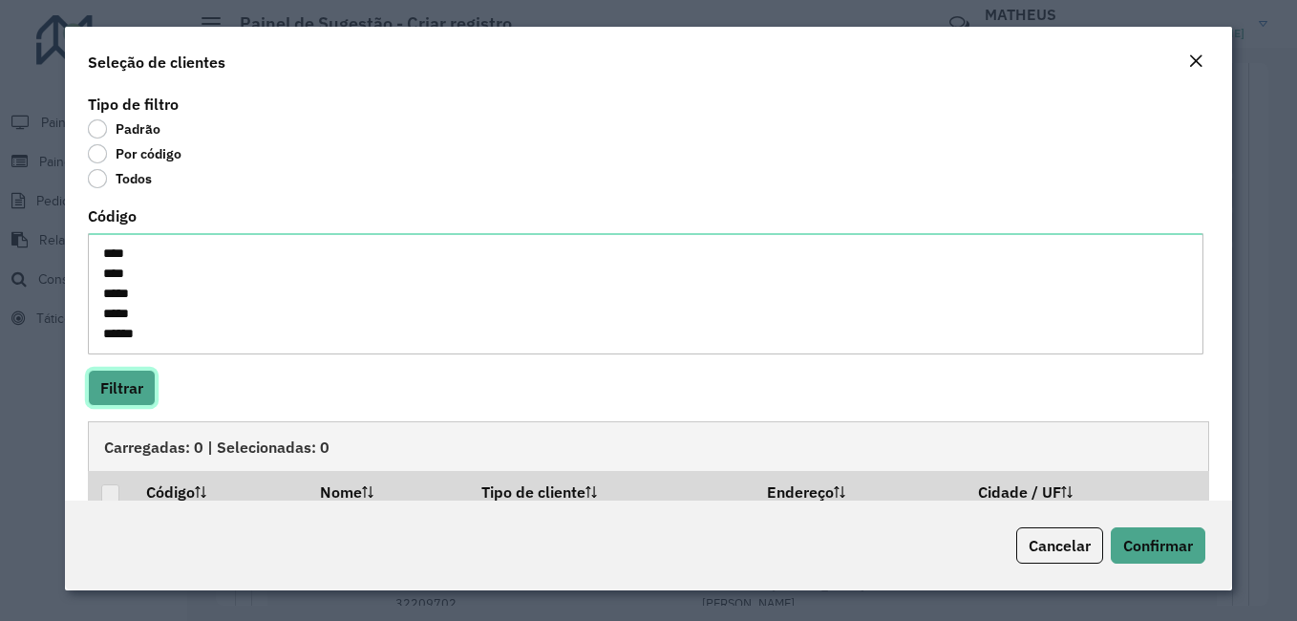
click at [128, 395] on button "Filtrar" at bounding box center [122, 388] width 68 height 36
click at [114, 496] on div at bounding box center [110, 505] width 18 height 18
click at [1158, 545] on span "Confirmar" at bounding box center [1158, 545] width 70 height 19
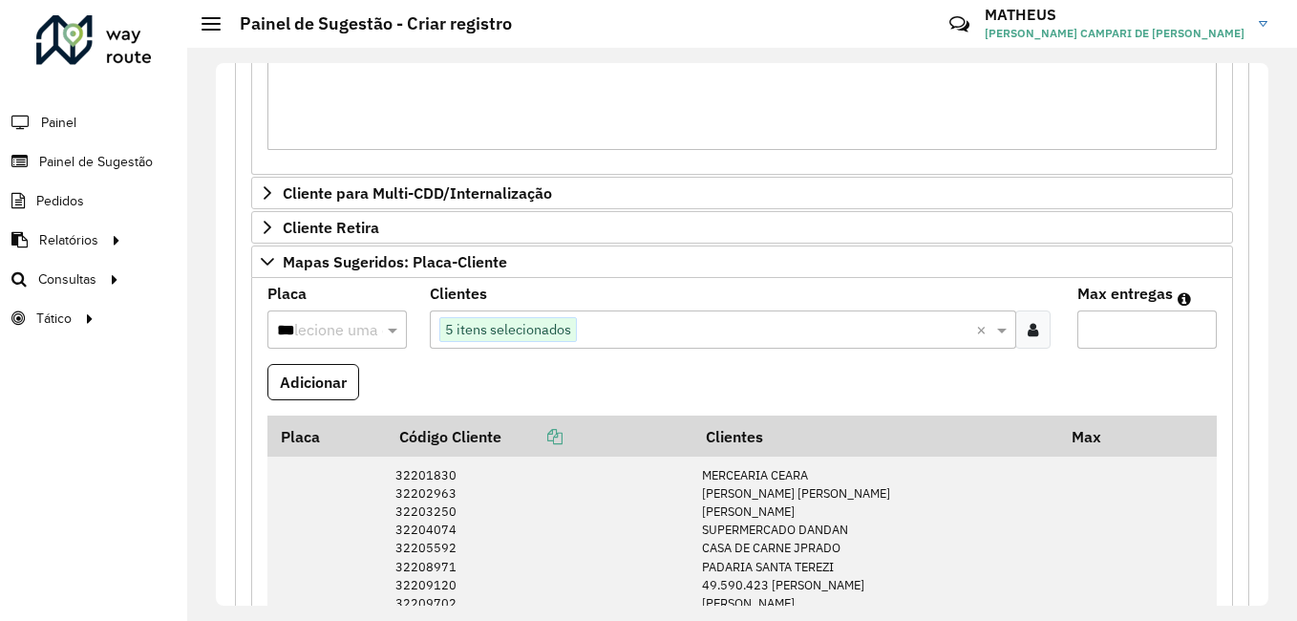
click at [1138, 335] on input "**" at bounding box center [1146, 329] width 139 height 38
type input "*"
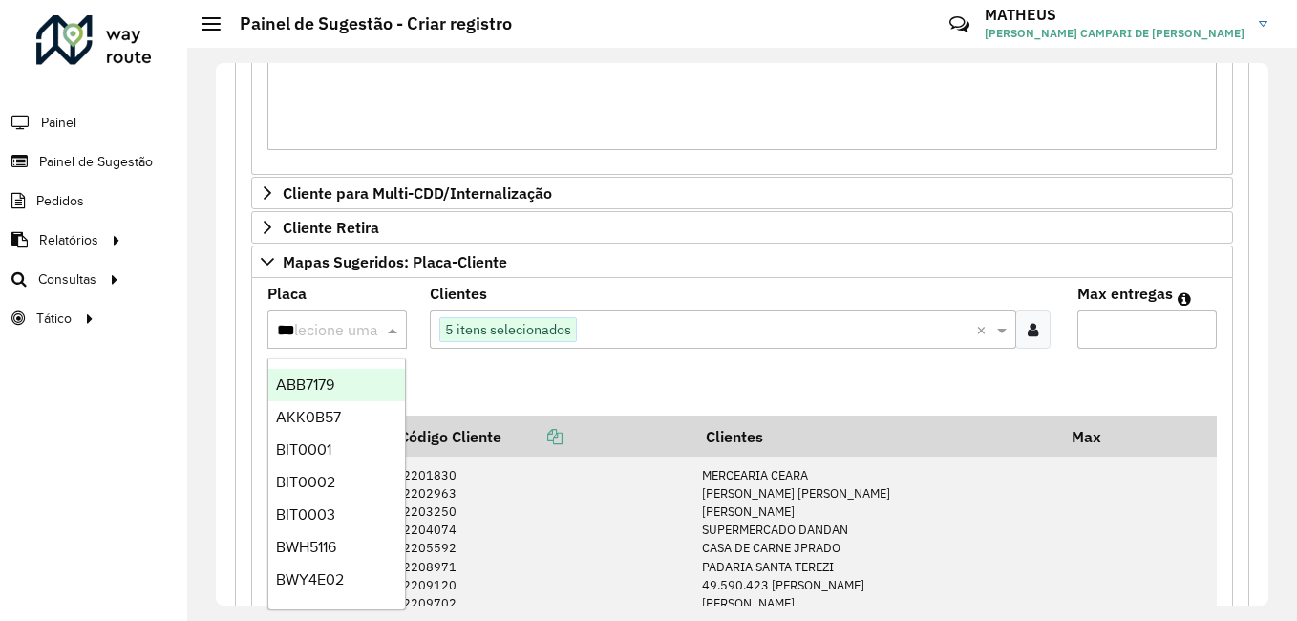
click at [350, 323] on input "***" at bounding box center [318, 330] width 82 height 23
type input "***"
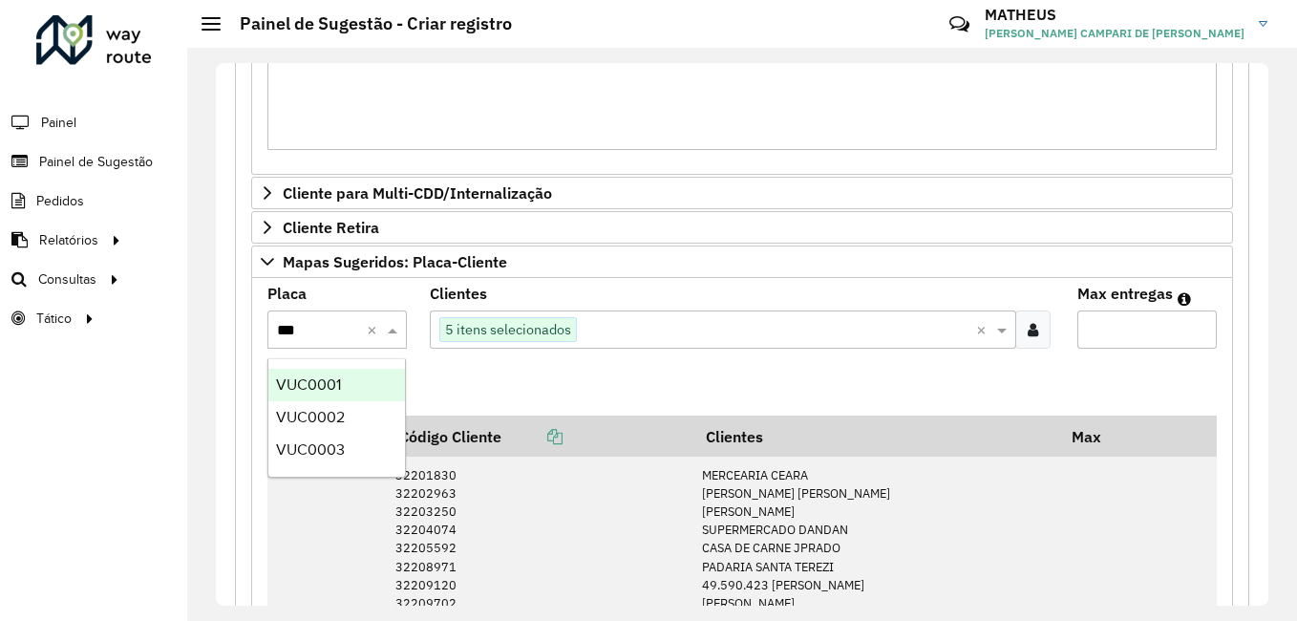
click at [318, 378] on span "VUC0001" at bounding box center [308, 384] width 65 height 16
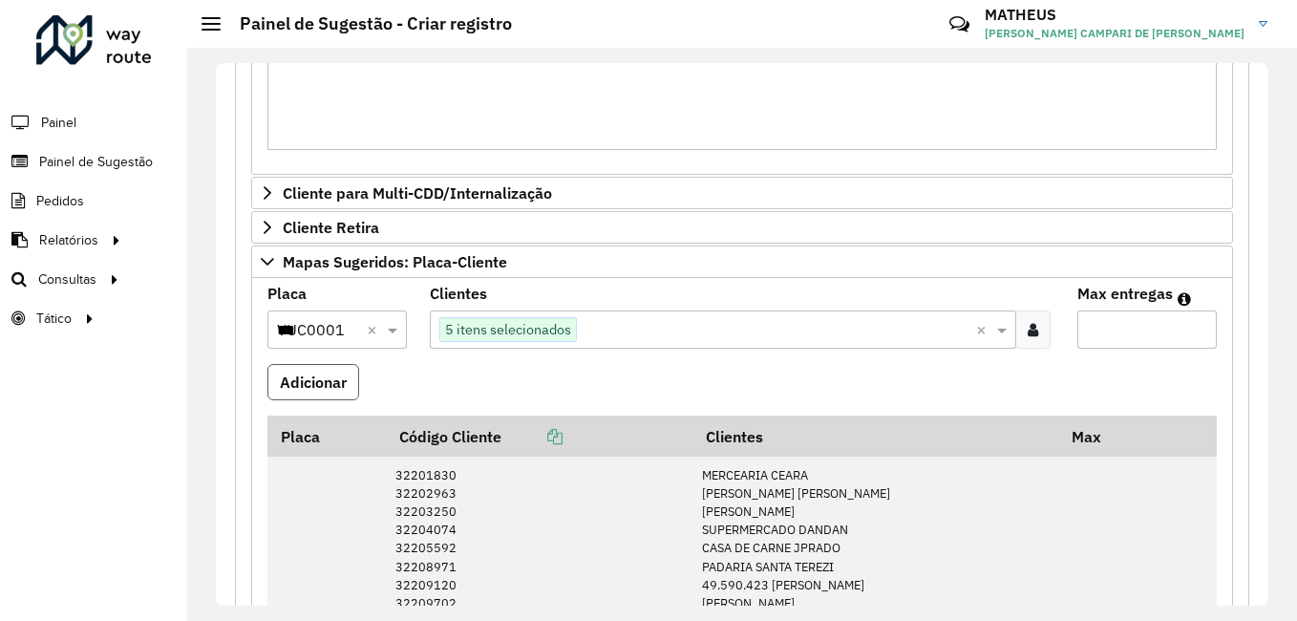
click at [336, 374] on button "Adicionar" at bounding box center [313, 382] width 92 height 36
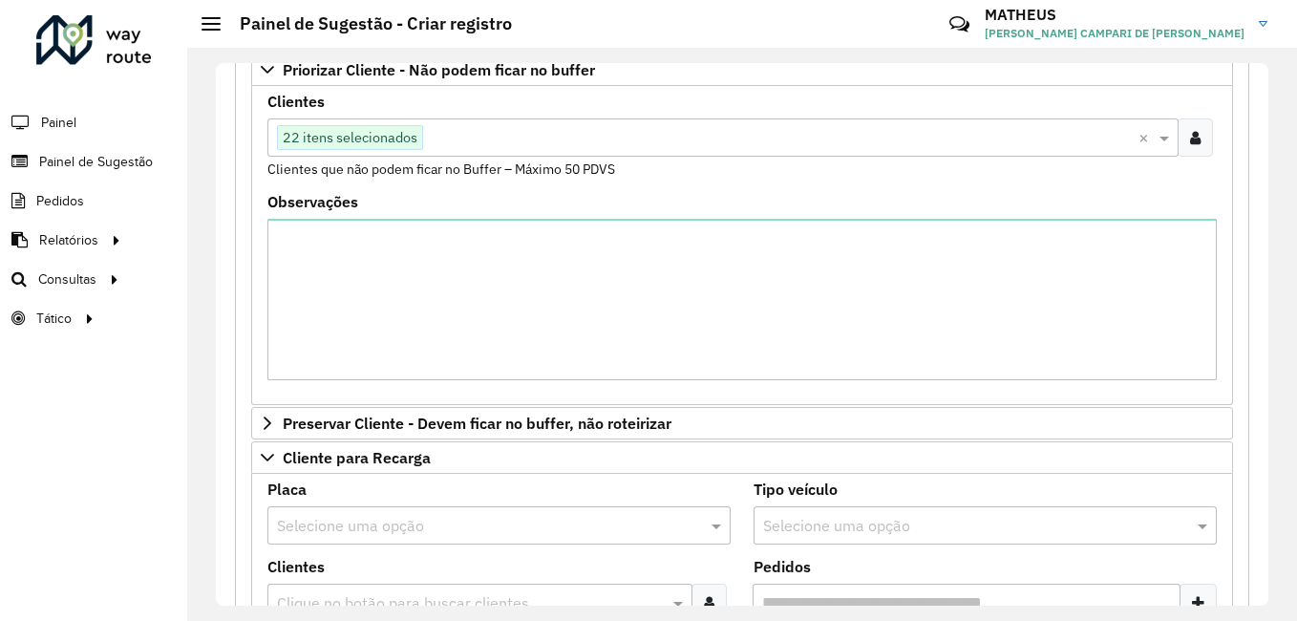
scroll to position [68, 0]
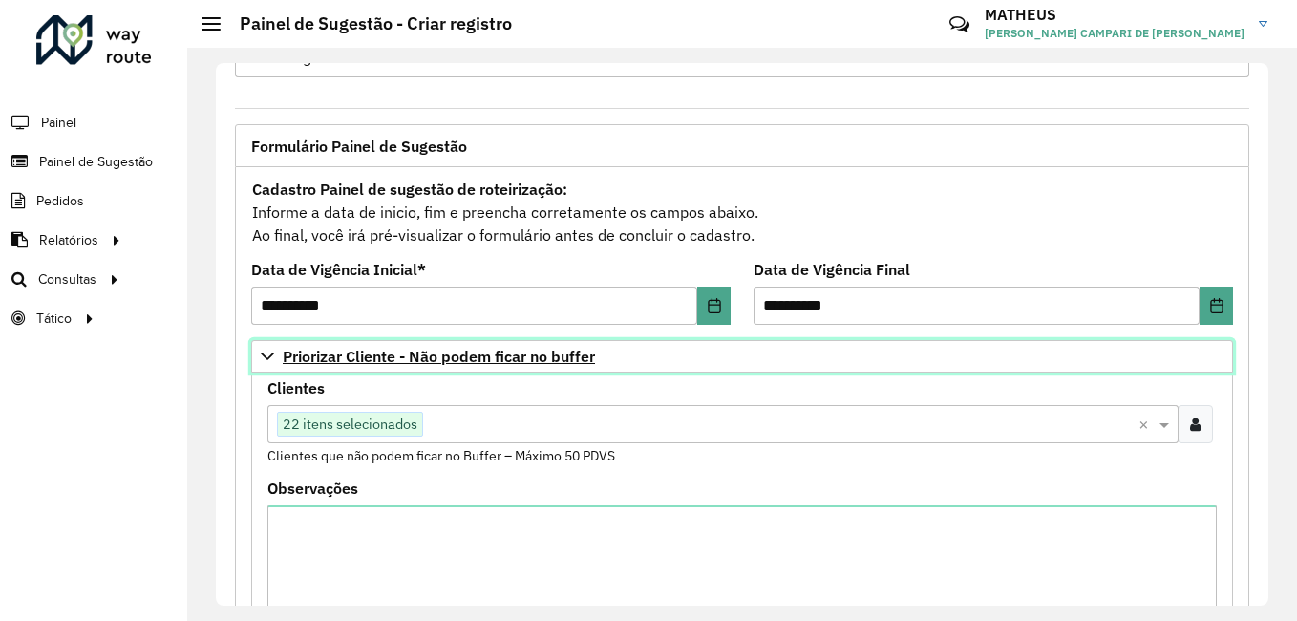
click at [335, 357] on span "Priorizar Cliente - Não podem ficar no buffer" at bounding box center [439, 356] width 312 height 15
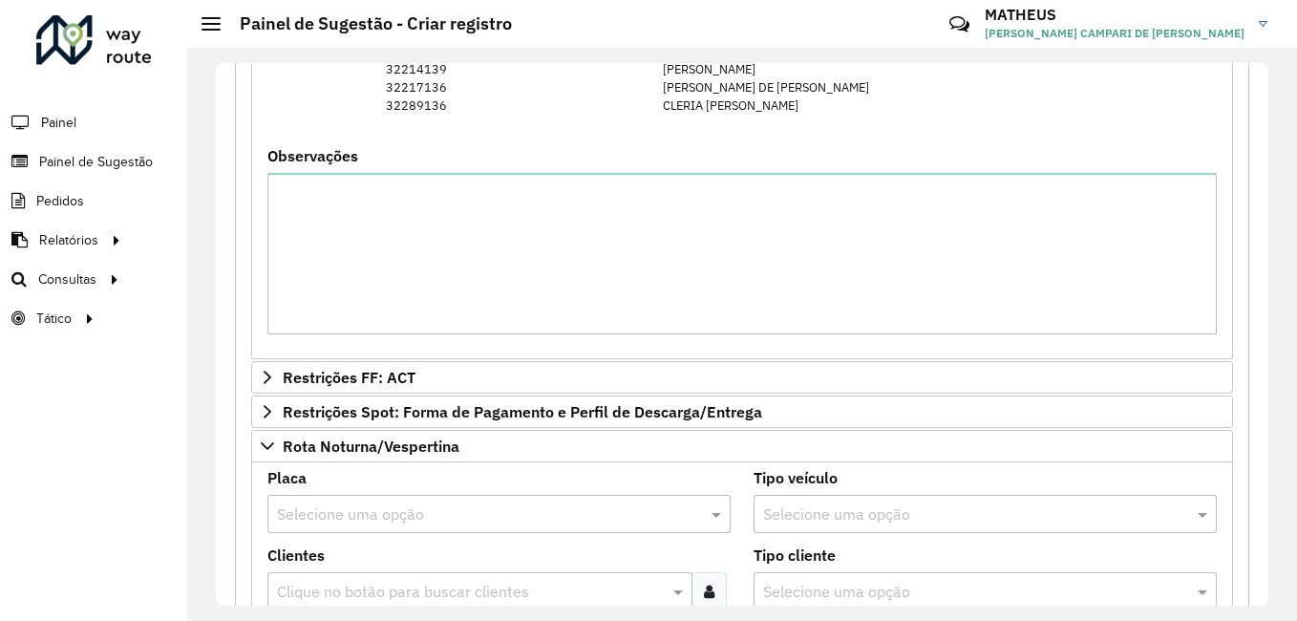
scroll to position [1882, 0]
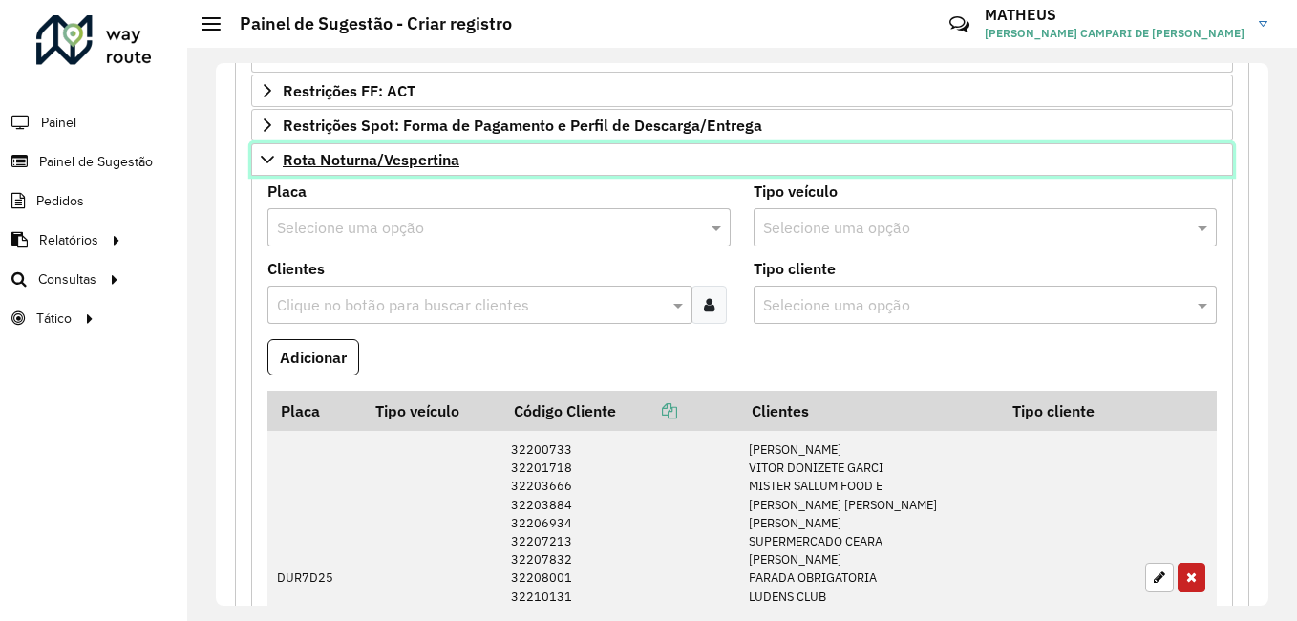
click at [373, 159] on span "Rota Noturna/Vespertina" at bounding box center [371, 159] width 177 height 15
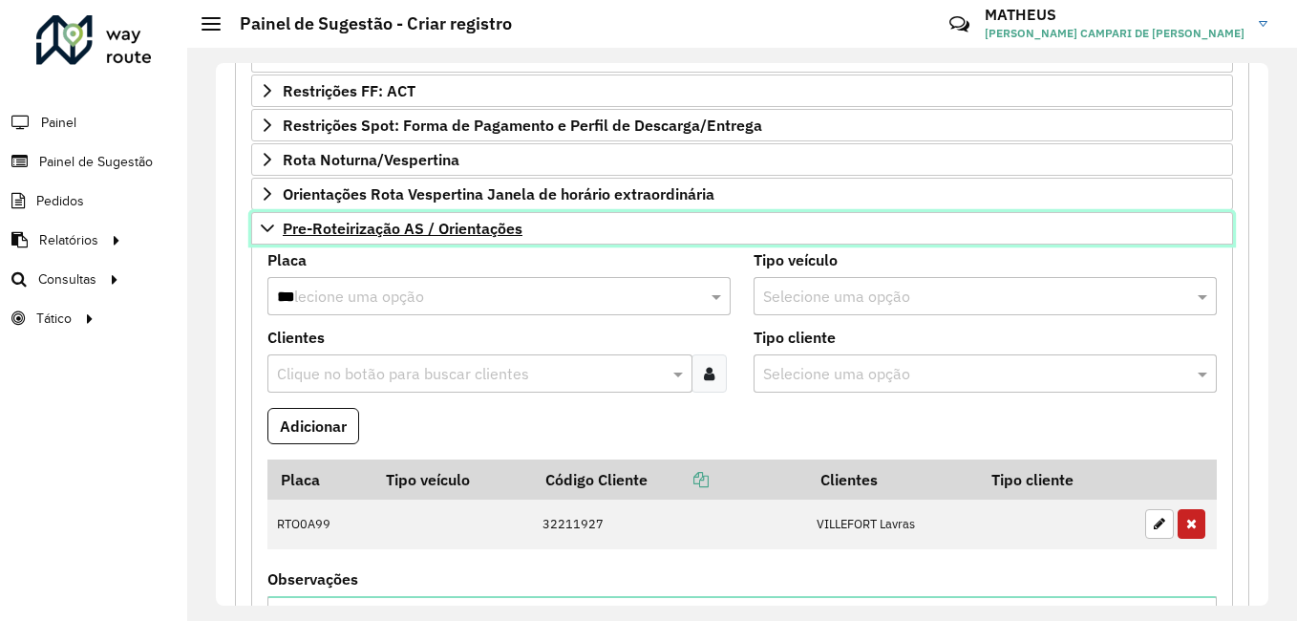
click at [366, 233] on span "Pre-Roteirização AS / Orientações" at bounding box center [403, 228] width 240 height 15
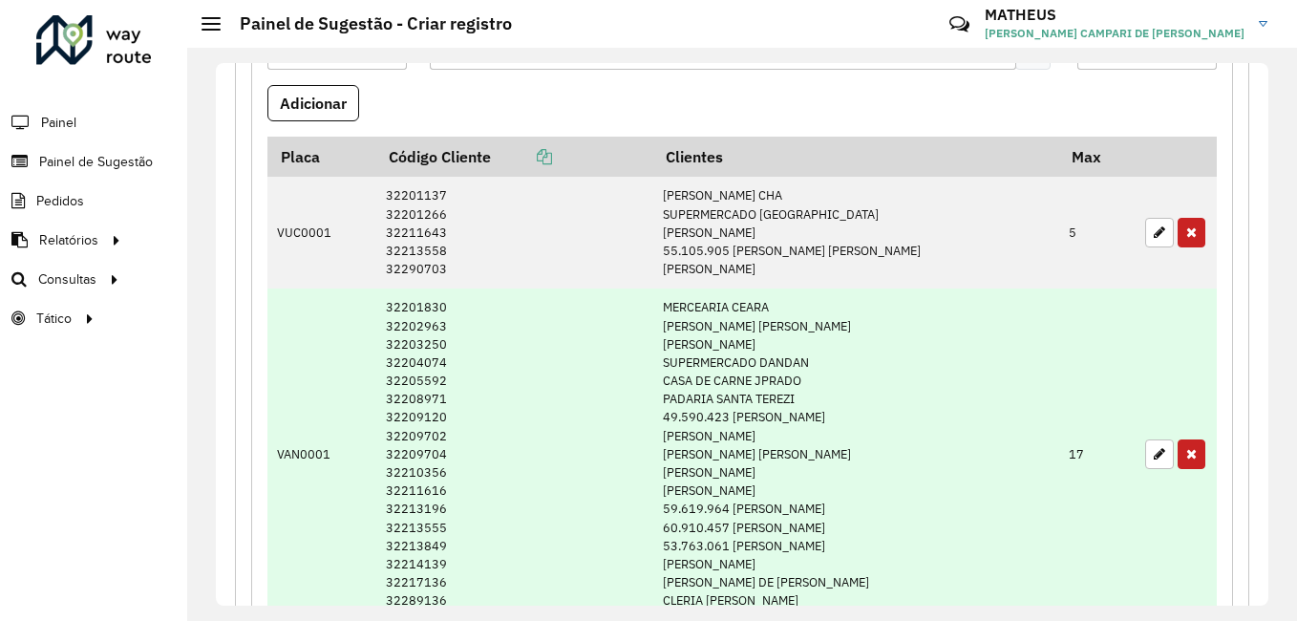
scroll to position [1388, 0]
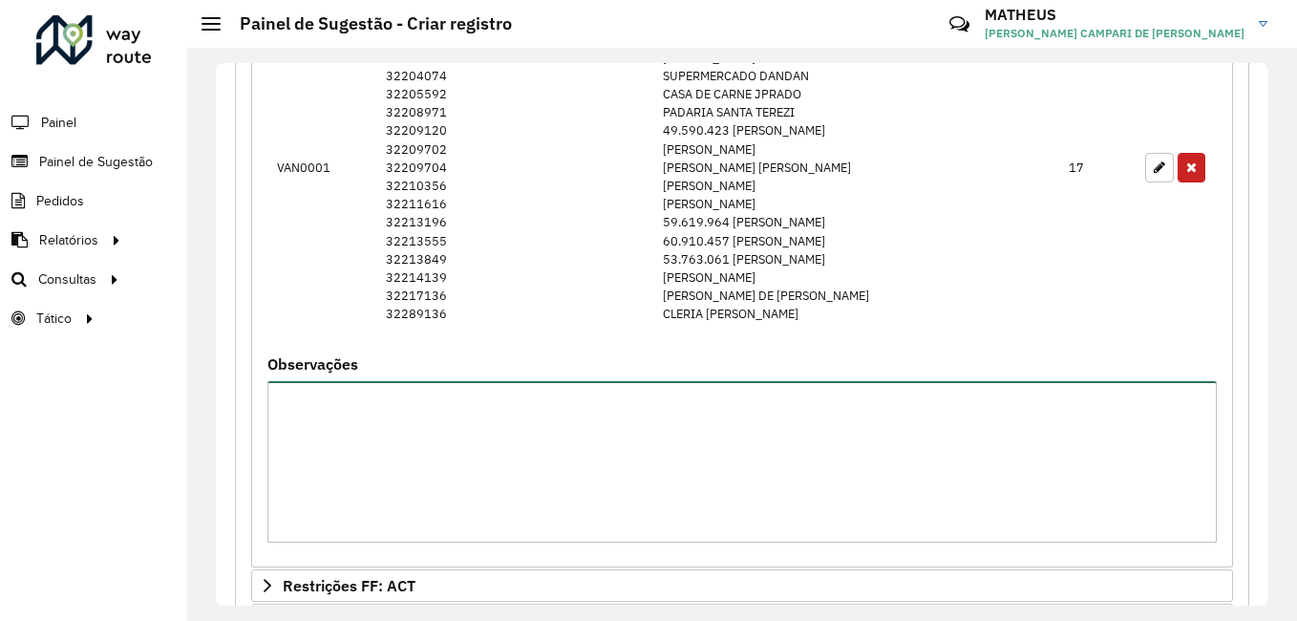
click at [421, 440] on textarea "Observações" at bounding box center [741, 461] width 949 height 161
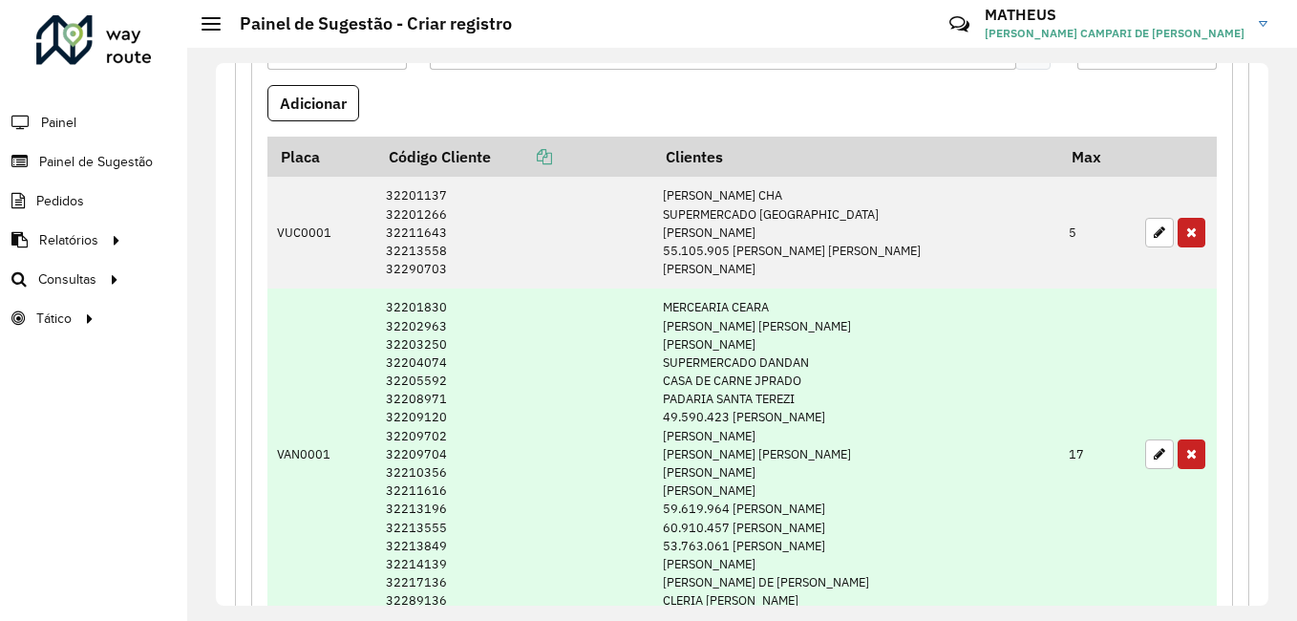
scroll to position [1292, 0]
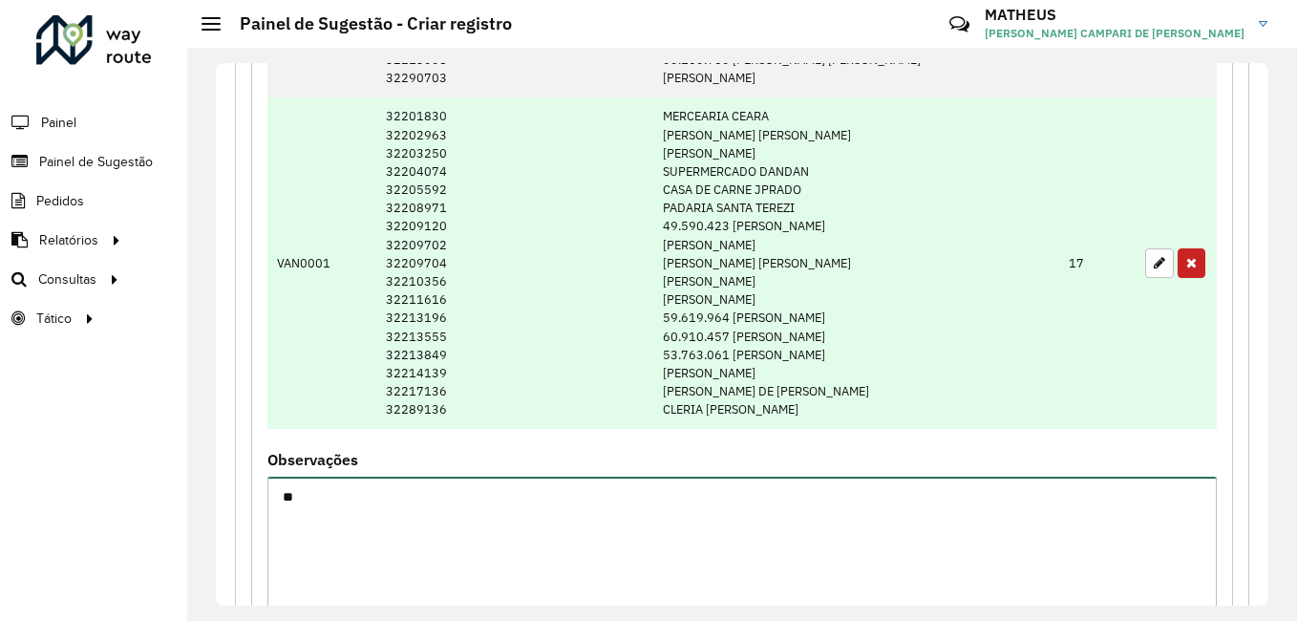
type textarea "*"
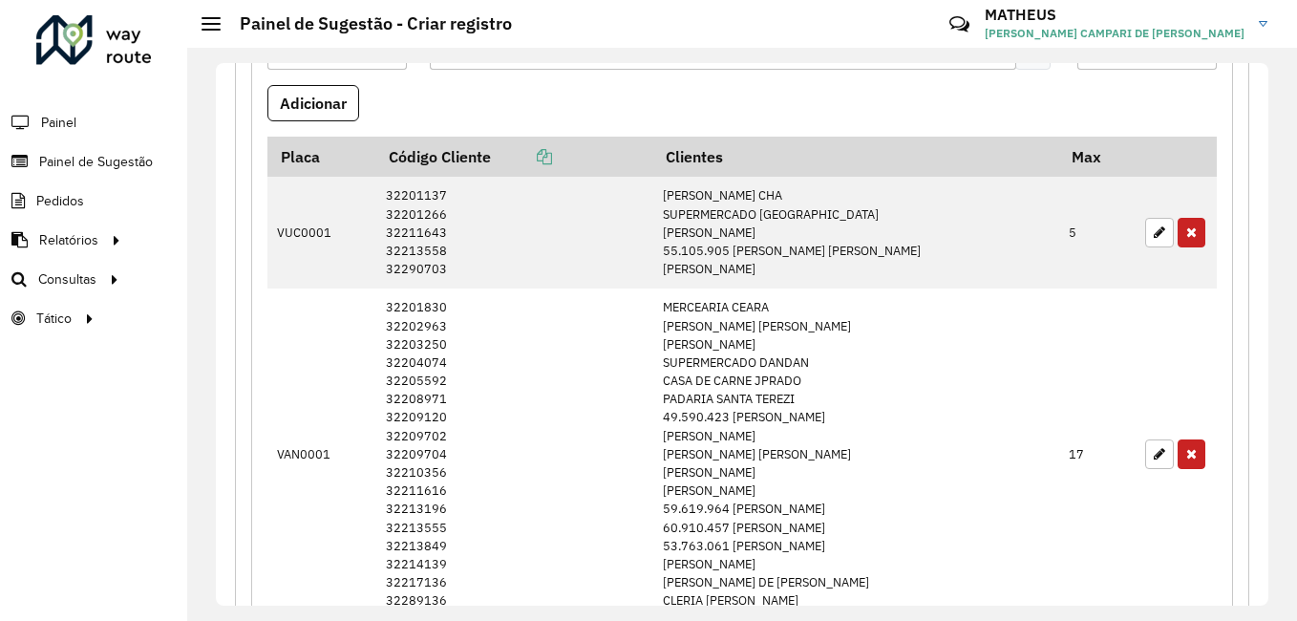
type textarea "**********"
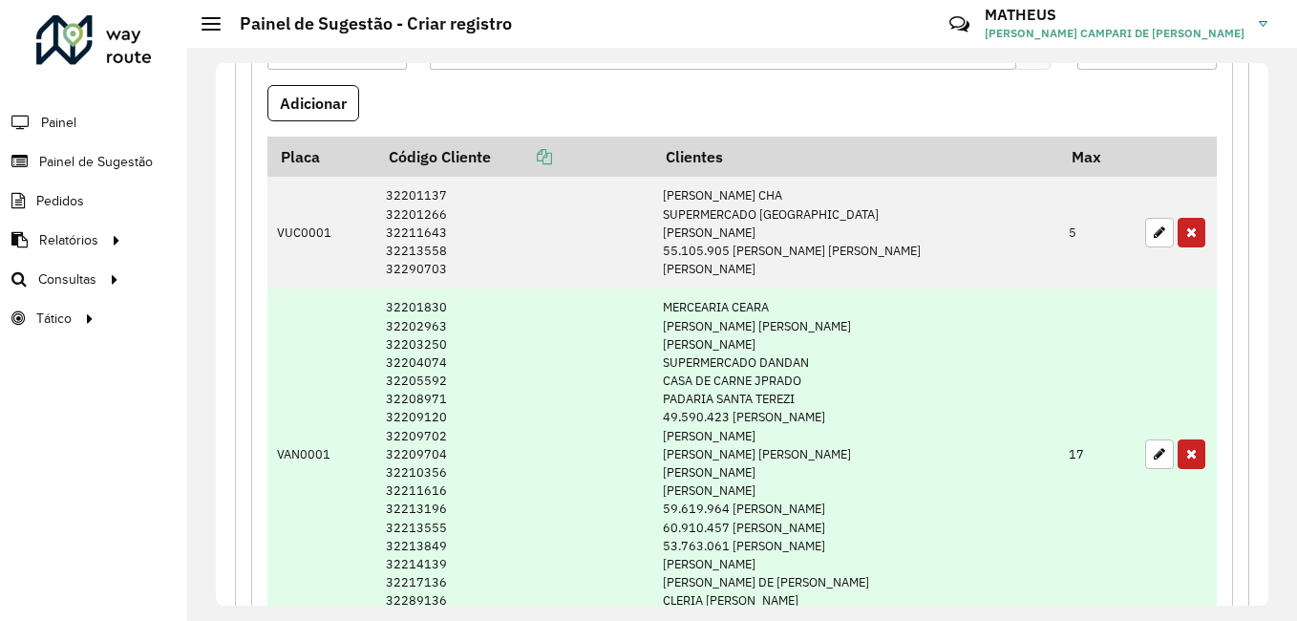
click at [1154, 225] on icon "button" at bounding box center [1159, 231] width 11 height 13
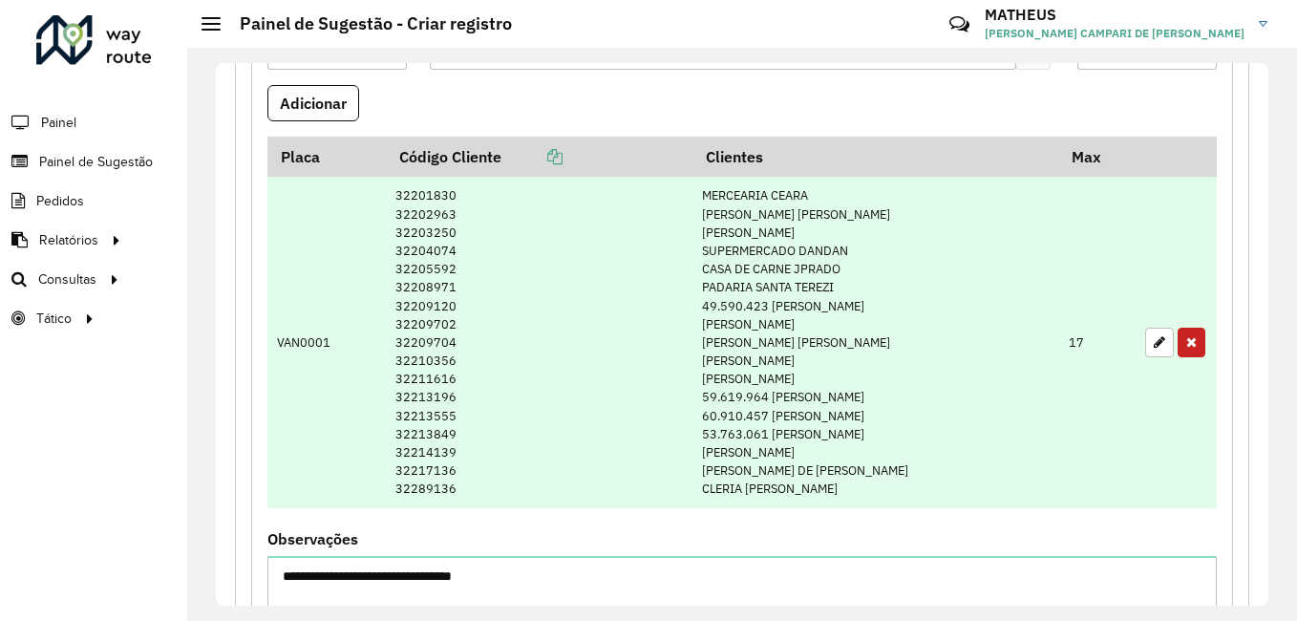
scroll to position [1006, 0]
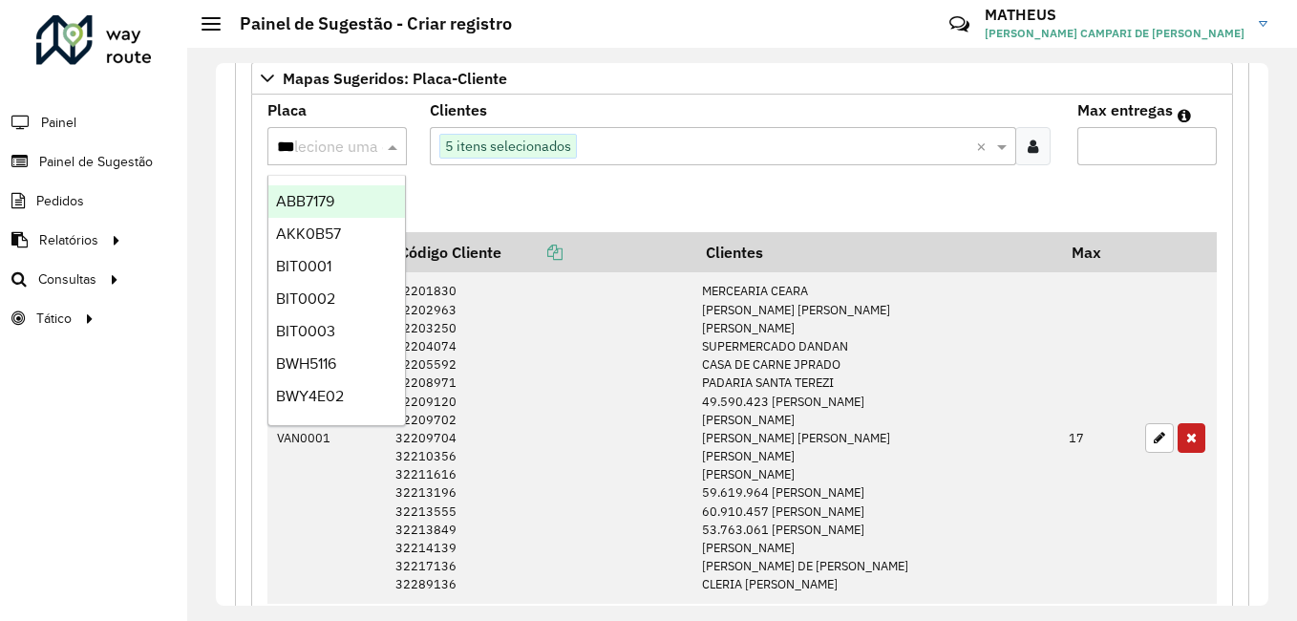
click at [319, 146] on input "***" at bounding box center [318, 147] width 82 height 23
paste input "*******"
type input "*******"
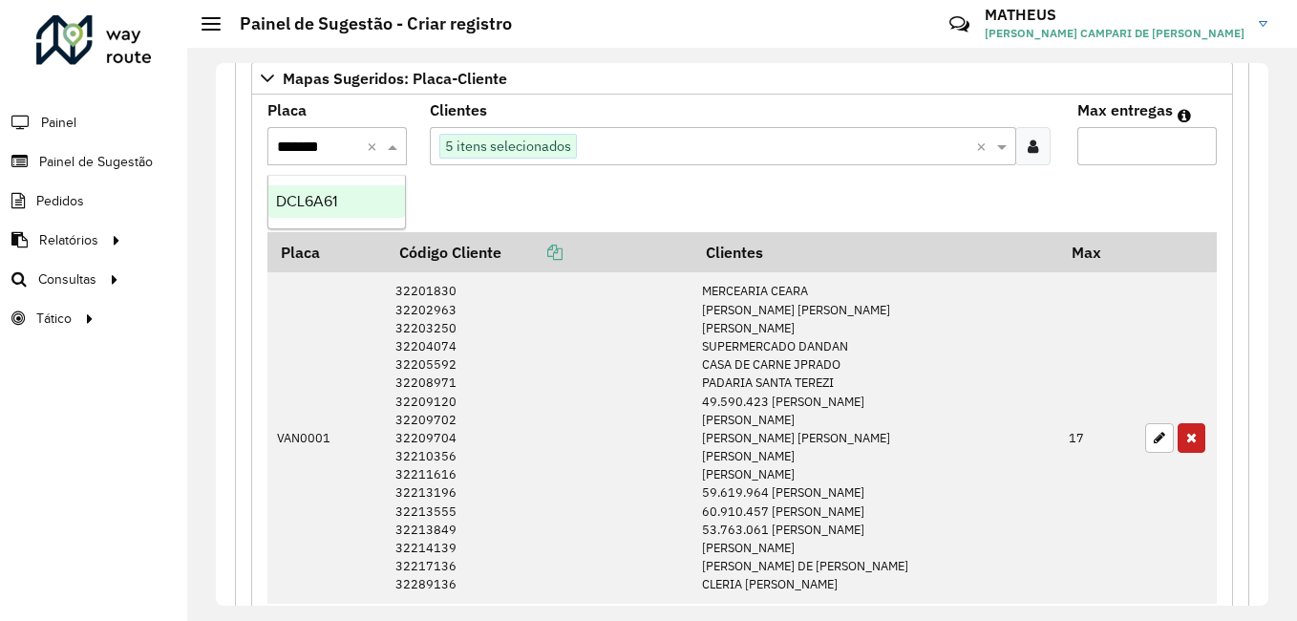
click at [350, 200] on div "DCL6A61" at bounding box center [336, 201] width 137 height 32
click at [323, 208] on button "Adicionar" at bounding box center [313, 198] width 92 height 36
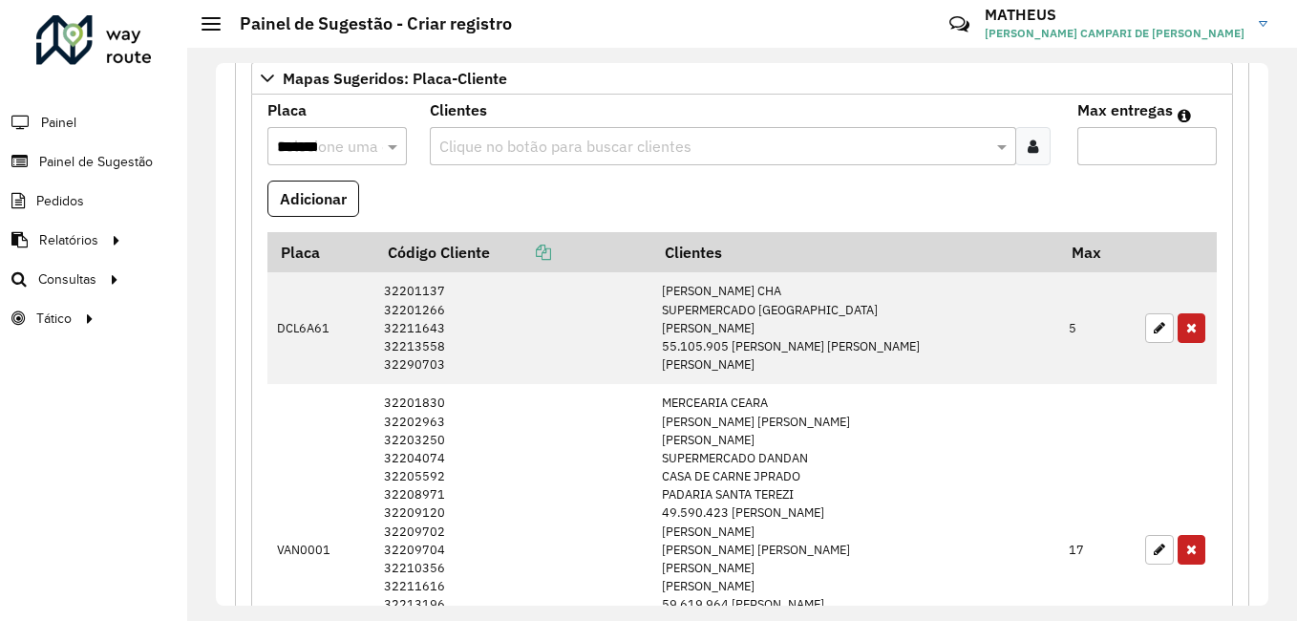
scroll to position [1388, 0]
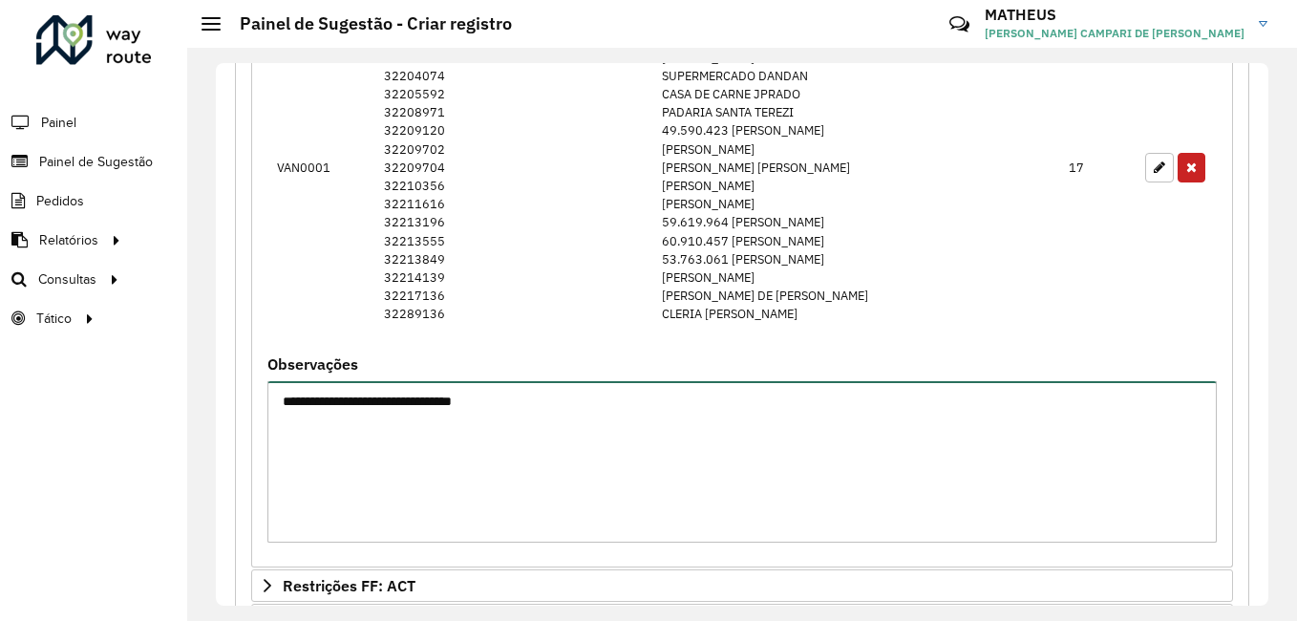
click at [601, 395] on textarea "**********" at bounding box center [741, 461] width 949 height 161
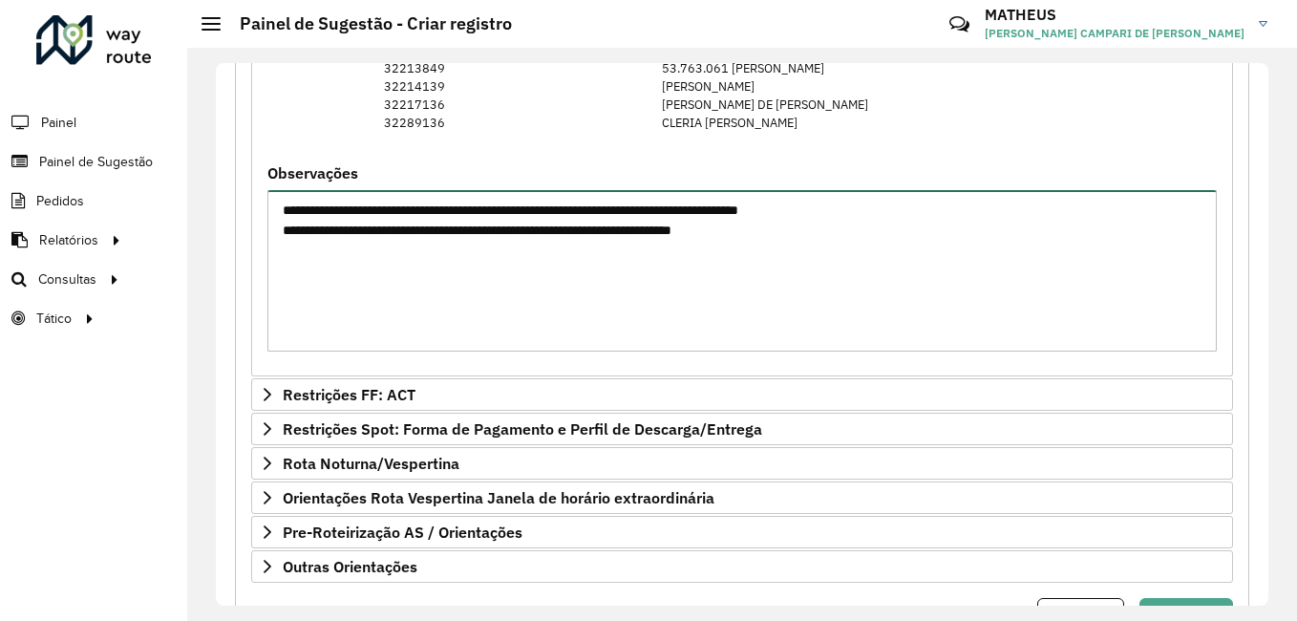
scroll to position [1674, 0]
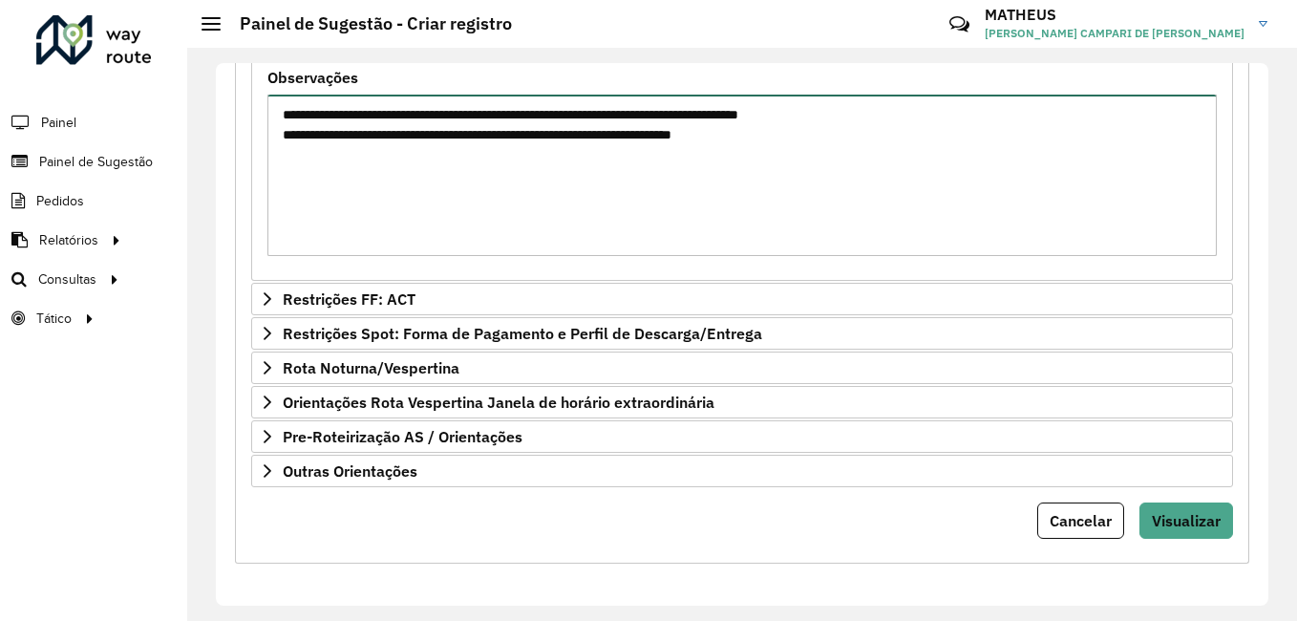
type textarea "**********"
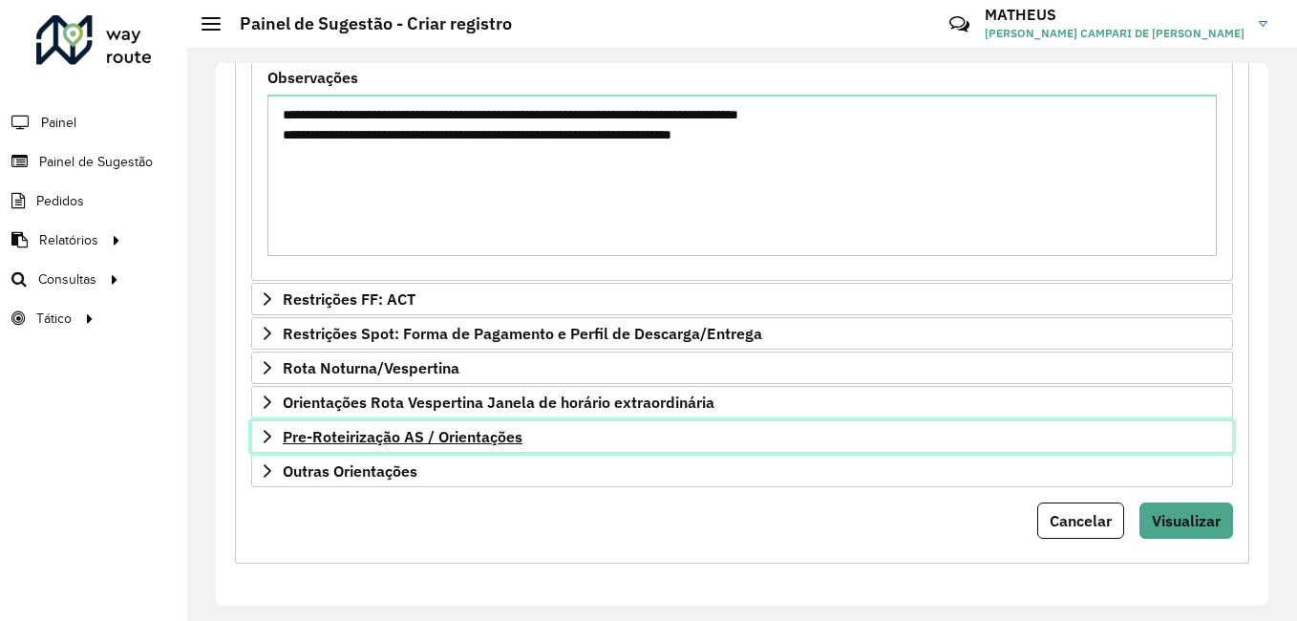
click at [454, 429] on span "Pre-Roteirização AS / Orientações" at bounding box center [403, 436] width 240 height 15
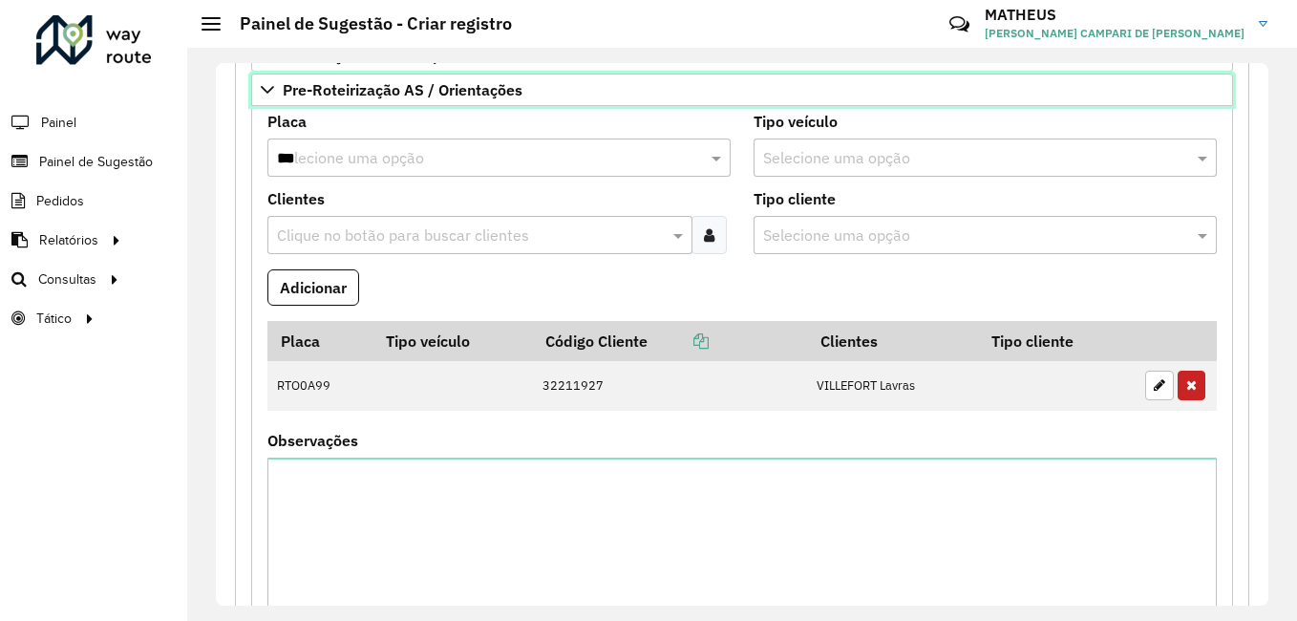
scroll to position [1925, 0]
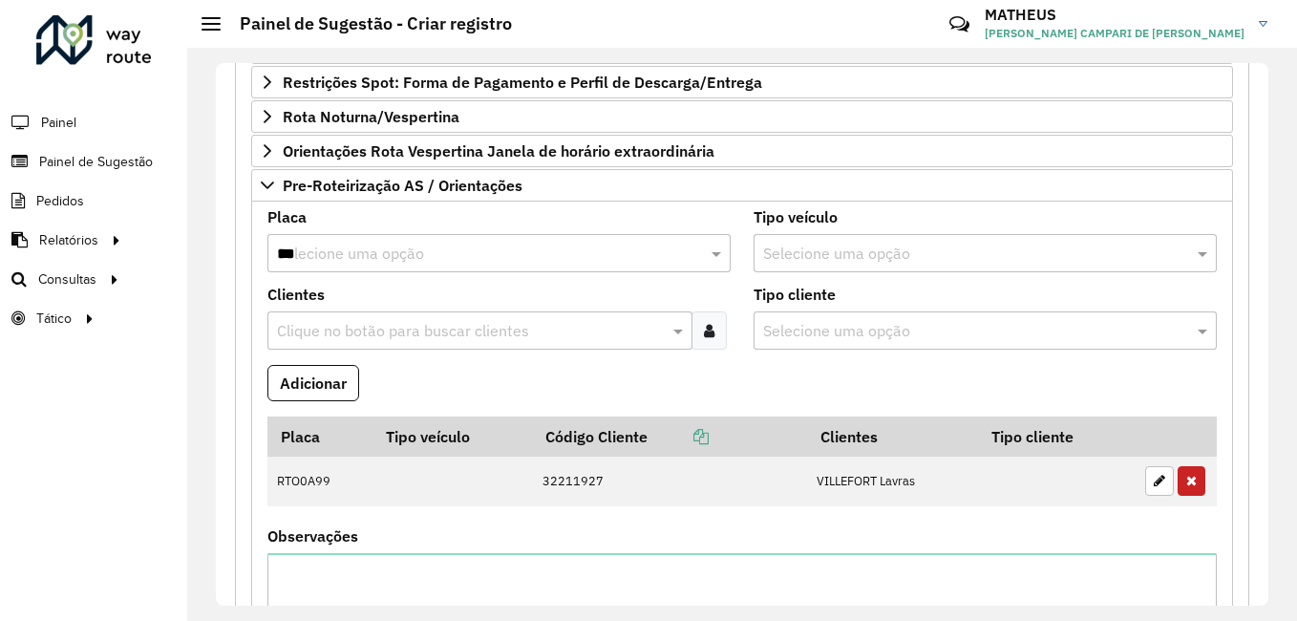
click at [845, 540] on div "Observações" at bounding box center [741, 621] width 949 height 185
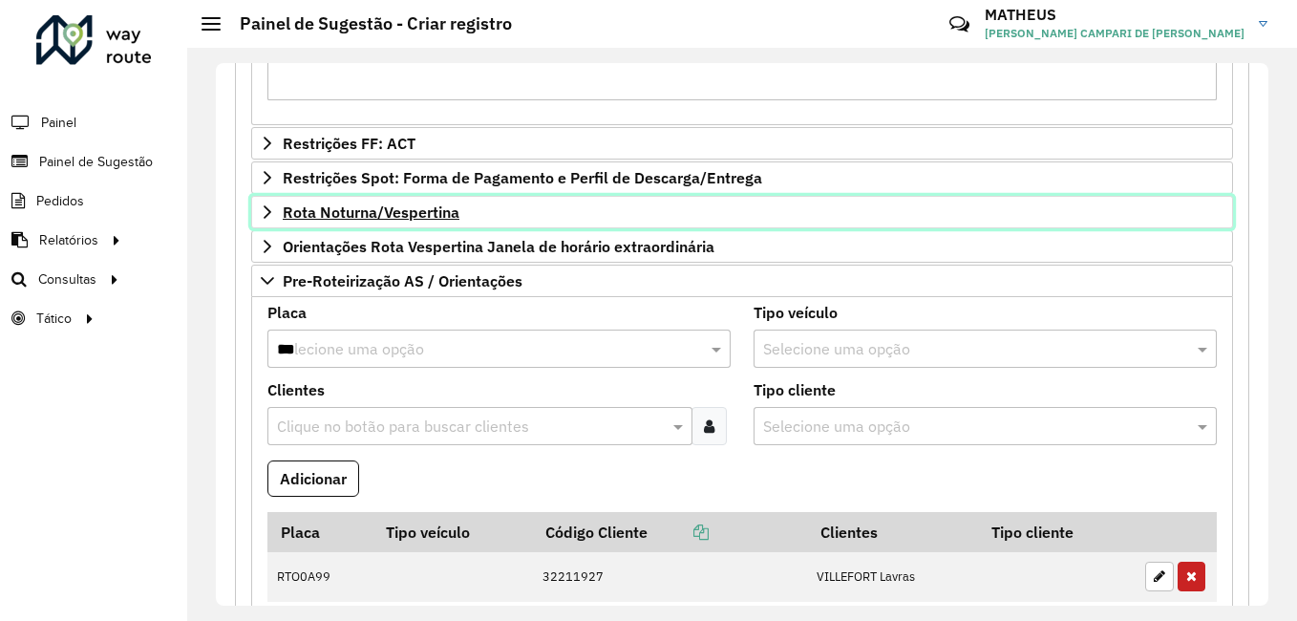
click at [415, 219] on span "Rota Noturna/Vespertina" at bounding box center [371, 211] width 177 height 15
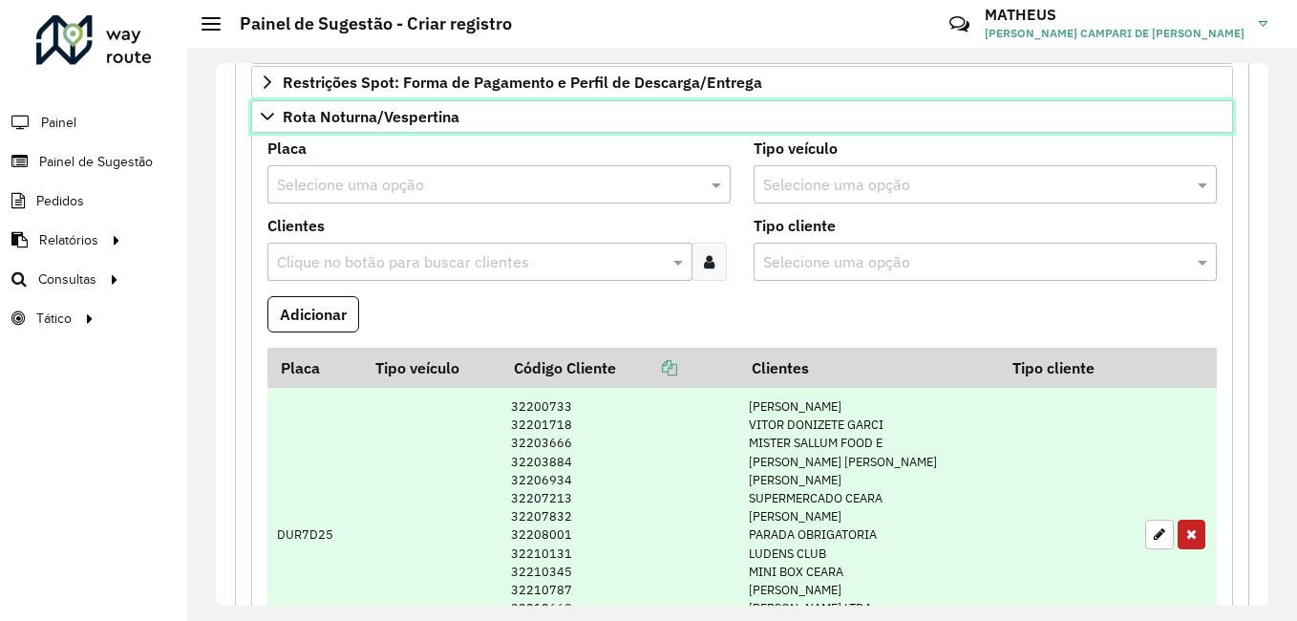
scroll to position [2212, 0]
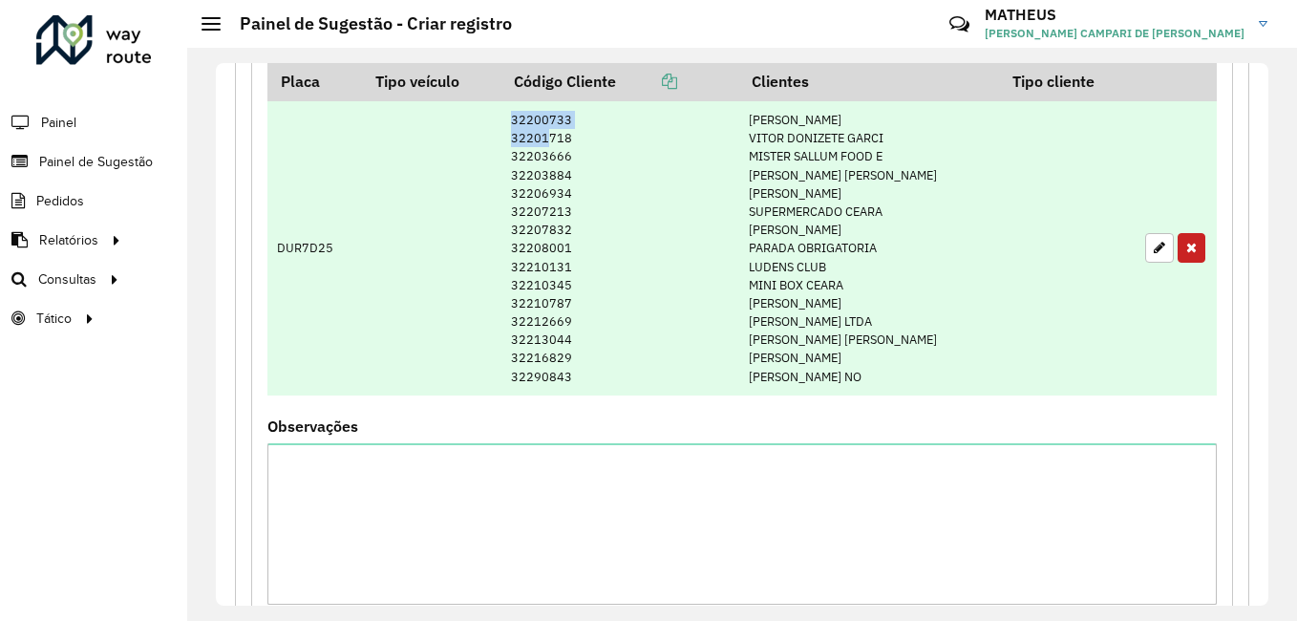
drag, startPoint x: 504, startPoint y: 117, endPoint x: 540, endPoint y: 143, distance: 44.5
click at [540, 143] on td "32200733 32201718 32203666 32203884 32206934 32207213 32207832 32208001 3221013…" at bounding box center [619, 248] width 238 height 294
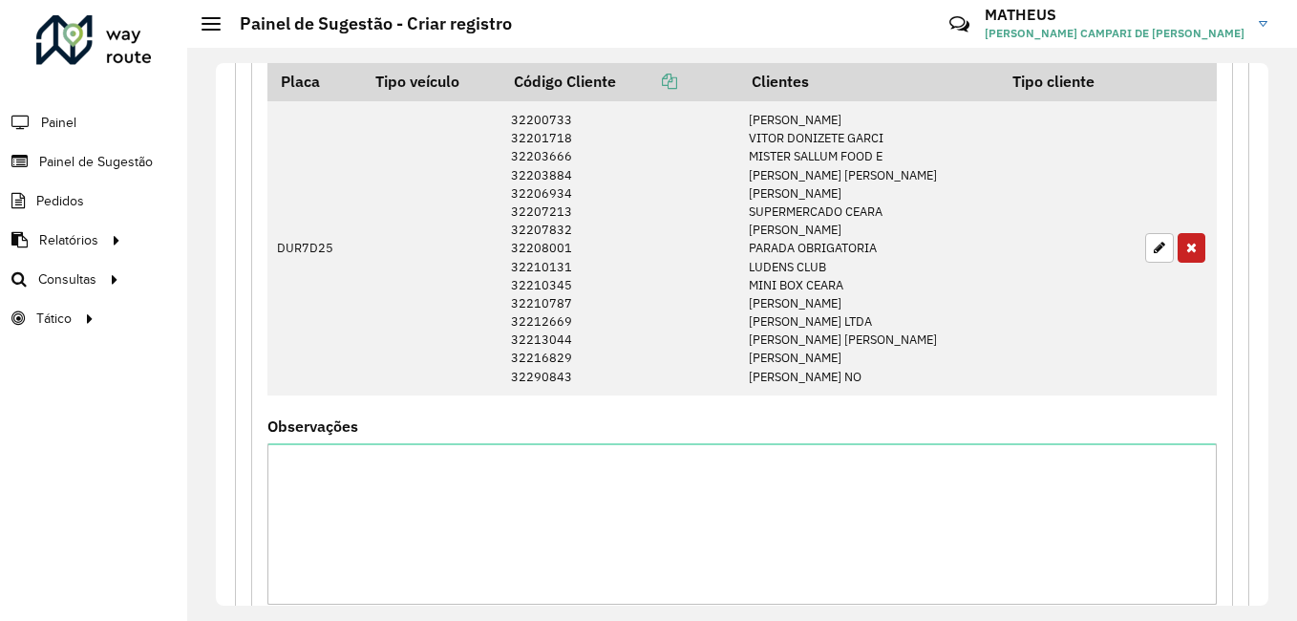
click at [440, 401] on formly-field "Placa Tipo veículo Código Cliente Clientes Tipo cliente DUR7D25 32200733 322017…" at bounding box center [742, 240] width 972 height 358
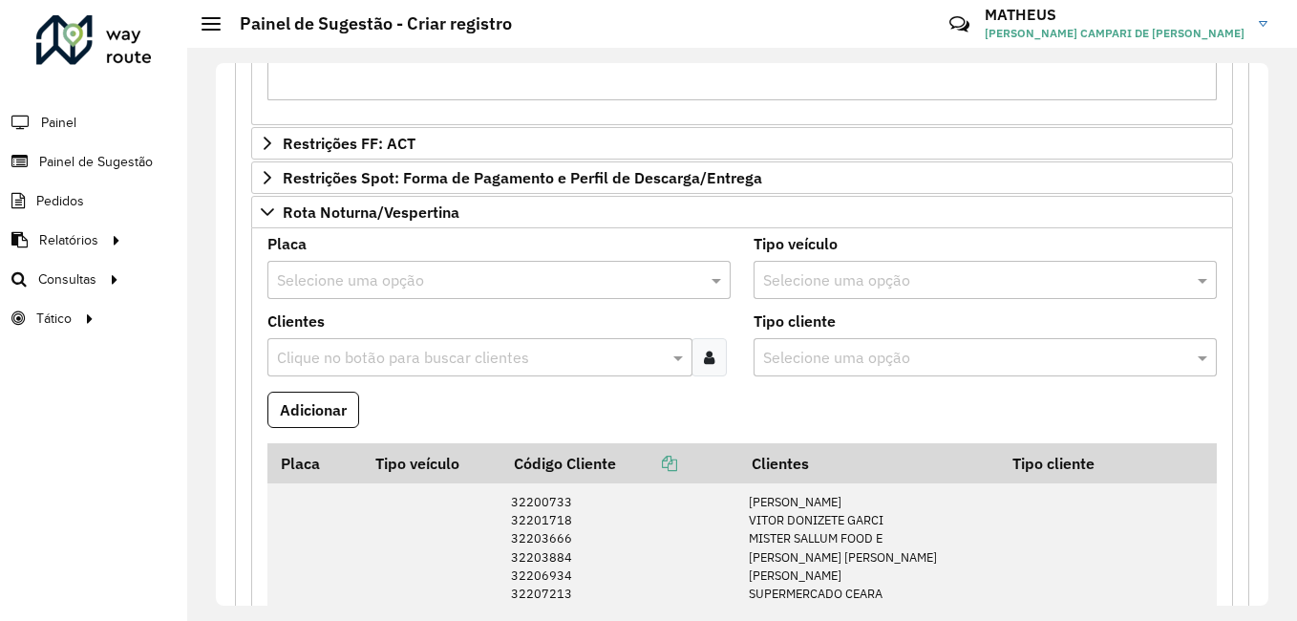
scroll to position [2116, 0]
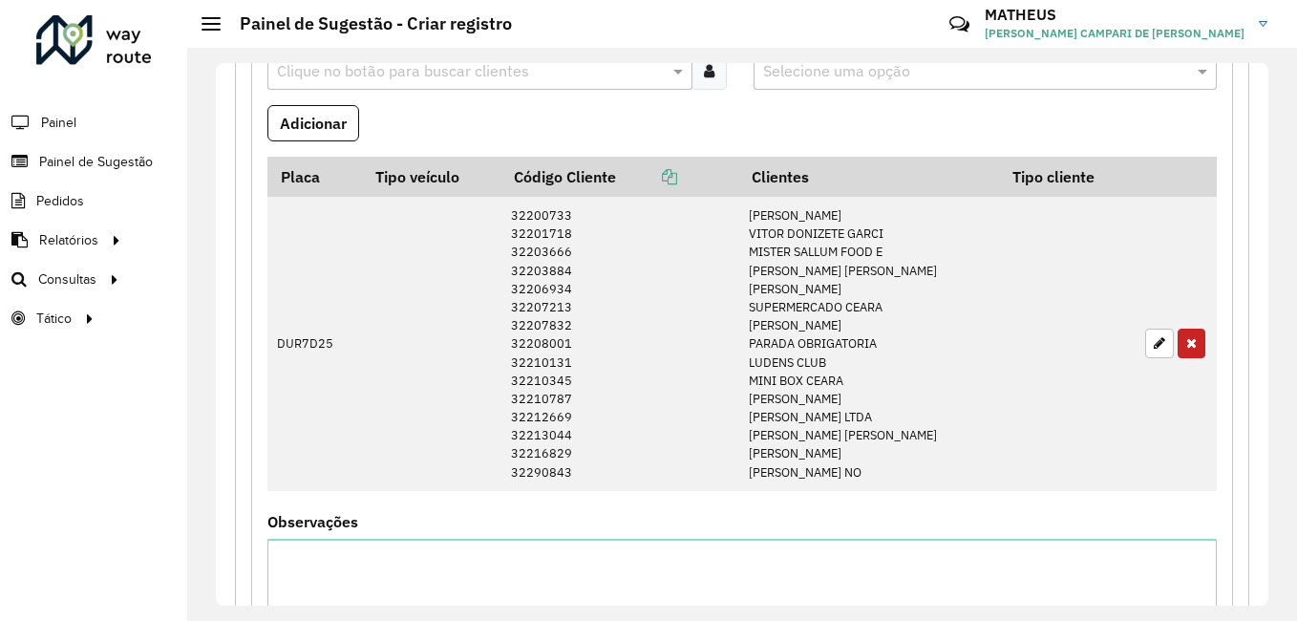
click at [1186, 344] on icon "button" at bounding box center [1191, 342] width 11 height 13
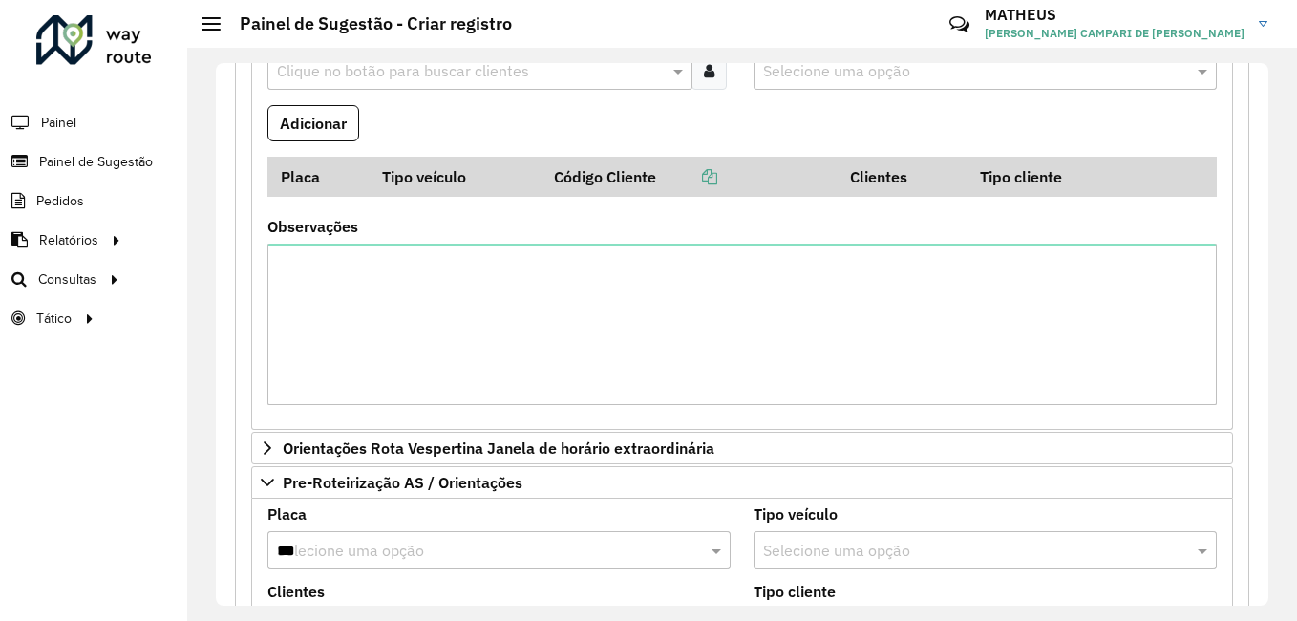
scroll to position [1925, 0]
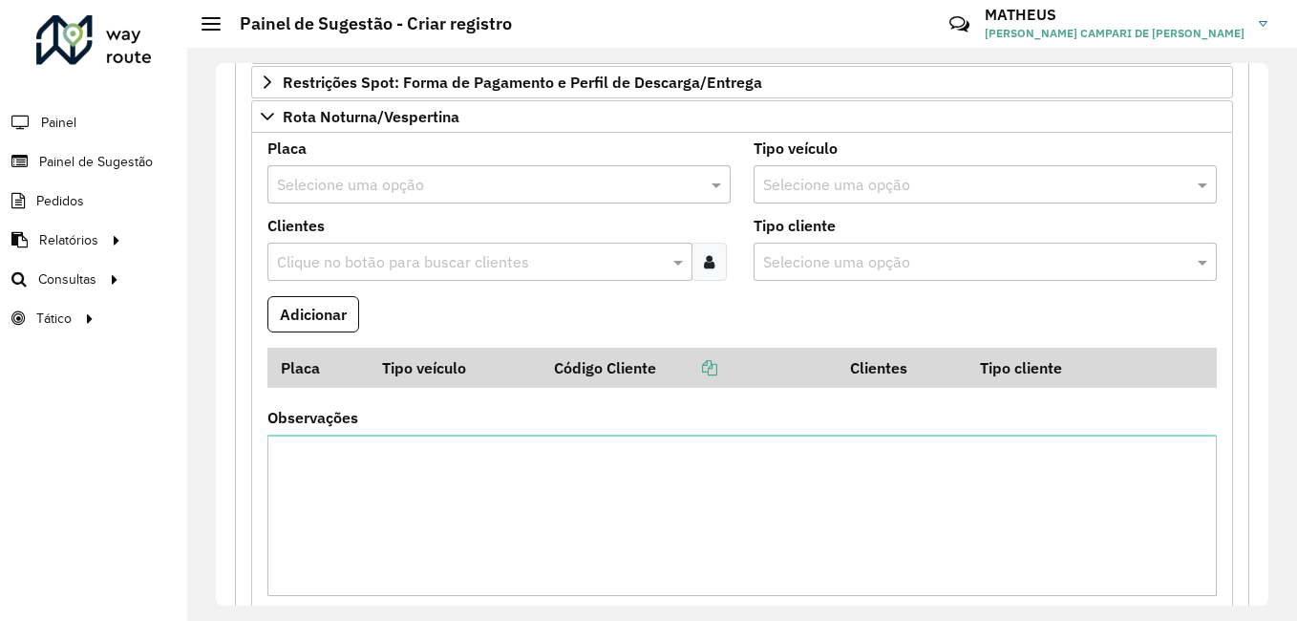
click at [382, 185] on input "text" at bounding box center [480, 185] width 406 height 23
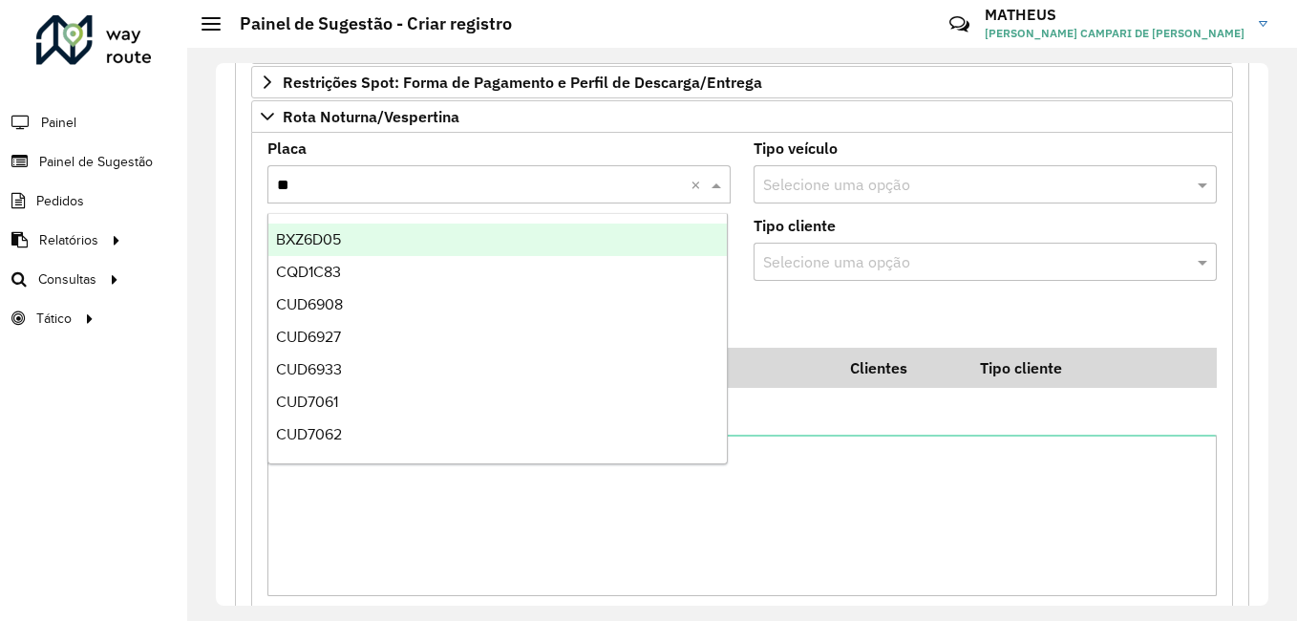
type input "***"
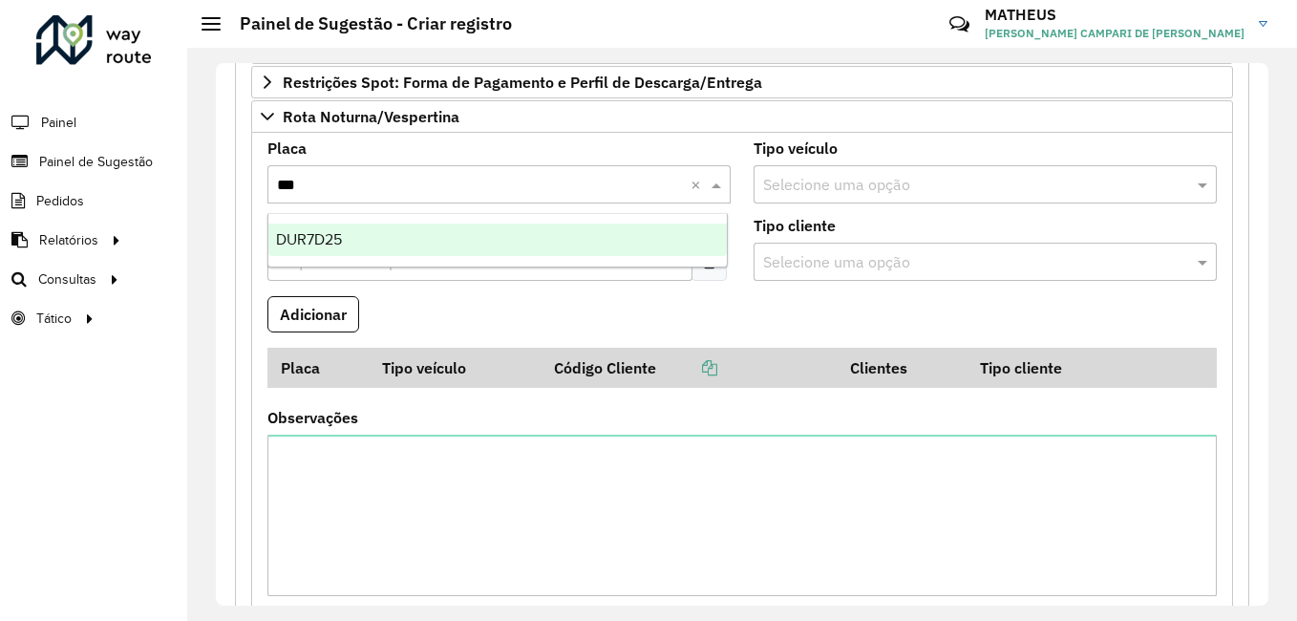
click at [573, 246] on div "DUR7D25" at bounding box center [497, 239] width 458 height 32
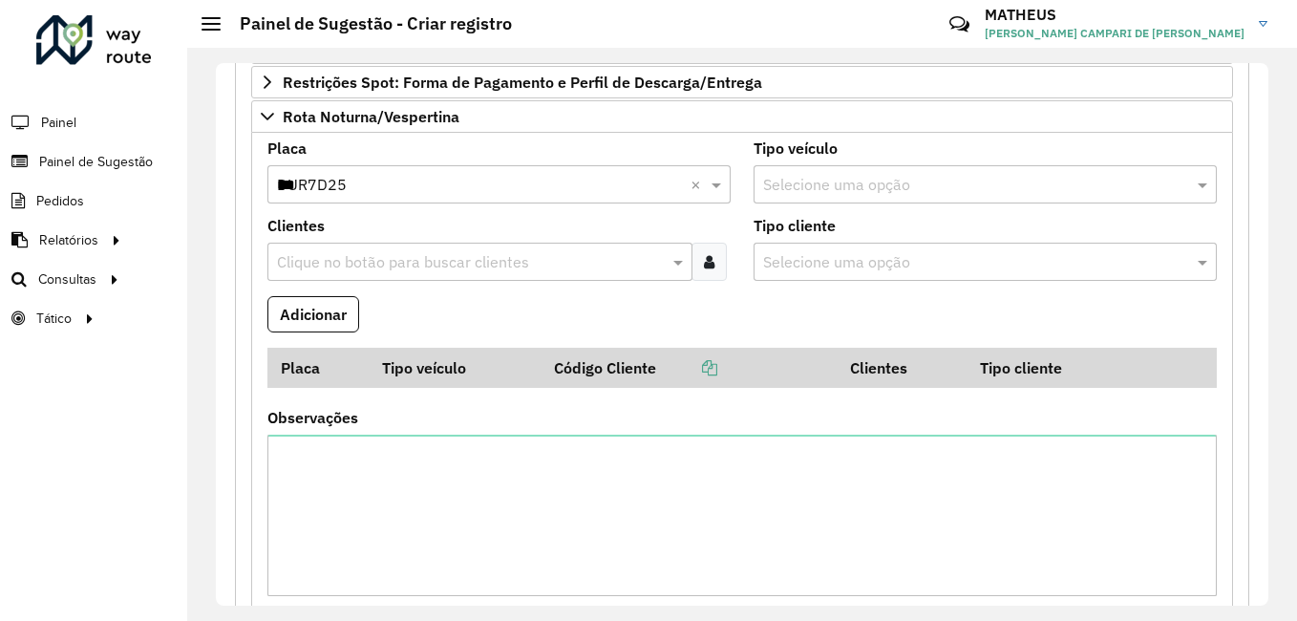
click at [691, 260] on div at bounding box center [708, 262] width 35 height 38
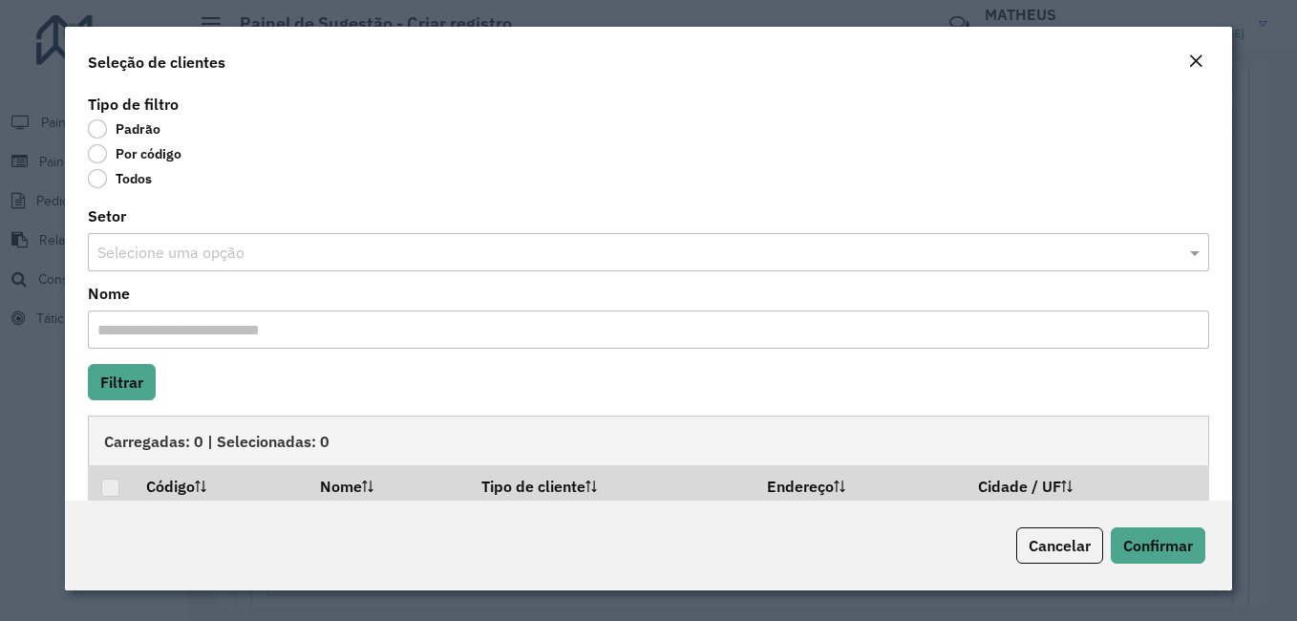
click at [131, 156] on label "Por código" at bounding box center [135, 153] width 94 height 19
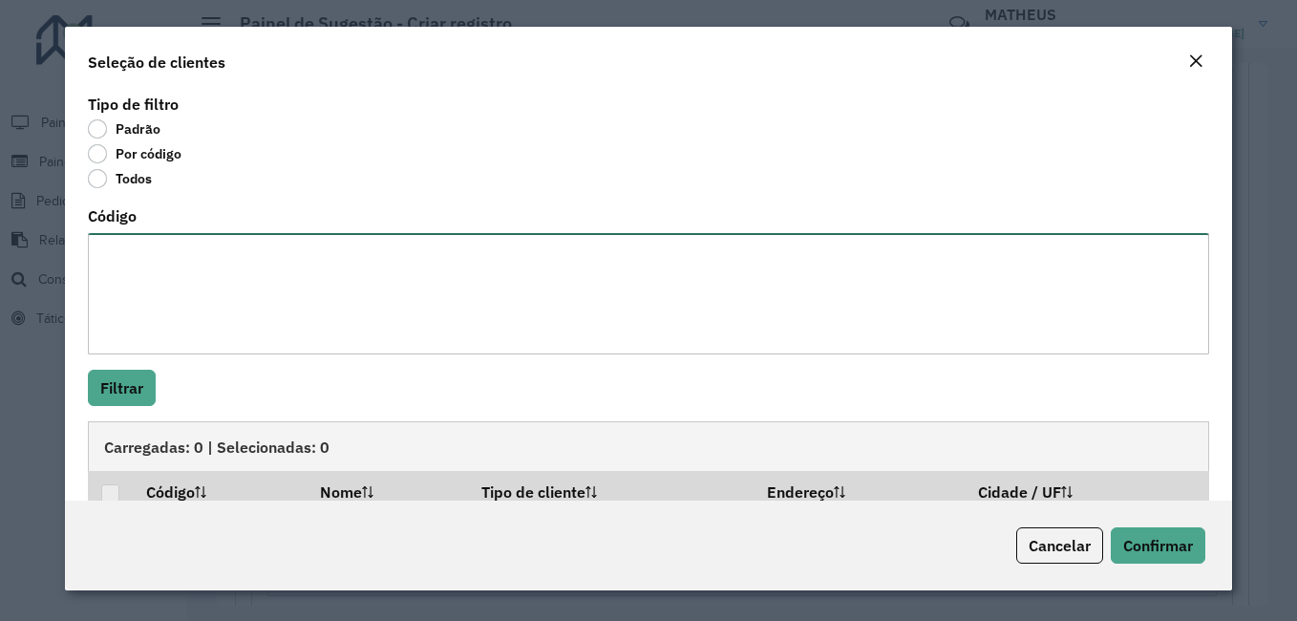
click at [558, 263] on textarea "Código" at bounding box center [648, 293] width 1121 height 121
paste textarea "**** ***** ***** **** ***** ****"
type textarea "**** ***** ***** **** ***** ****"
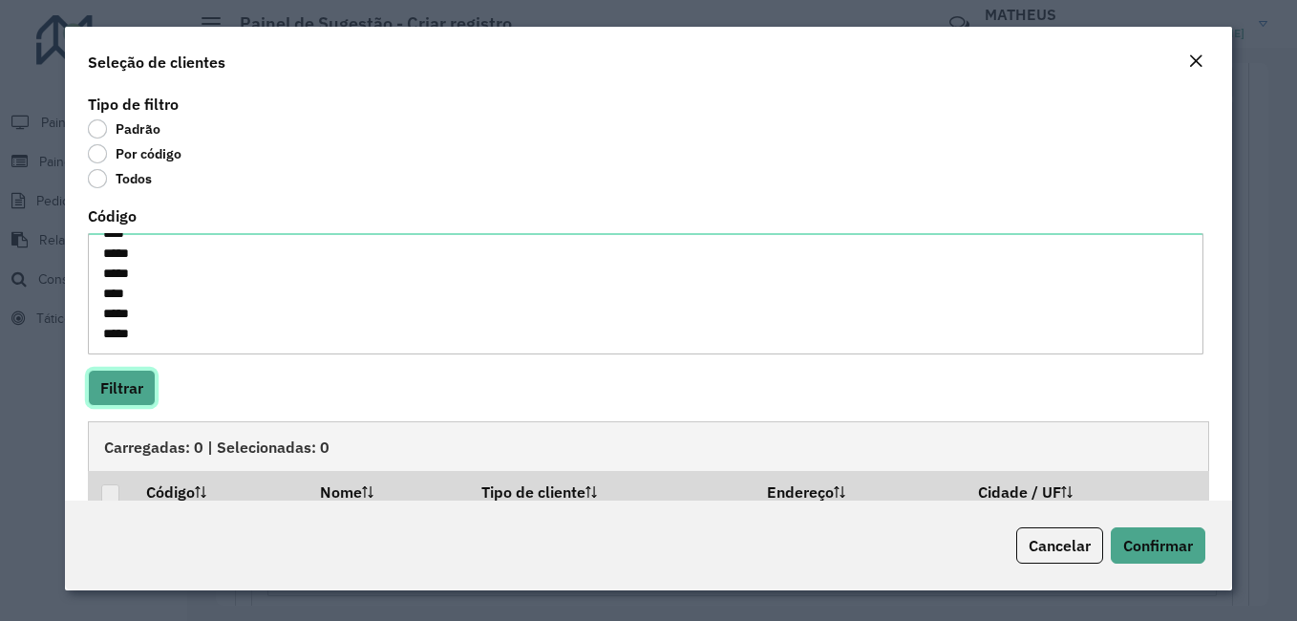
click at [139, 390] on button "Filtrar" at bounding box center [122, 388] width 68 height 36
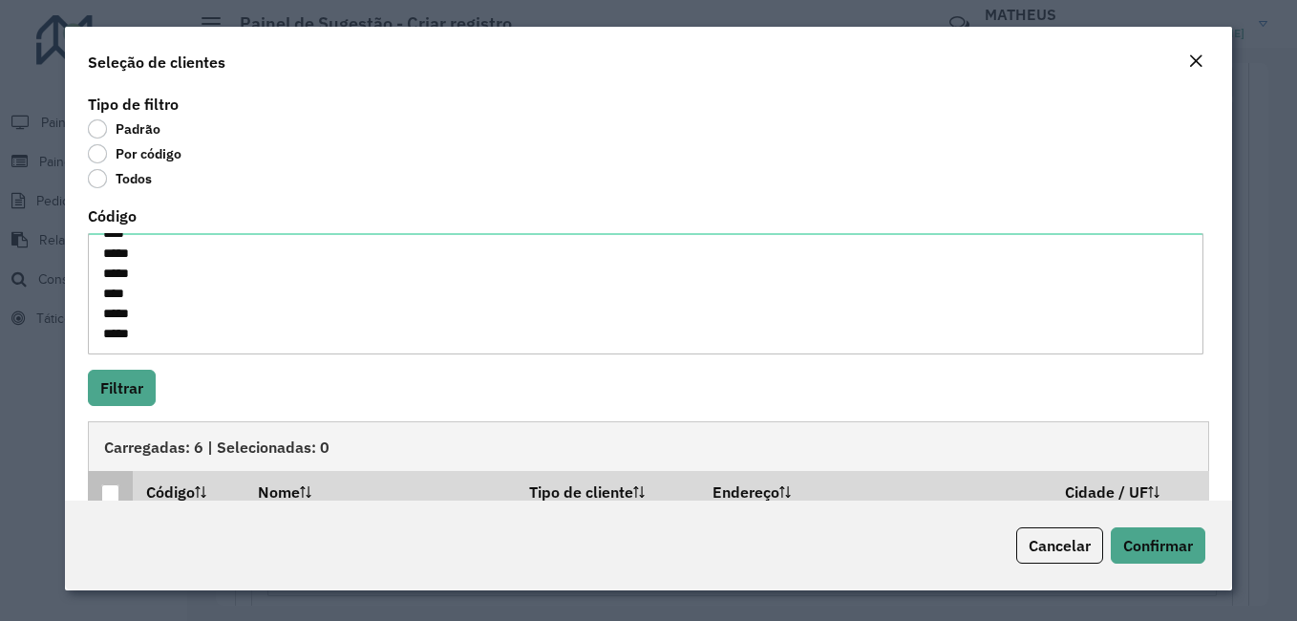
click at [116, 495] on div at bounding box center [110, 493] width 18 height 18
click at [1141, 540] on span "Confirmar" at bounding box center [1158, 545] width 70 height 19
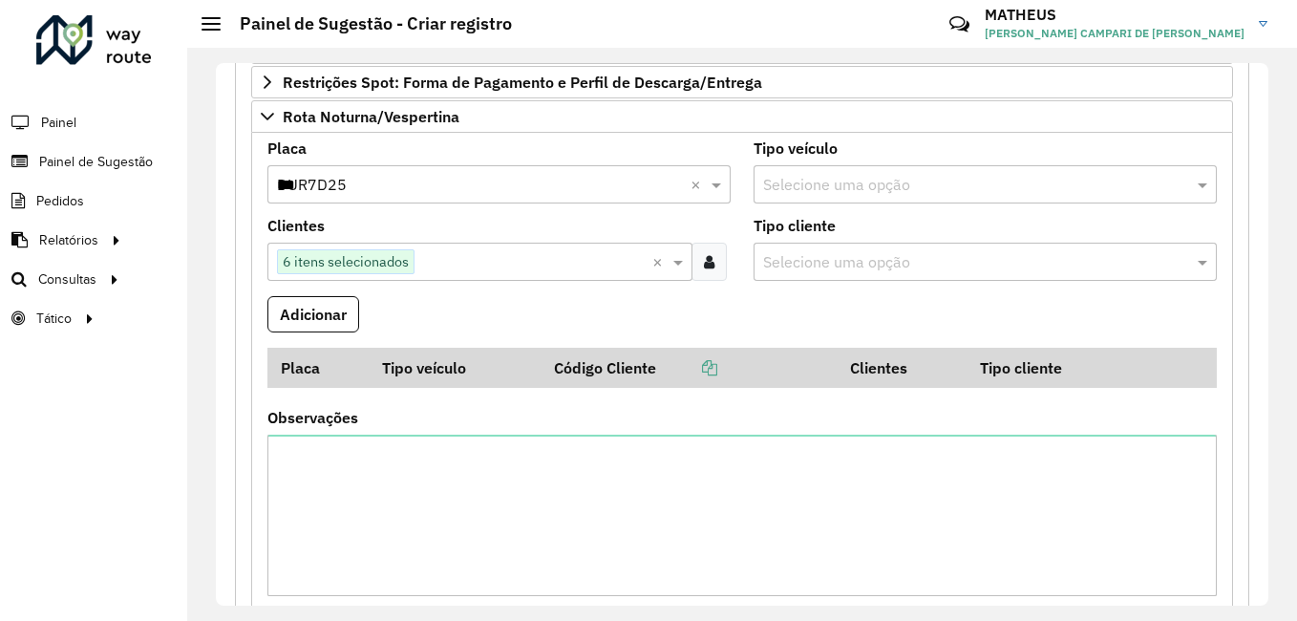
scroll to position [1830, 0]
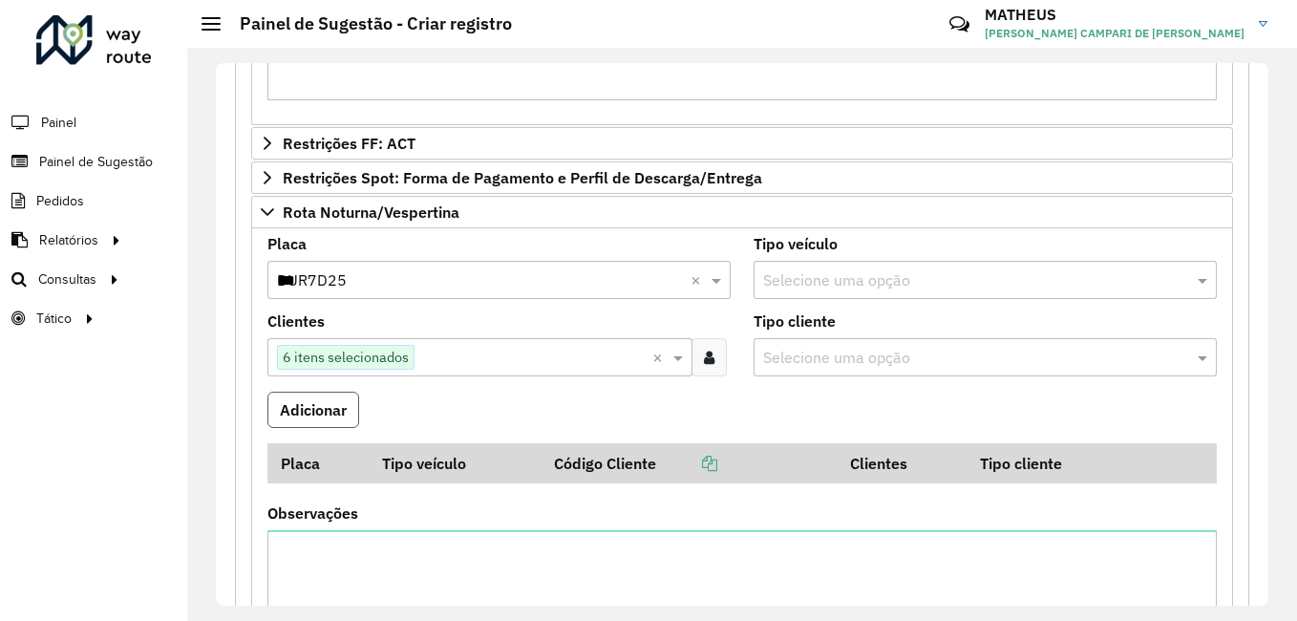
click at [337, 406] on button "Adicionar" at bounding box center [313, 410] width 92 height 36
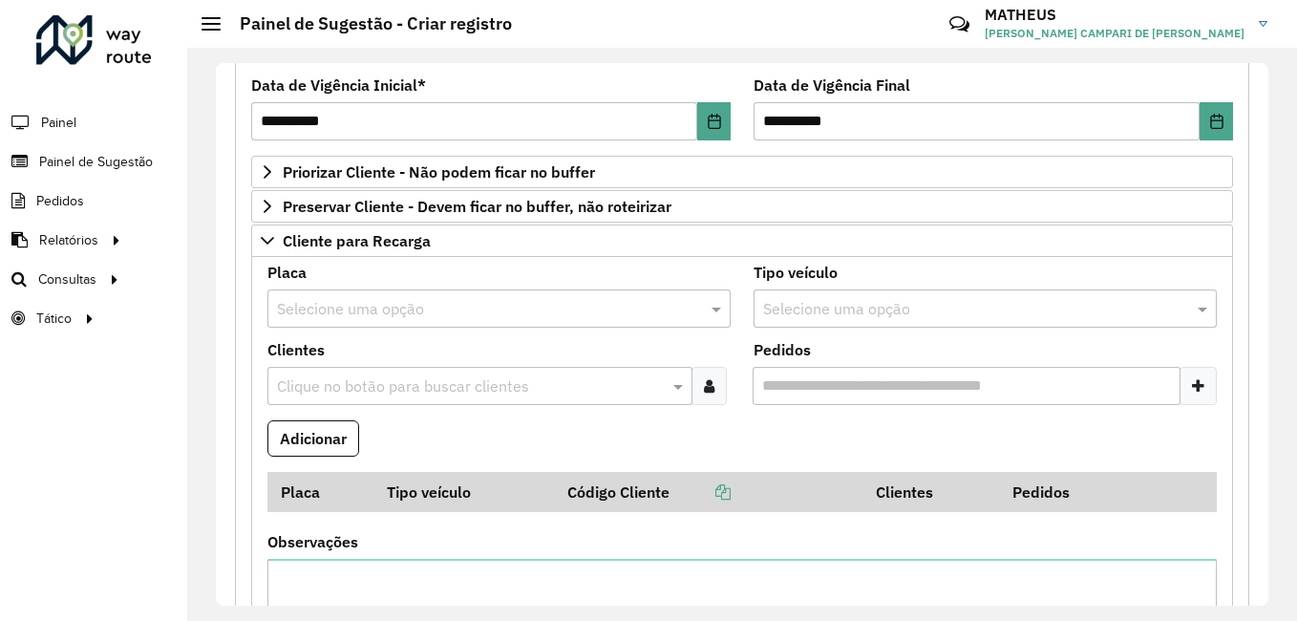
scroll to position [0, 0]
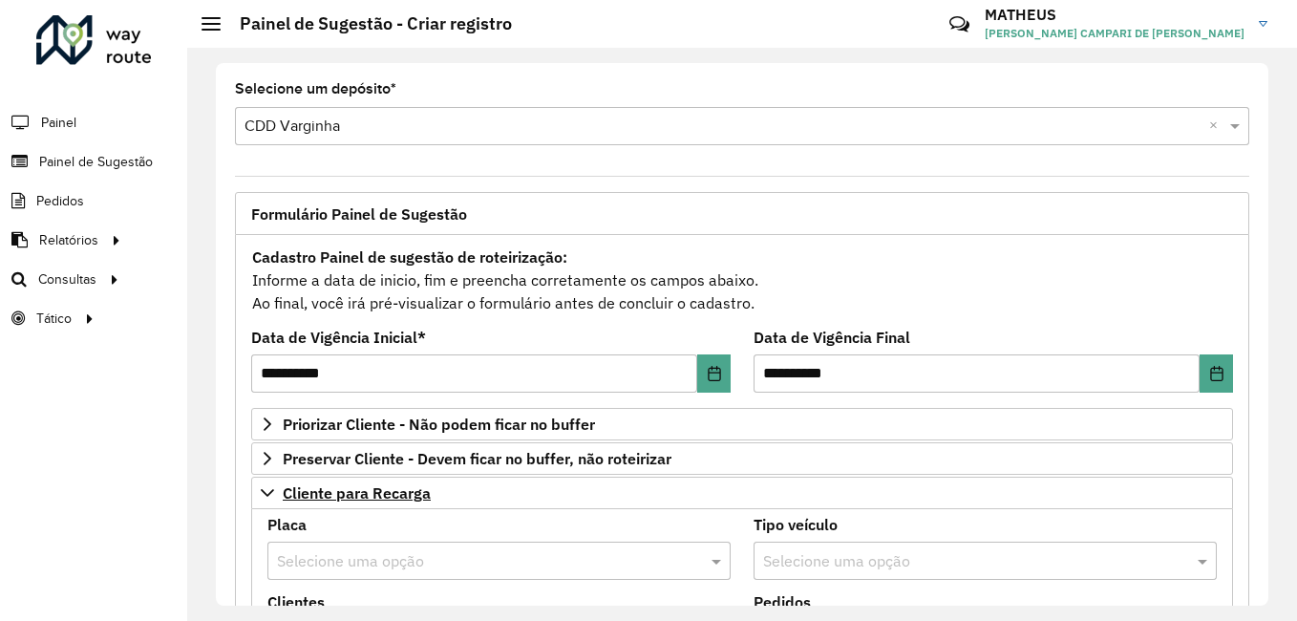
type textarea "**********"
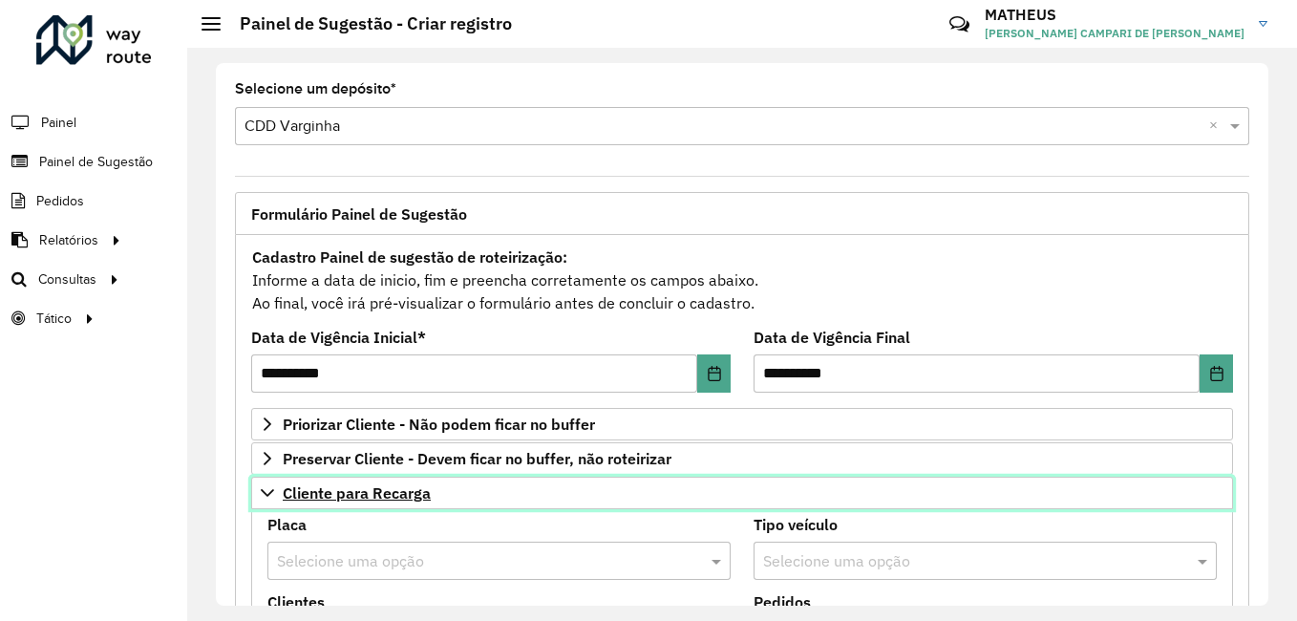
click at [401, 479] on link "Cliente para Recarga" at bounding box center [742, 493] width 982 height 32
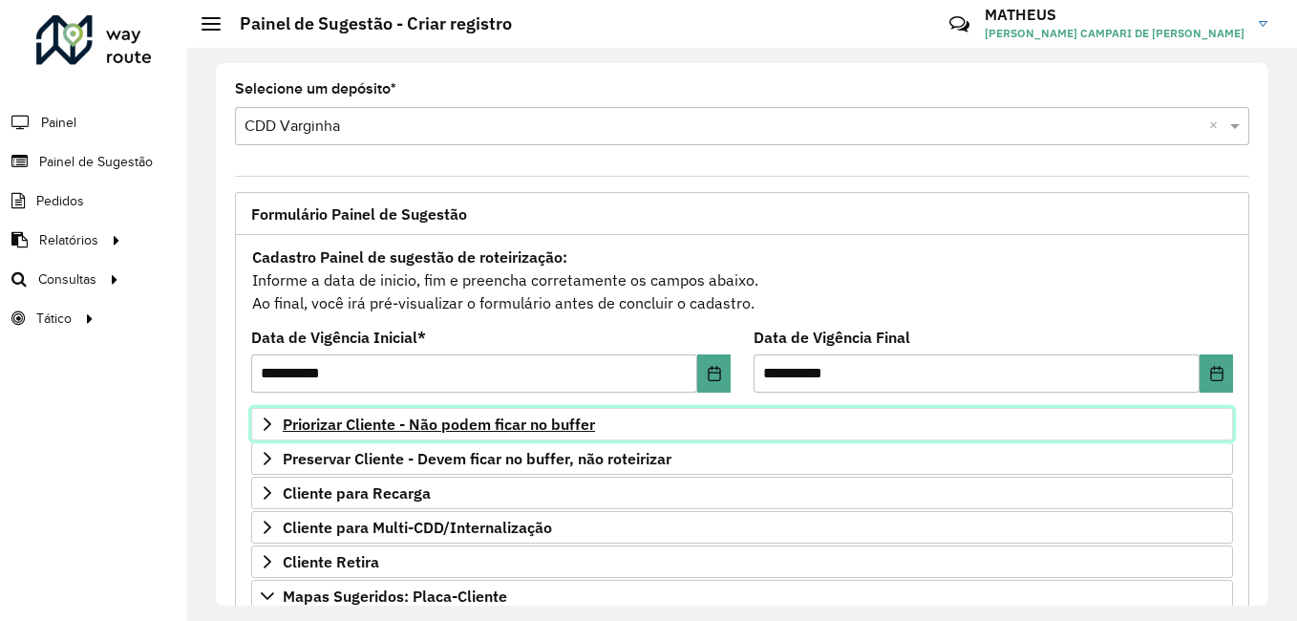
click at [440, 431] on span "Priorizar Cliente - Não podem ficar no buffer" at bounding box center [439, 423] width 312 height 15
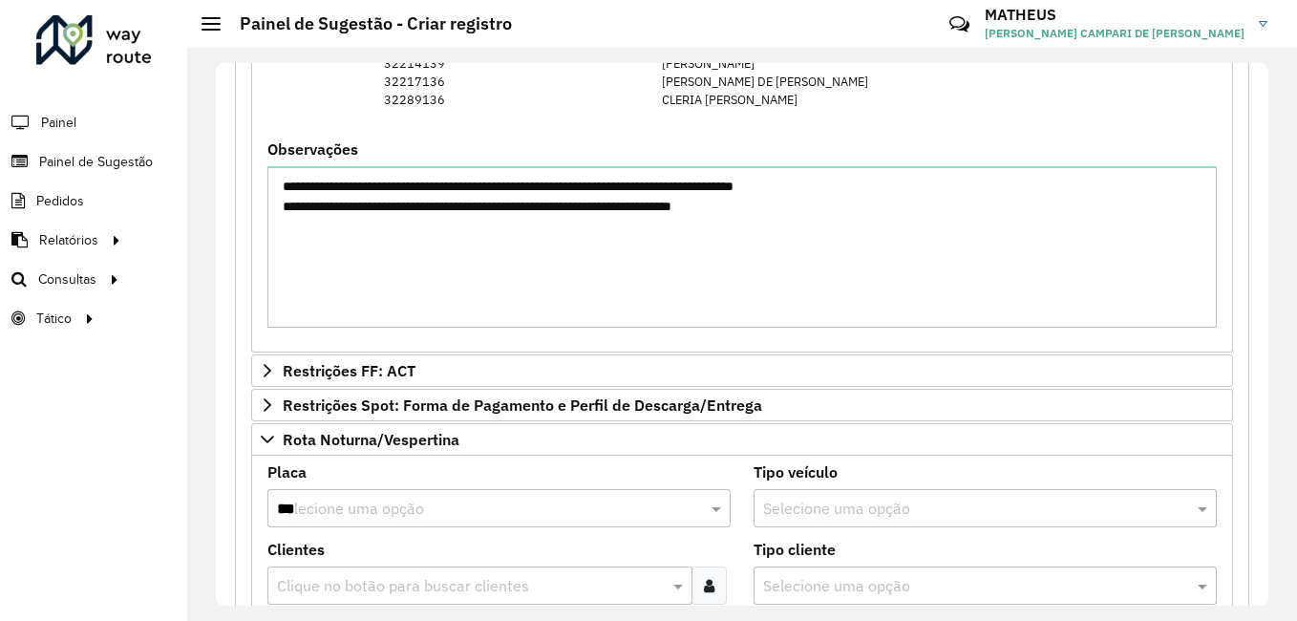
scroll to position [2114, 0]
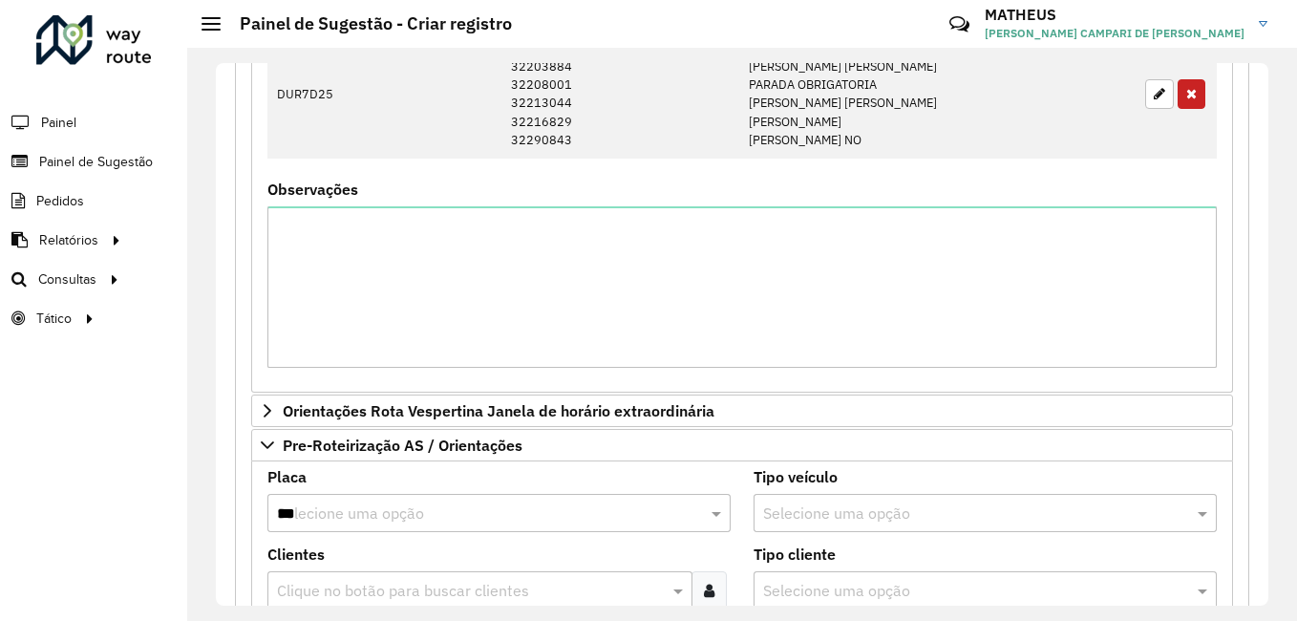
click at [1261, 493] on div "**********" at bounding box center [742, 334] width 1052 height 542
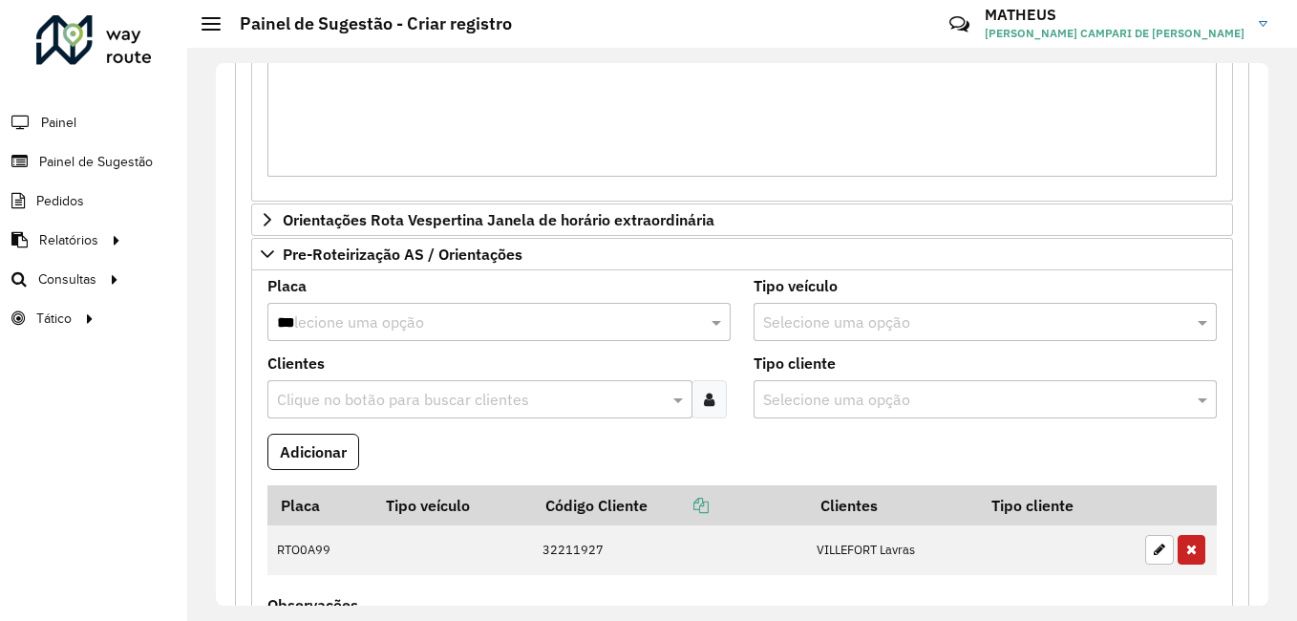
scroll to position [2661, 0]
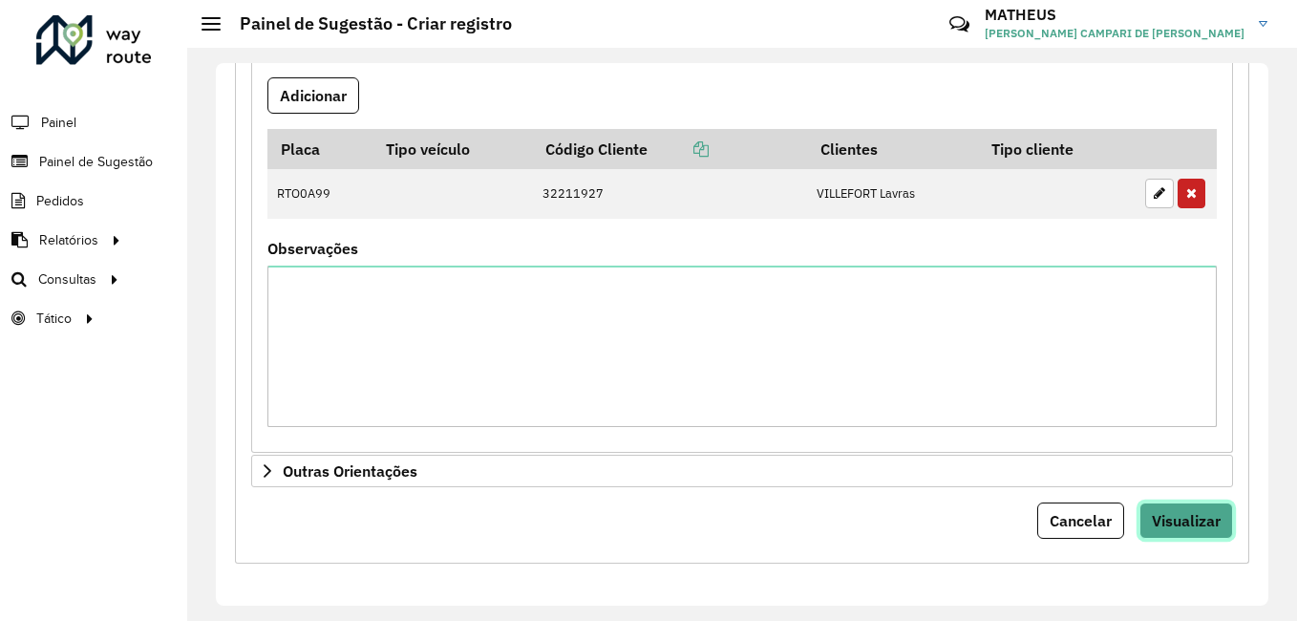
click at [1205, 512] on span "Visualizar" at bounding box center [1186, 520] width 69 height 19
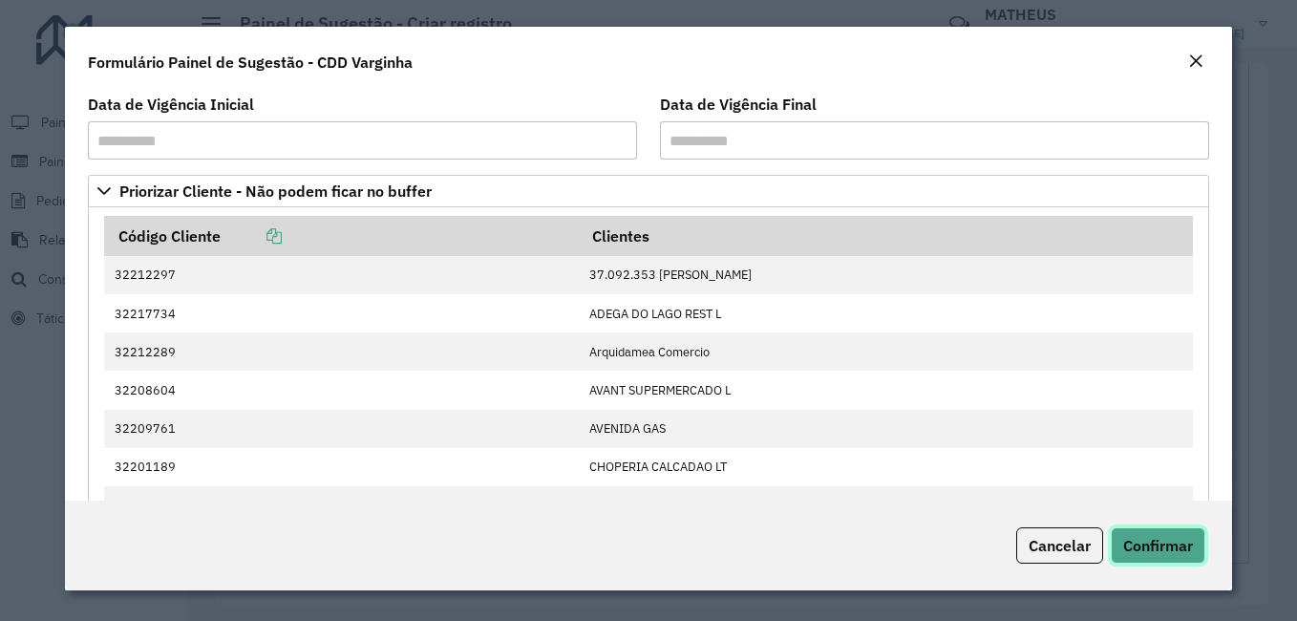
click at [1156, 551] on span "Confirmar" at bounding box center [1158, 545] width 70 height 19
